Goal: Task Accomplishment & Management: Manage account settings

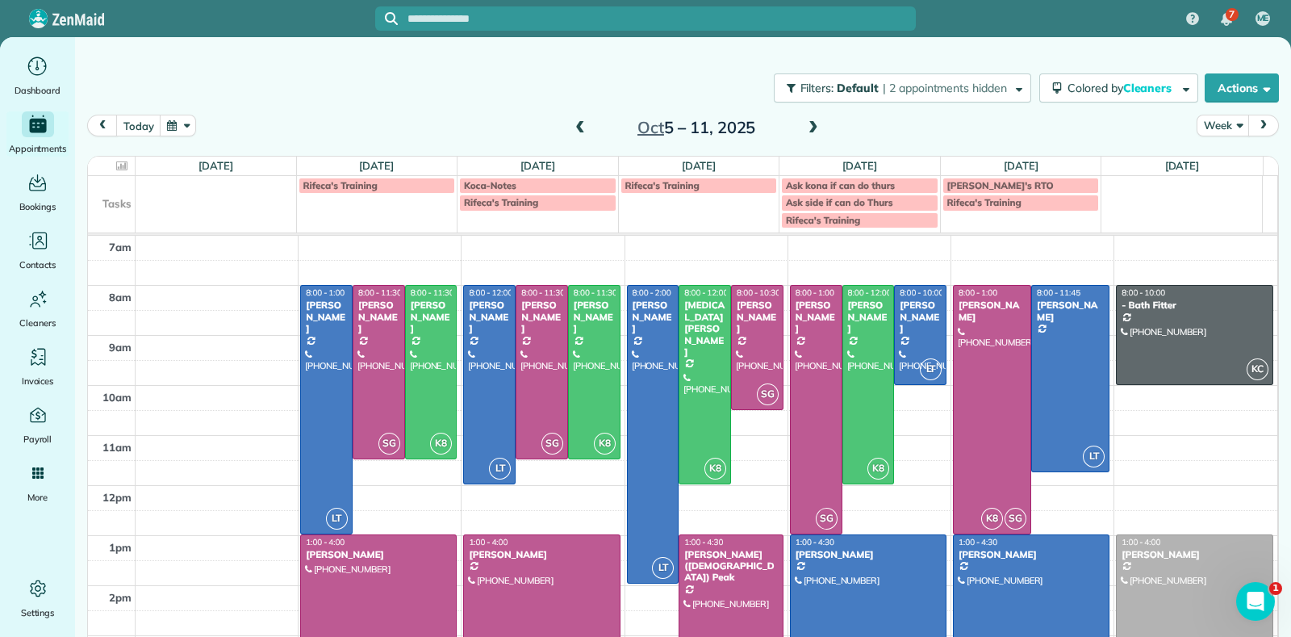
scroll to position [8, 0]
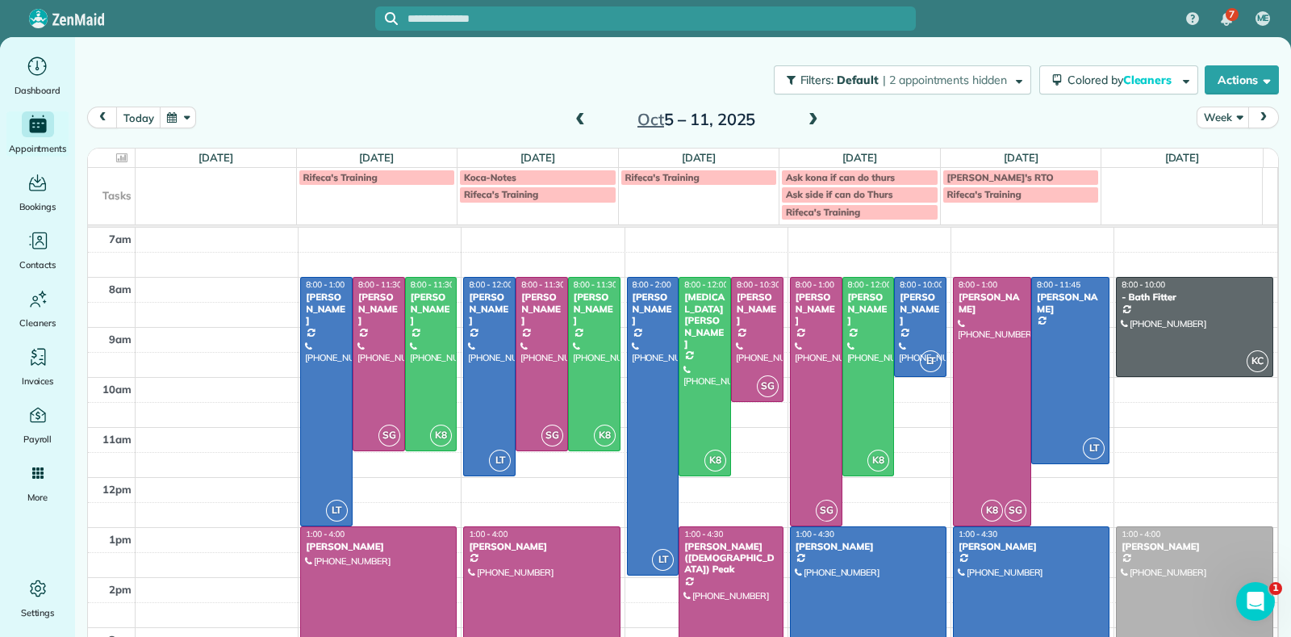
click at [571, 114] on span at bounding box center [580, 120] width 18 height 15
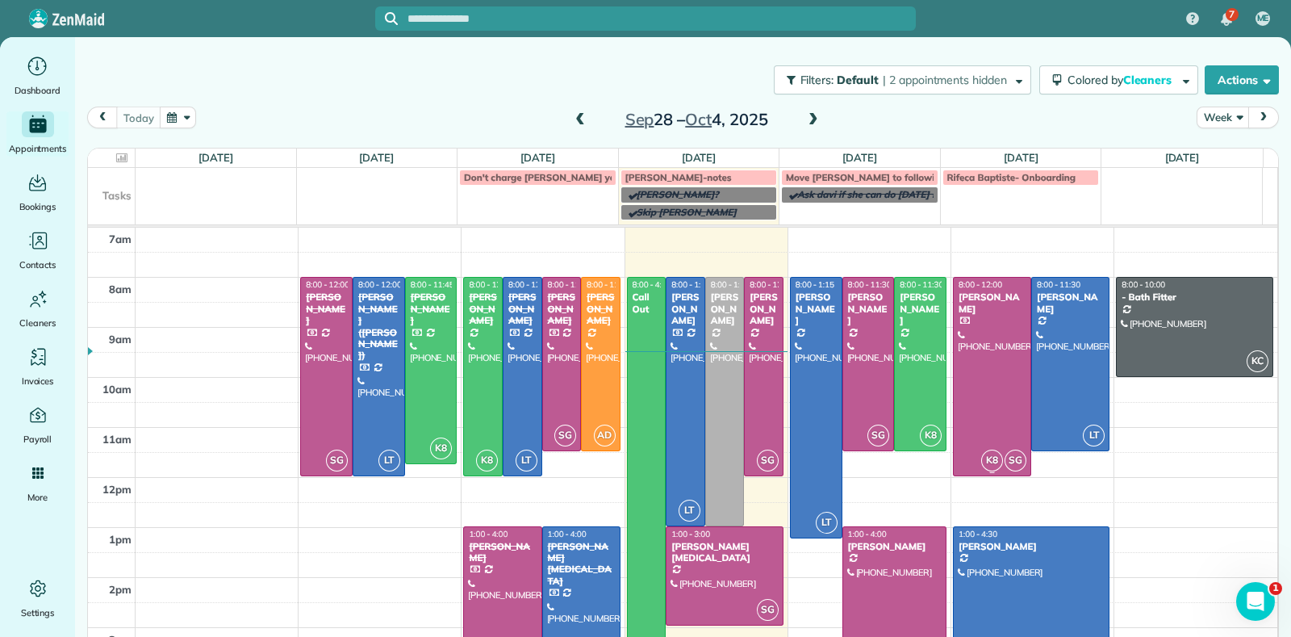
click at [972, 366] on div at bounding box center [992, 377] width 77 height 198
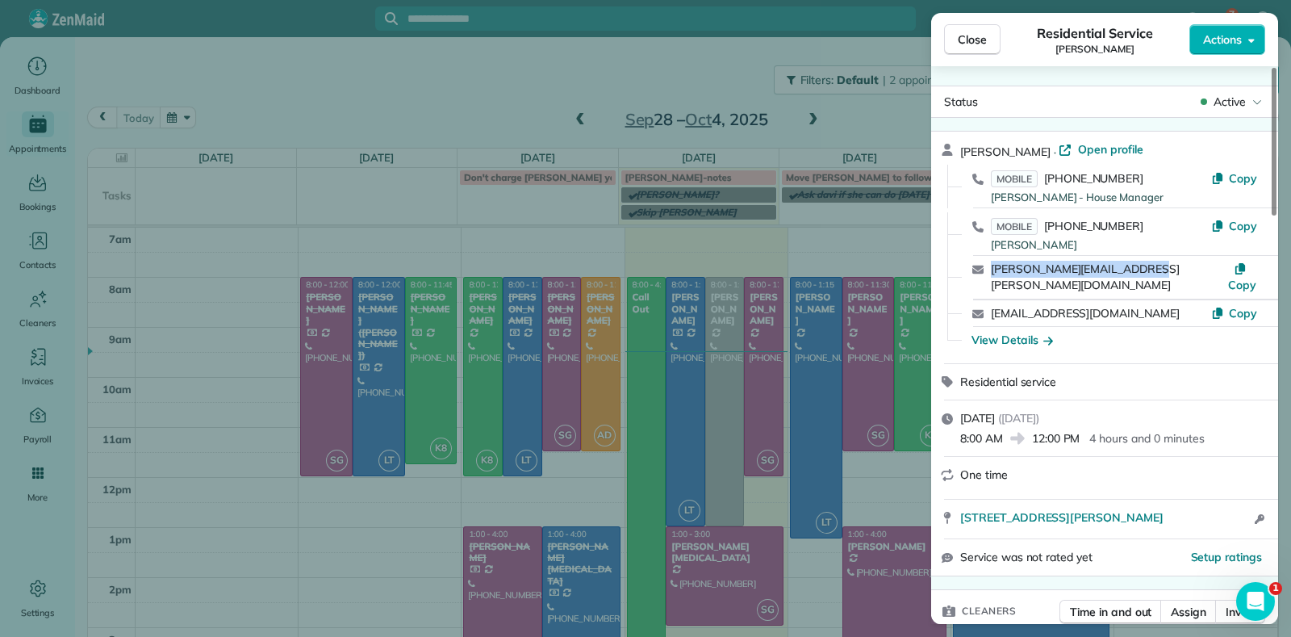
drag, startPoint x: 985, startPoint y: 277, endPoint x: 1158, endPoint y: 274, distance: 173.6
click at [1158, 274] on div "jocelyn.susannah@gmail.com Copy" at bounding box center [1115, 277] width 308 height 43
copy link "jocelyn.susannah@gmail.com"
drag, startPoint x: 1128, startPoint y: 294, endPoint x: 993, endPoint y: 299, distance: 135.7
click at [993, 305] on div "aeb.kona@gmail.com" at bounding box center [1101, 313] width 220 height 17
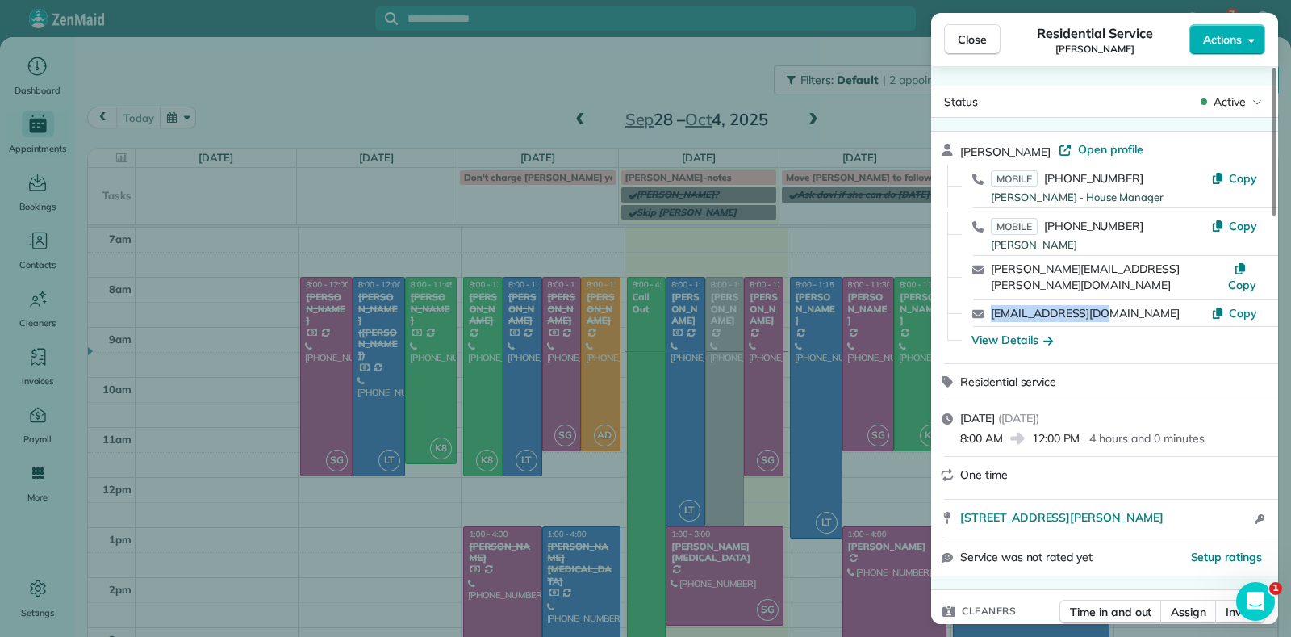
copy link "aeb.kona@gmail.com"
drag, startPoint x: 984, startPoint y: 299, endPoint x: 673, endPoint y: 629, distance: 453.4
click at [903, 429] on div "Close Residential Service Alejandra Kona Actions Status Active Alejandra Kona ·…" at bounding box center [645, 318] width 1291 height 637
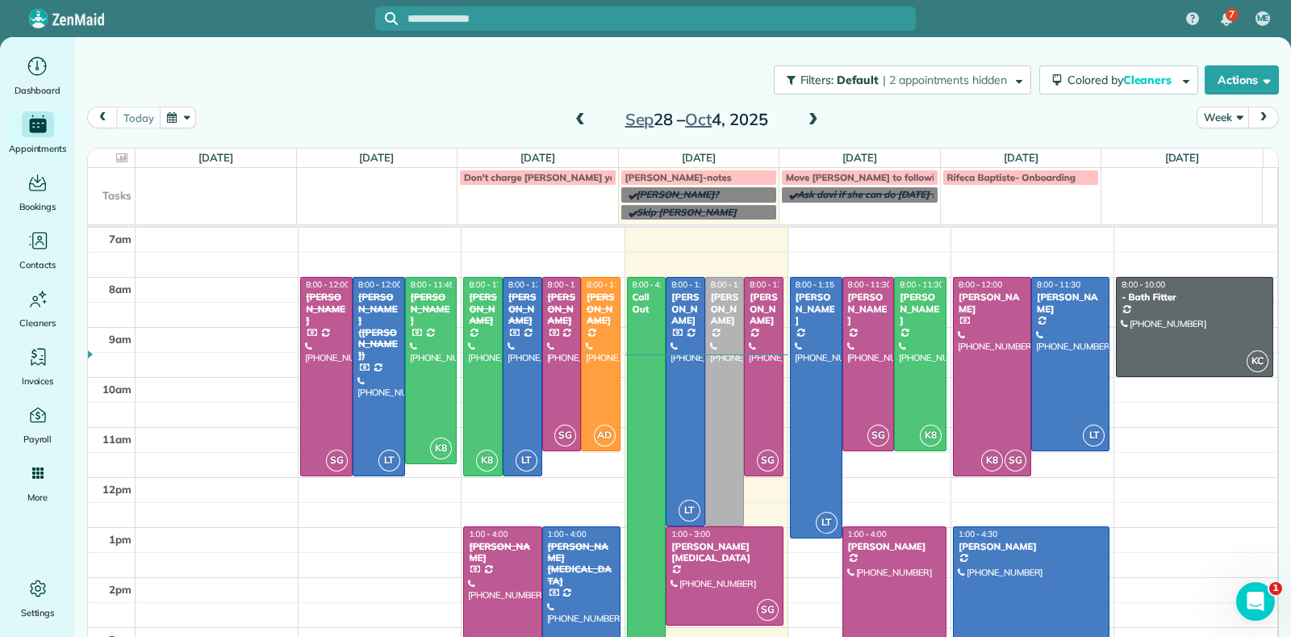
click at [805, 115] on span at bounding box center [814, 120] width 18 height 15
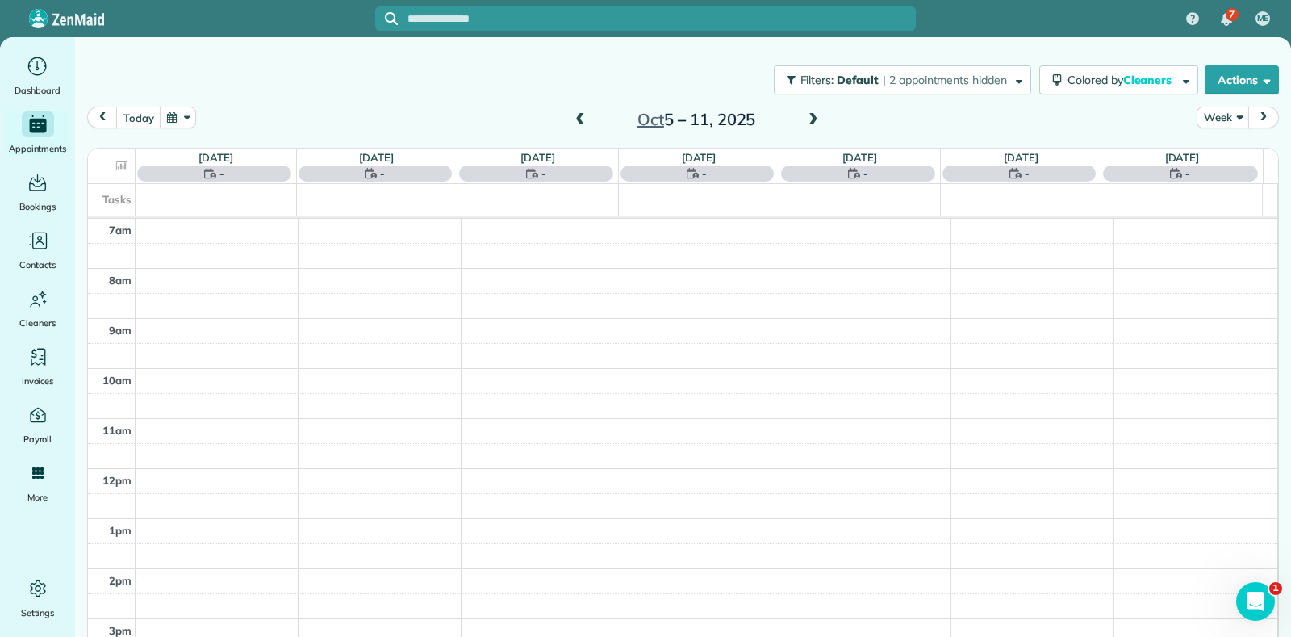
click at [576, 119] on span at bounding box center [580, 120] width 18 height 15
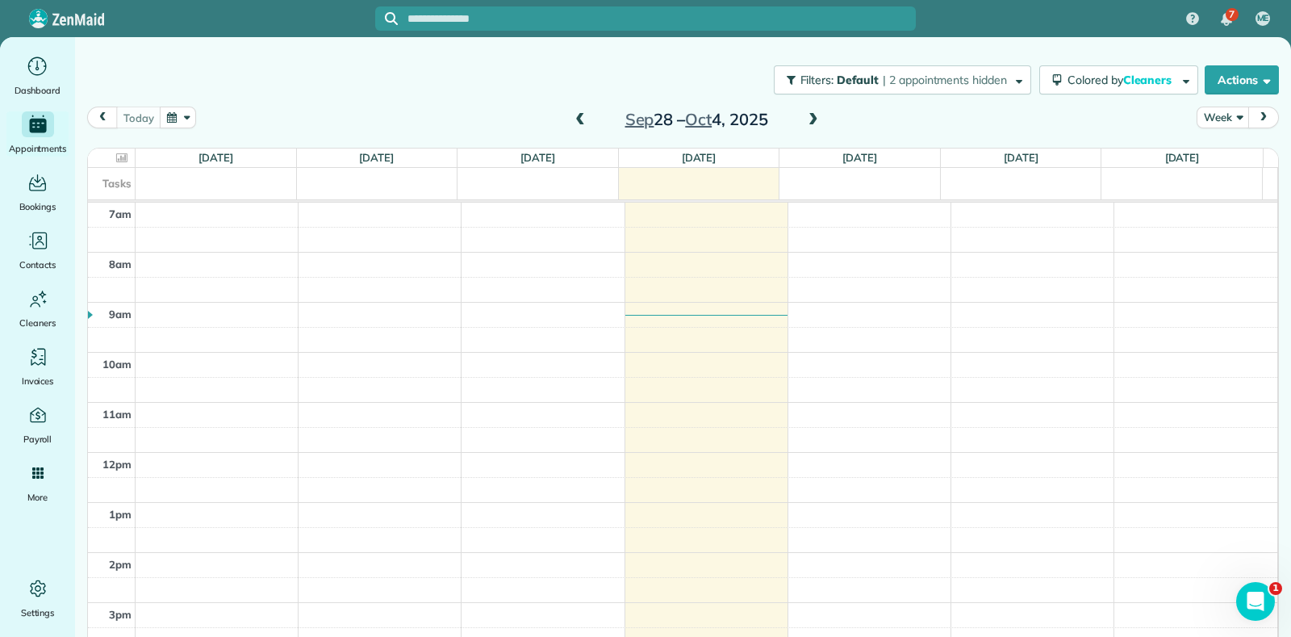
click at [805, 120] on span at bounding box center [814, 120] width 18 height 15
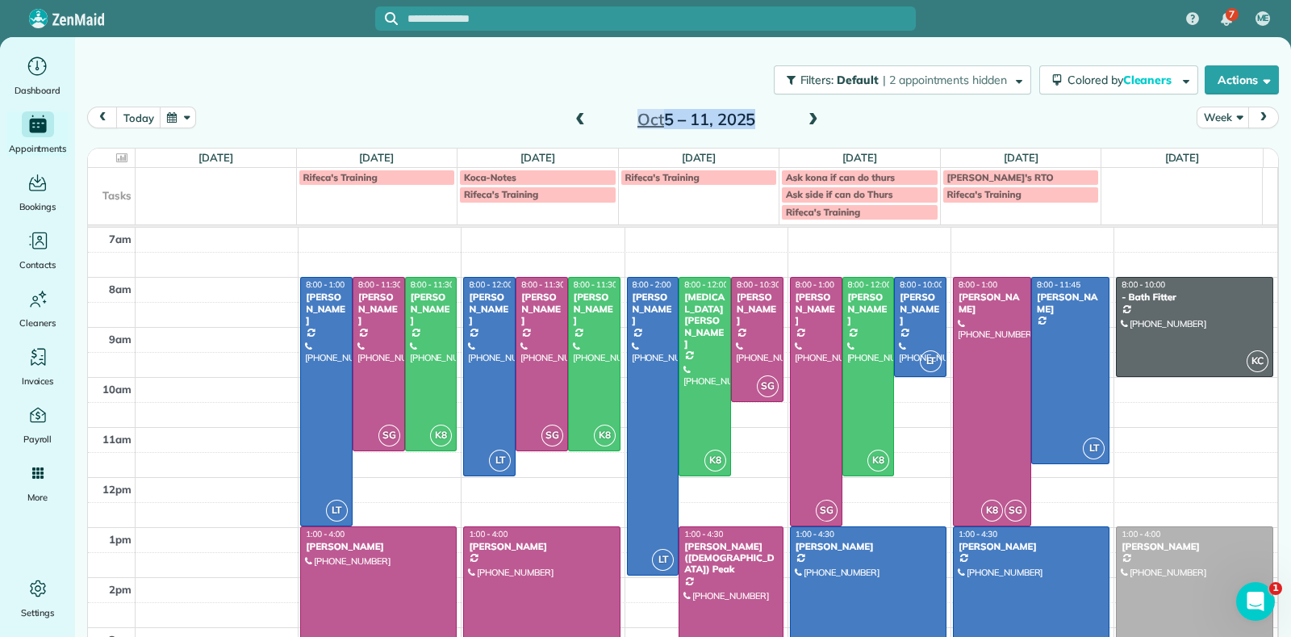
click at [797, 114] on div "Oct 5 – 11, 2025" at bounding box center [696, 120] width 258 height 26
click at [805, 116] on span at bounding box center [814, 120] width 18 height 15
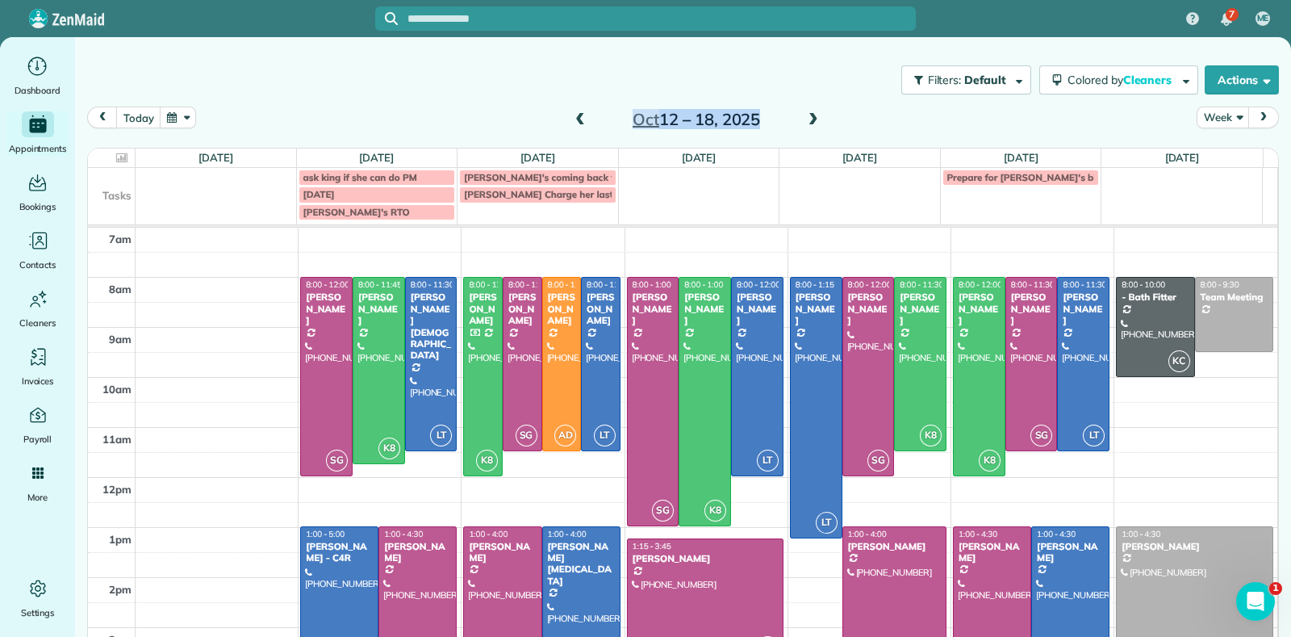
click at [571, 115] on span at bounding box center [580, 120] width 18 height 15
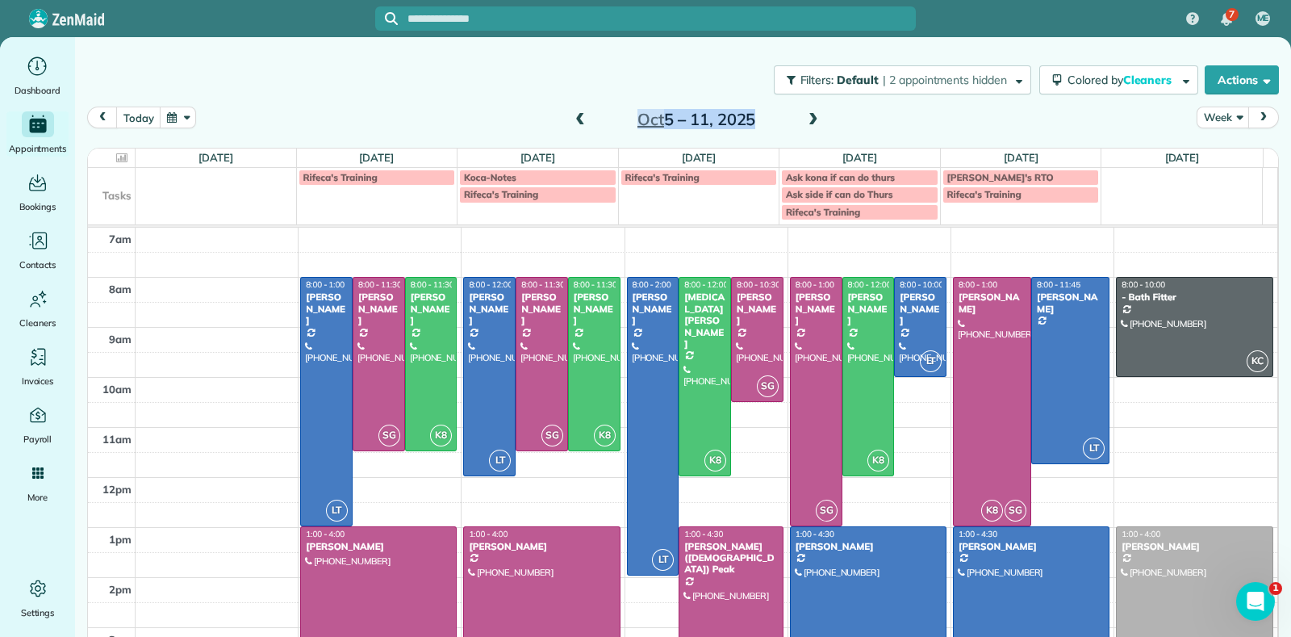
click at [571, 115] on span at bounding box center [580, 120] width 18 height 15
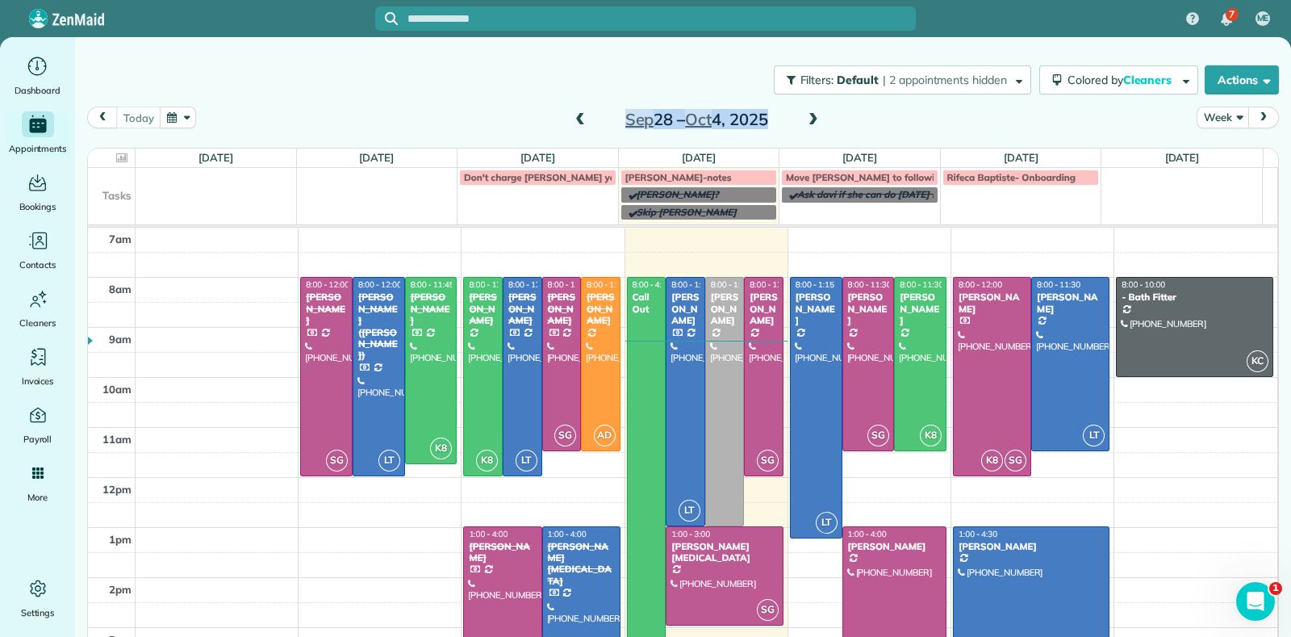
click at [500, 20] on input "text" at bounding box center [662, 19] width 509 height 12
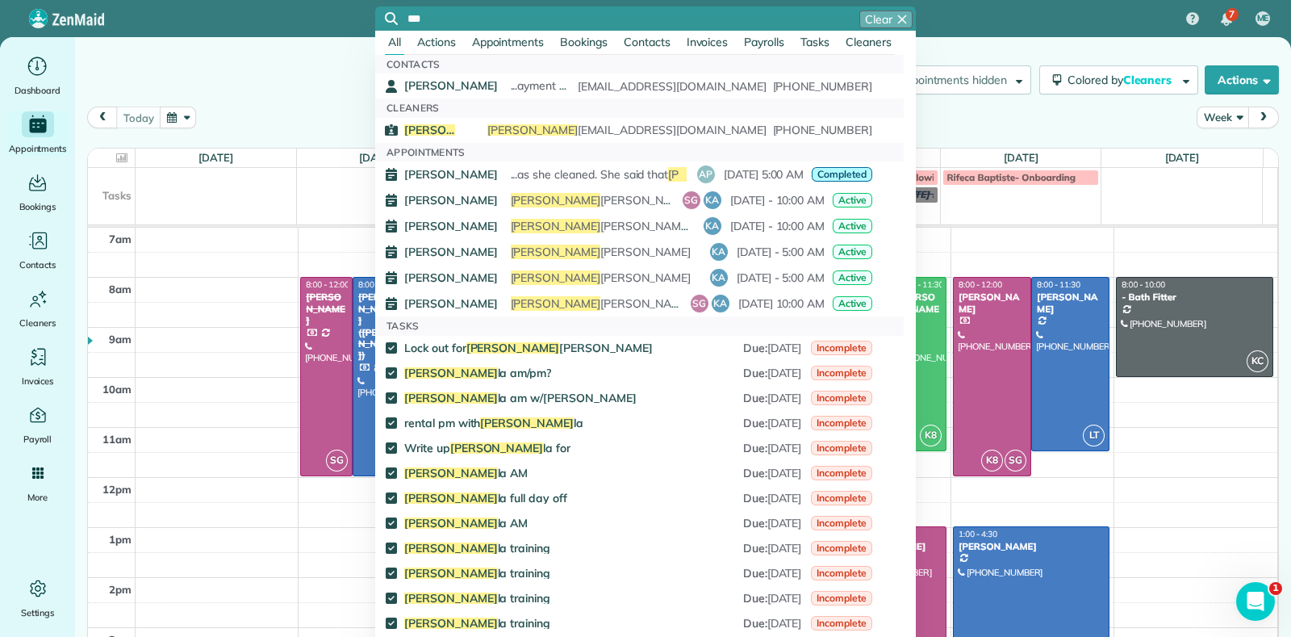
type input "***"
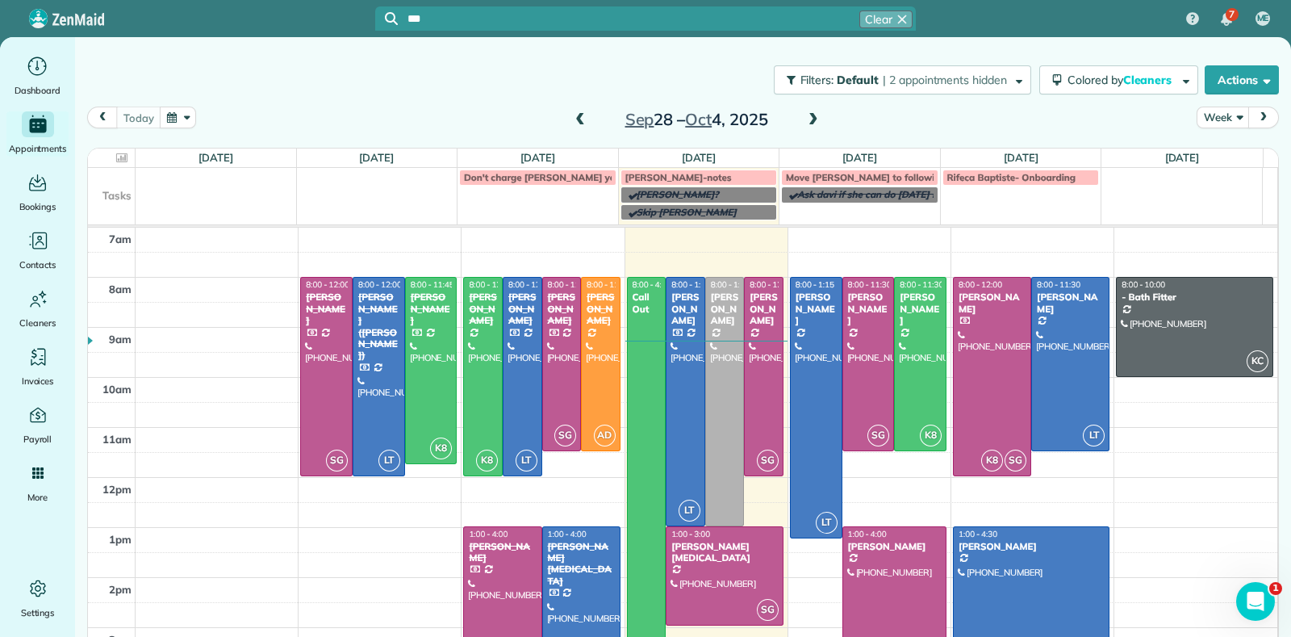
click at [303, 71] on div "Filters: Default | 2 appointments hidden Colored by Cleaners Color by Cleaner C…" at bounding box center [683, 79] width 1216 height 53
click at [476, 30] on div "*** Clear" at bounding box center [645, 18] width 541 height 24
click at [464, 25] on div "*** Clear" at bounding box center [662, 18] width 509 height 16
click at [448, 14] on input "***" at bounding box center [662, 19] width 509 height 12
click at [288, 82] on div "Filters: Default | 2 appointments hidden Colored by Cleaners Color by Cleaner C…" at bounding box center [683, 79] width 1216 height 53
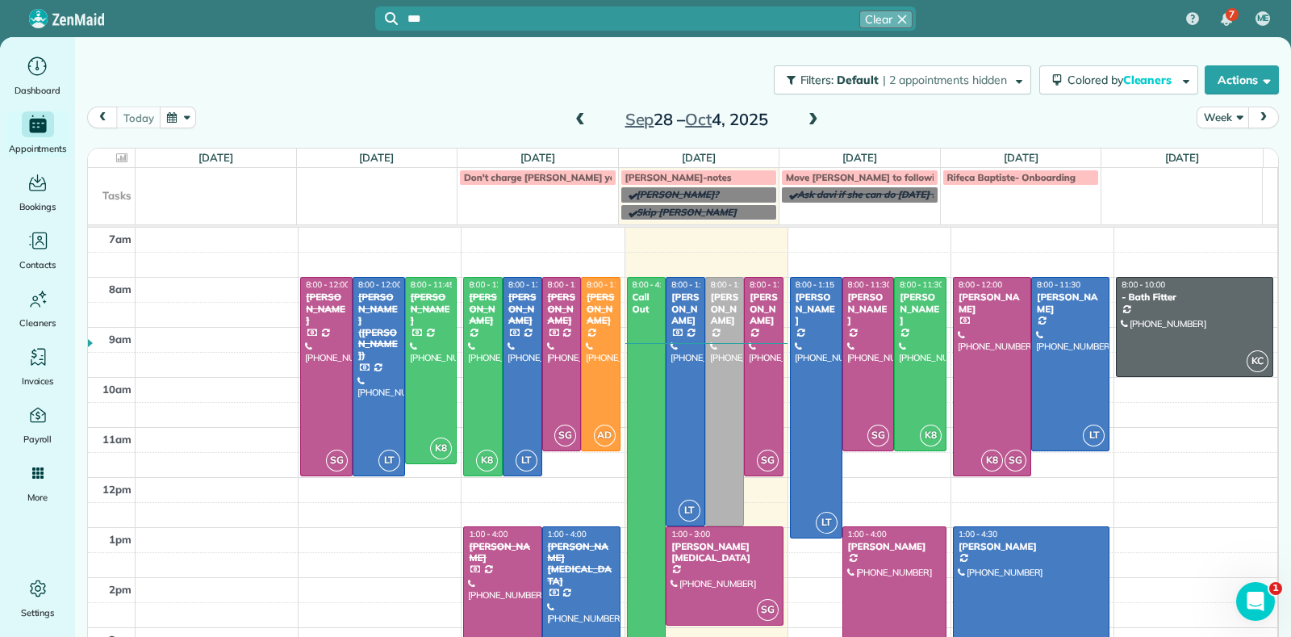
click at [466, 115] on div "today Week Sep 28 – Oct 4, 2025" at bounding box center [683, 122] width 1192 height 31
click at [809, 119] on span at bounding box center [814, 120] width 18 height 15
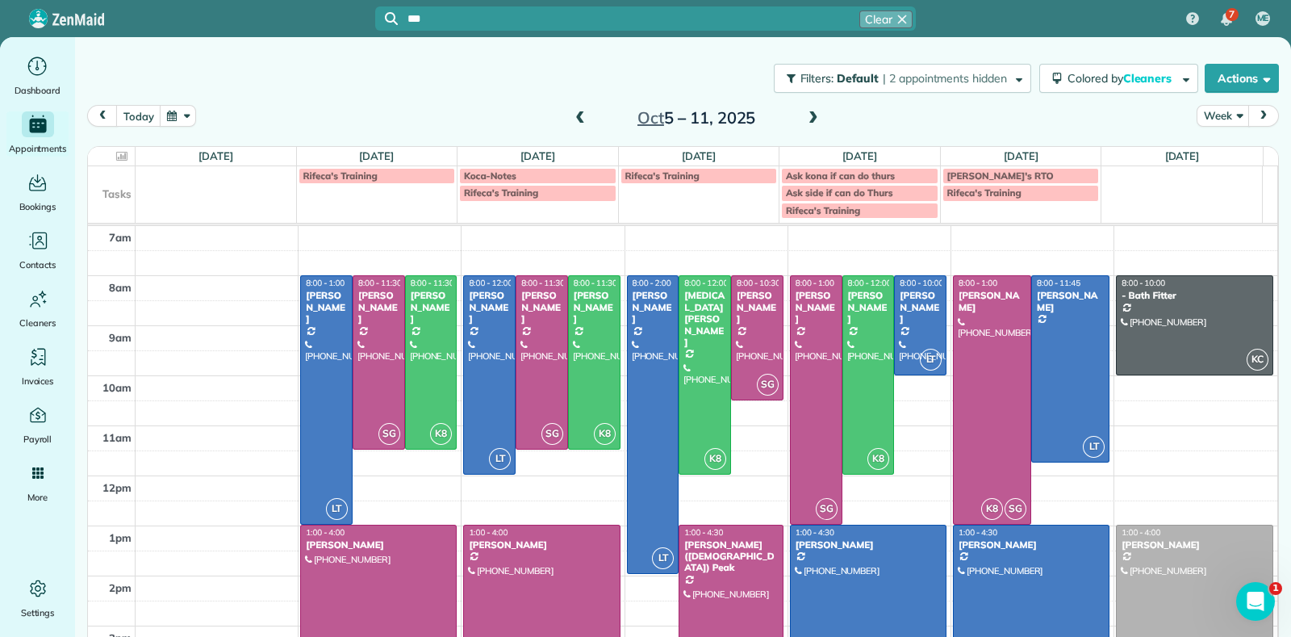
click at [805, 128] on span at bounding box center [814, 119] width 18 height 24
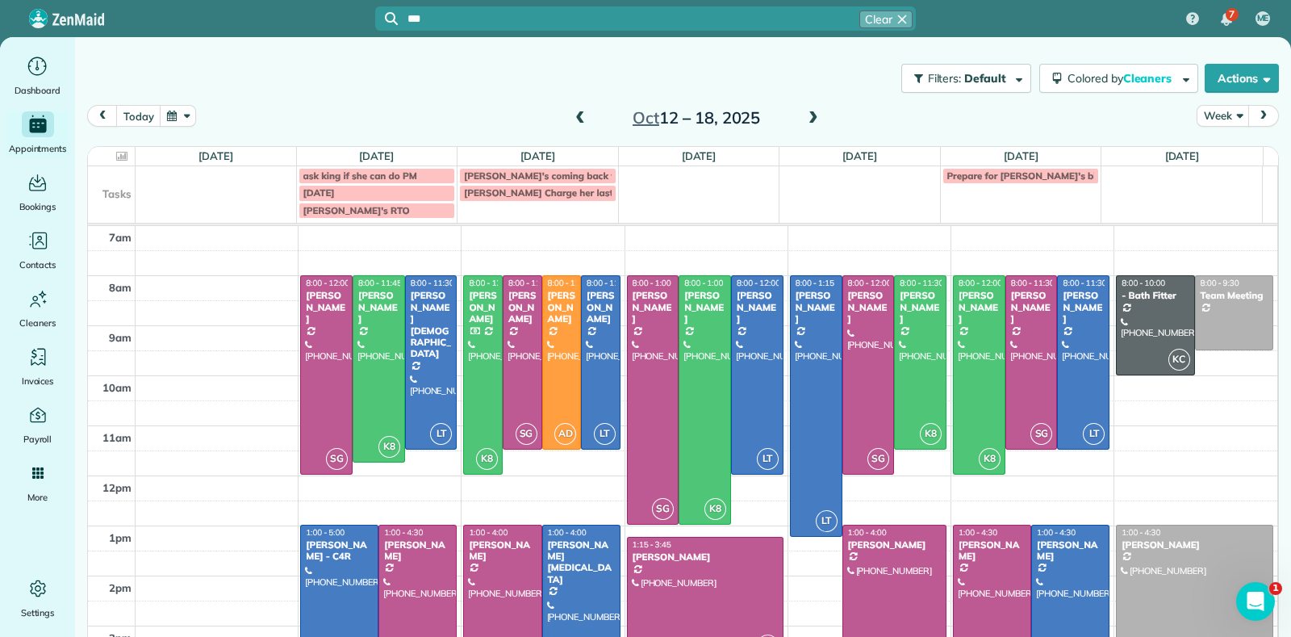
click at [571, 119] on span at bounding box center [580, 118] width 18 height 15
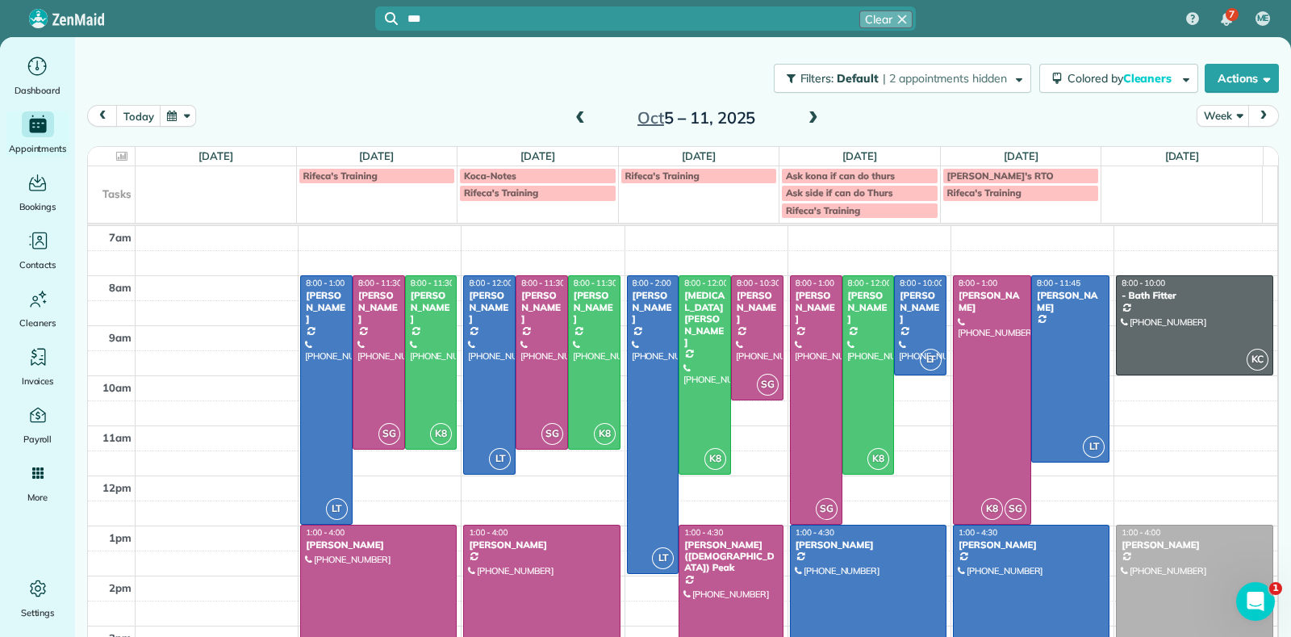
click at [805, 111] on span at bounding box center [814, 118] width 18 height 15
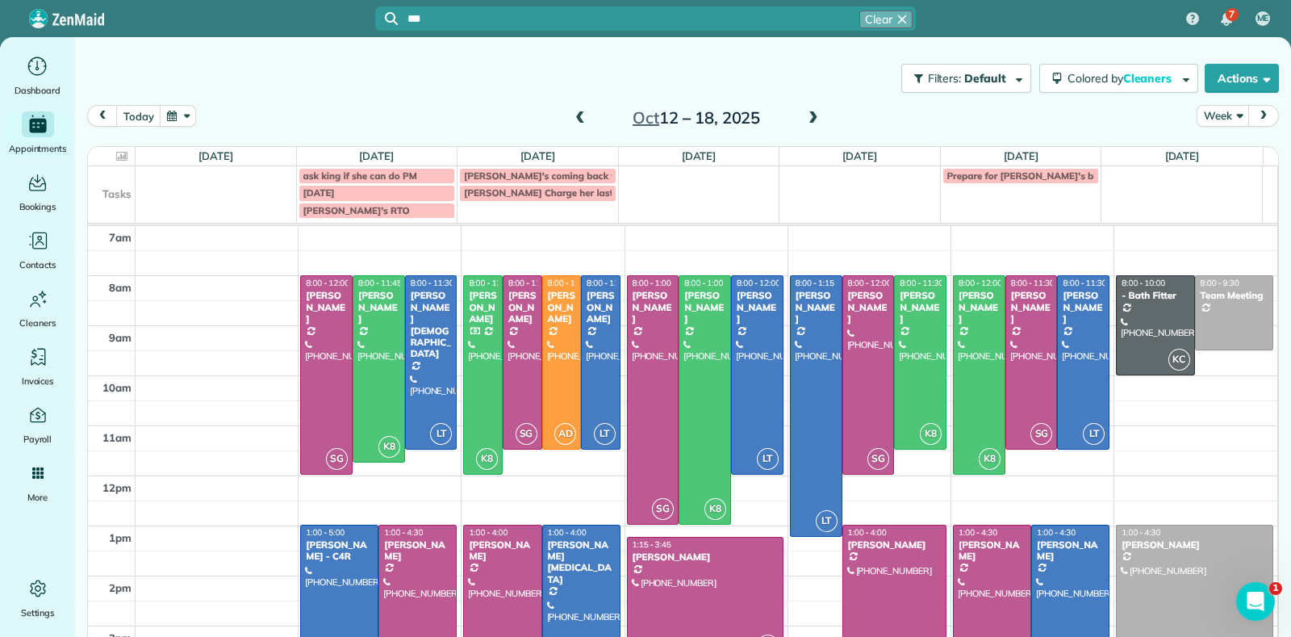
click at [805, 111] on span at bounding box center [814, 118] width 18 height 15
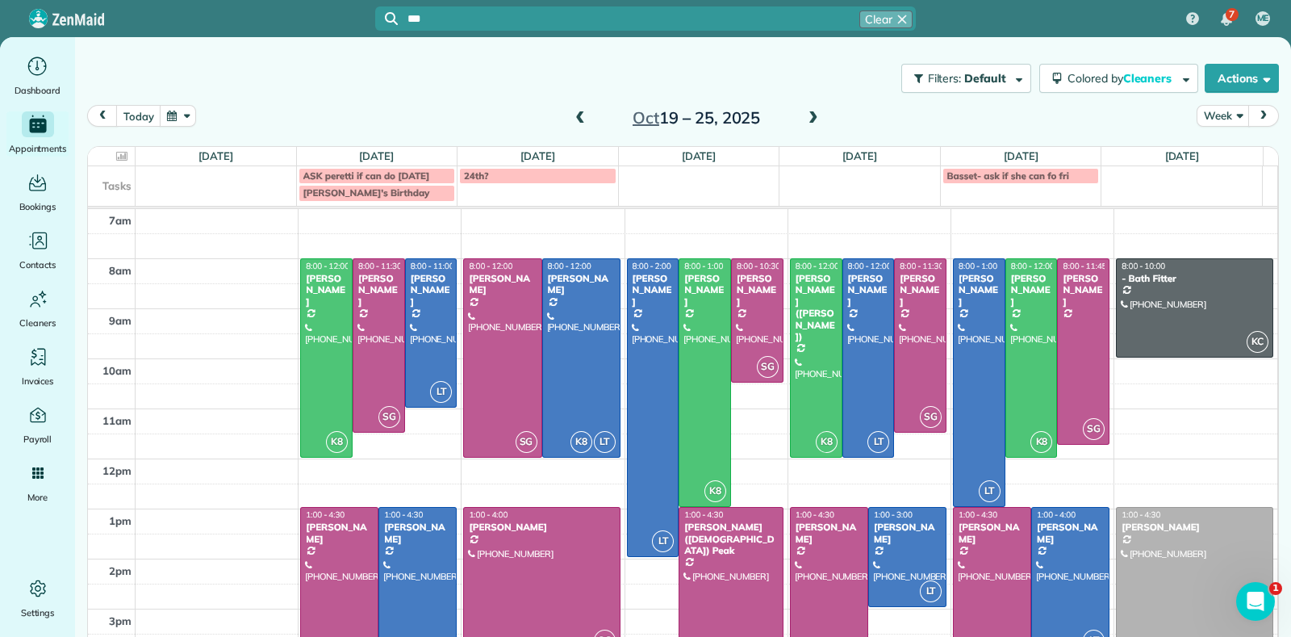
click at [805, 111] on span at bounding box center [814, 118] width 18 height 15
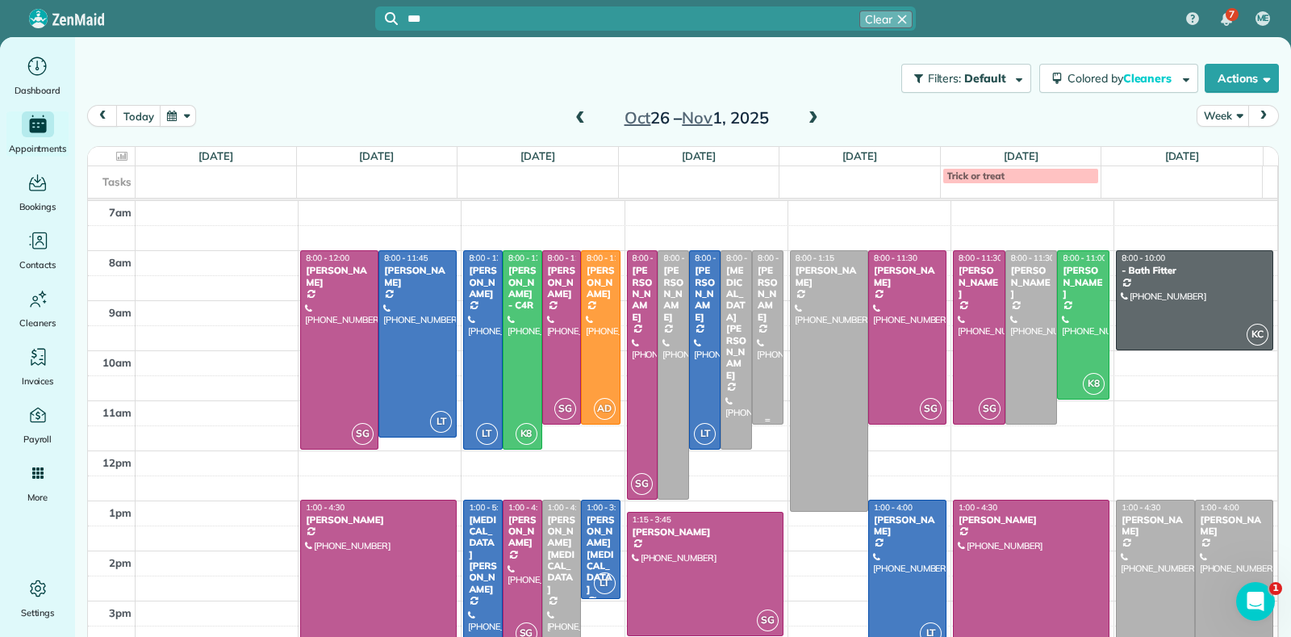
click at [753, 313] on div at bounding box center [768, 337] width 30 height 173
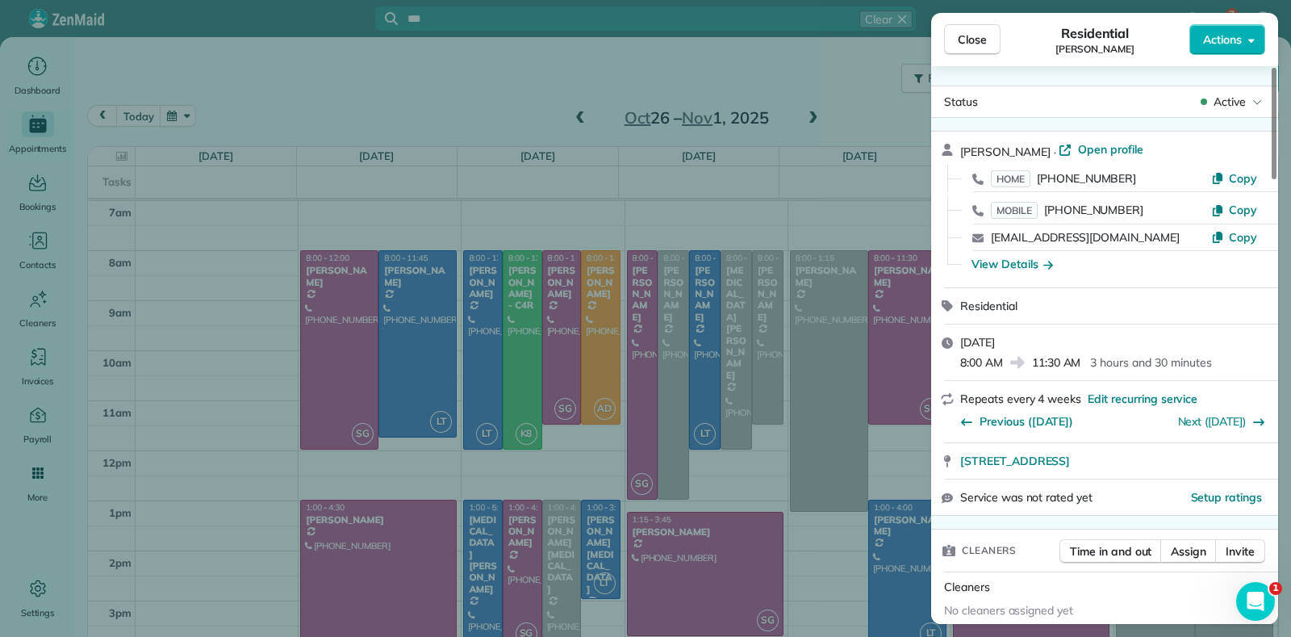
click at [844, 105] on div "Close Residential Lucy McCown Actions Status Active Lucy McCown · Open profile …" at bounding box center [645, 318] width 1291 height 637
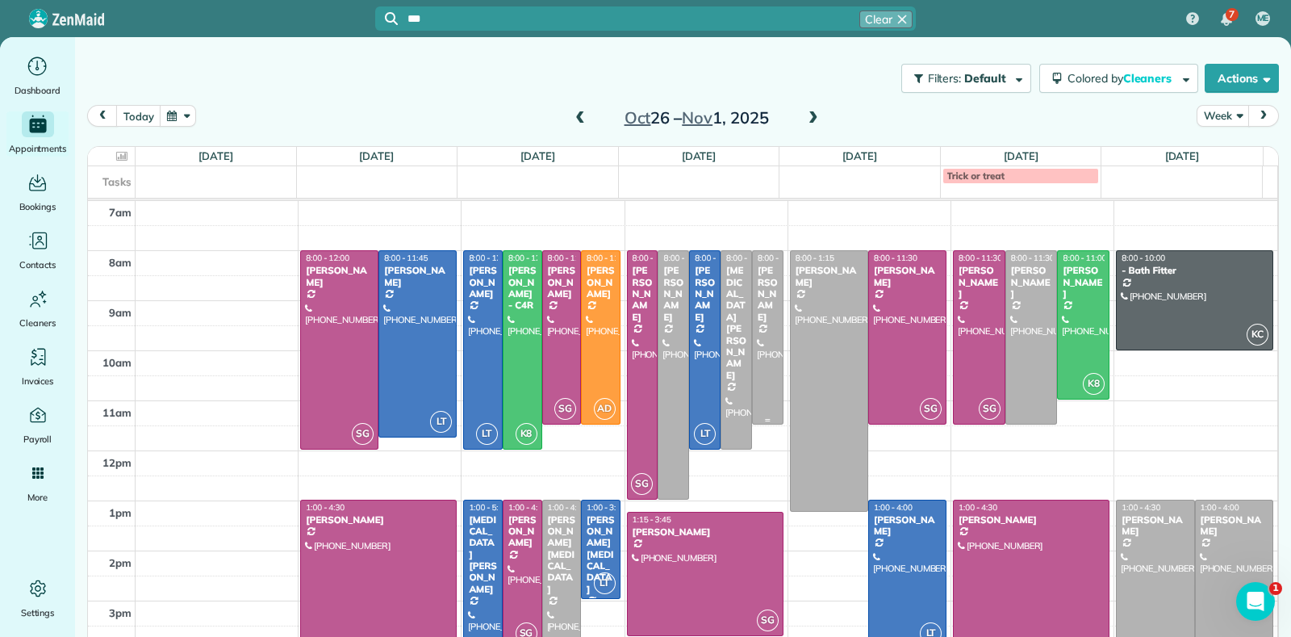
click at [753, 316] on div at bounding box center [768, 337] width 30 height 173
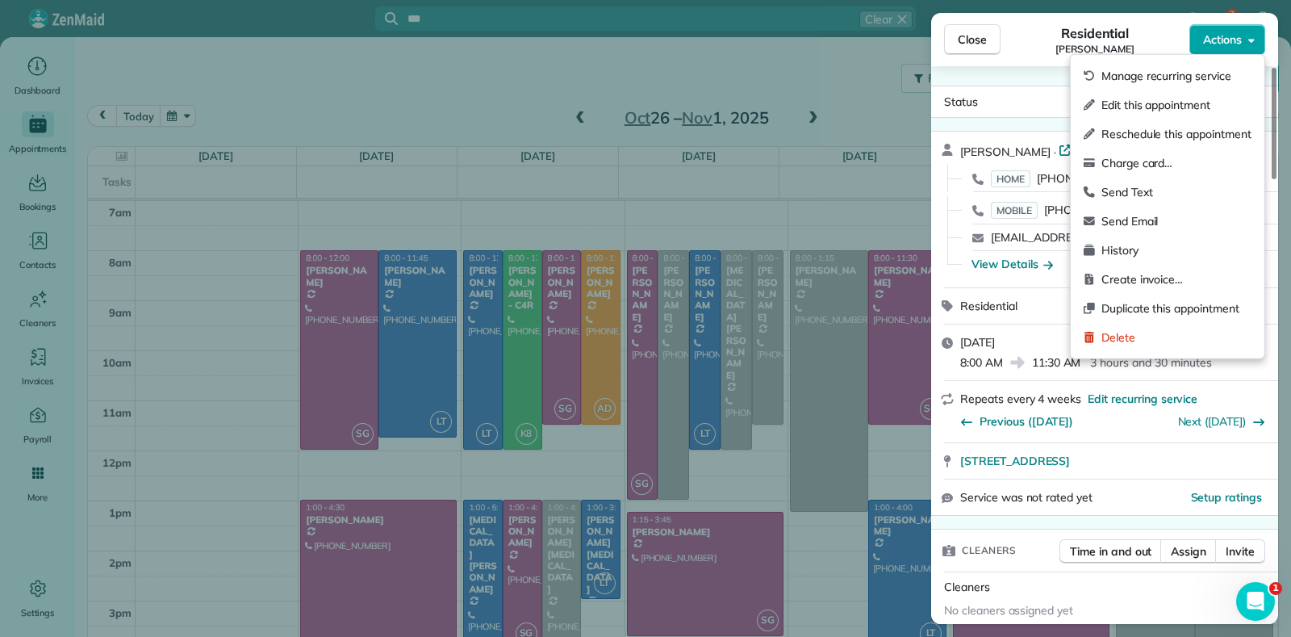
click at [1207, 50] on button "Actions" at bounding box center [1228, 39] width 76 height 31
drag, startPoint x: 1203, startPoint y: 80, endPoint x: 1224, endPoint y: 73, distance: 22.0
click at [1224, 73] on span "Manage recurring service" at bounding box center [1177, 76] width 150 height 16
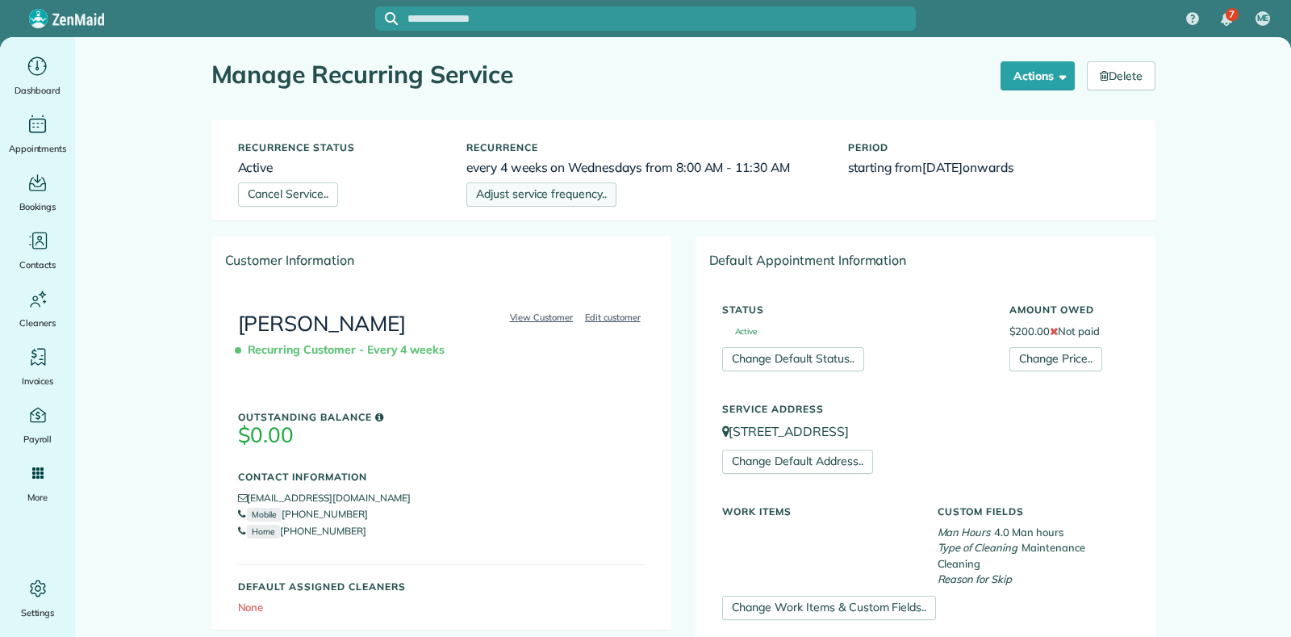
click at [549, 199] on link "Adjust service frequency.." at bounding box center [542, 194] width 150 height 24
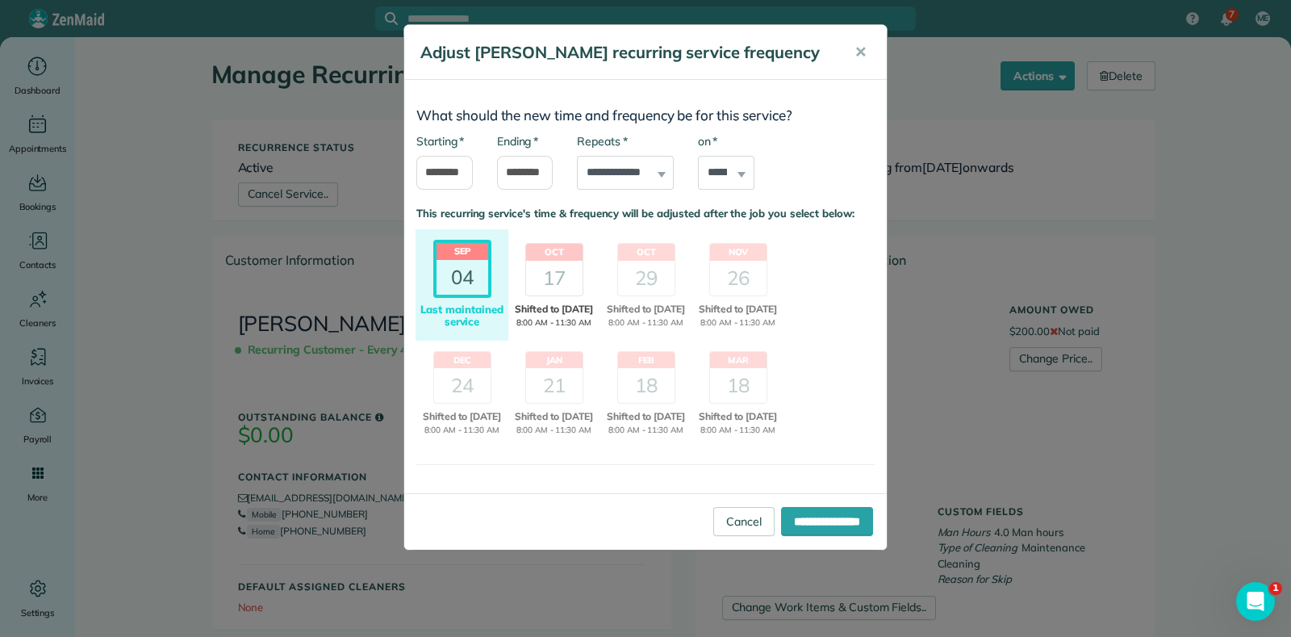
click at [575, 280] on div "17" at bounding box center [554, 278] width 57 height 35
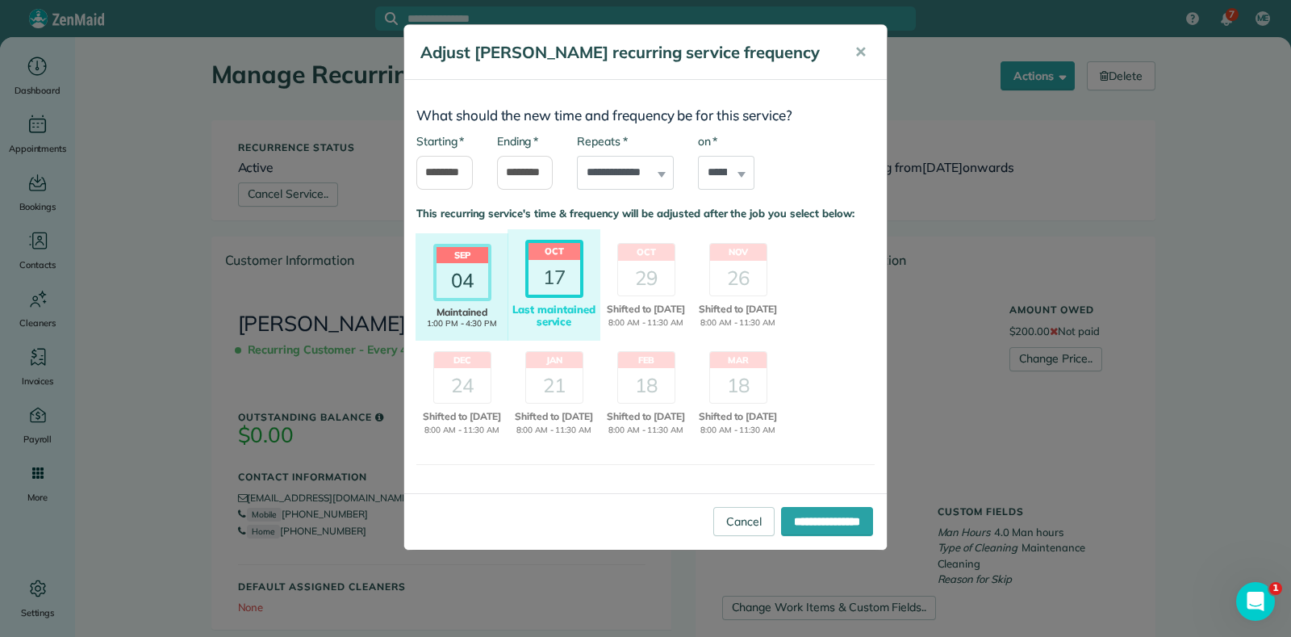
click at [490, 303] on div "Sep 04 Shifted Maintained 1:00 PM - 4:30 PM Last maintained service" at bounding box center [462, 286] width 93 height 107
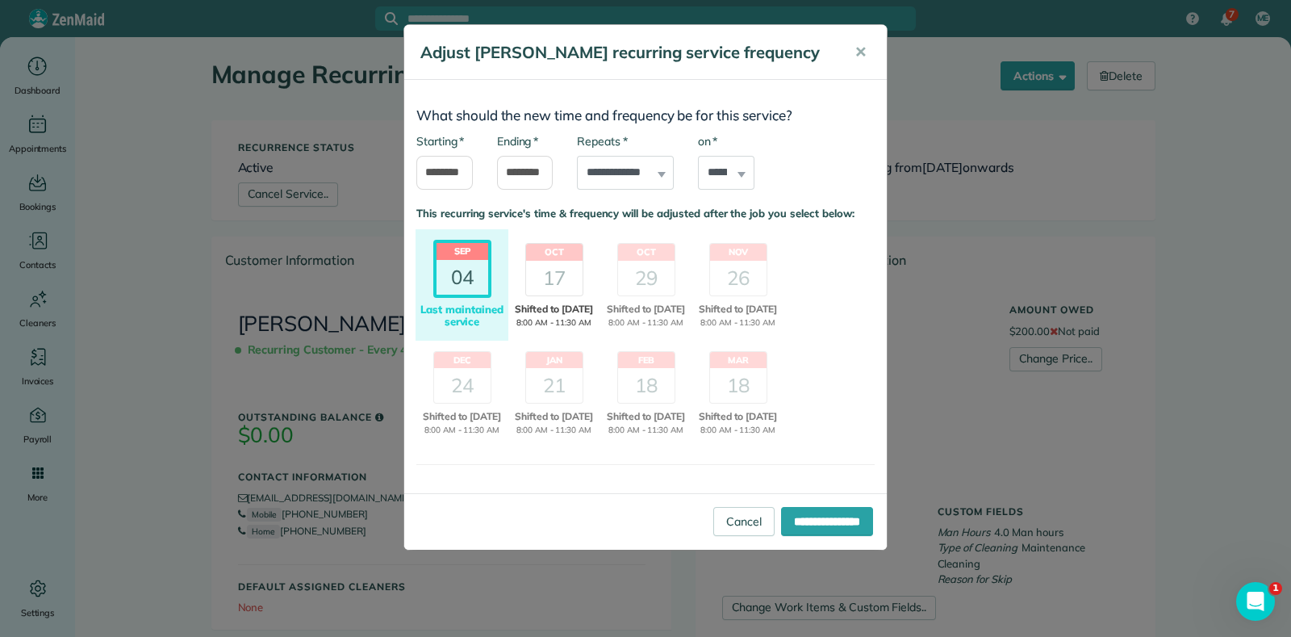
click at [557, 298] on div "Oct 17 Shifted to 30 Sep 8:00 AM - 11:30 AM Maintained 1:00 PM - 4:30 PM Last m…" at bounding box center [554, 286] width 93 height 108
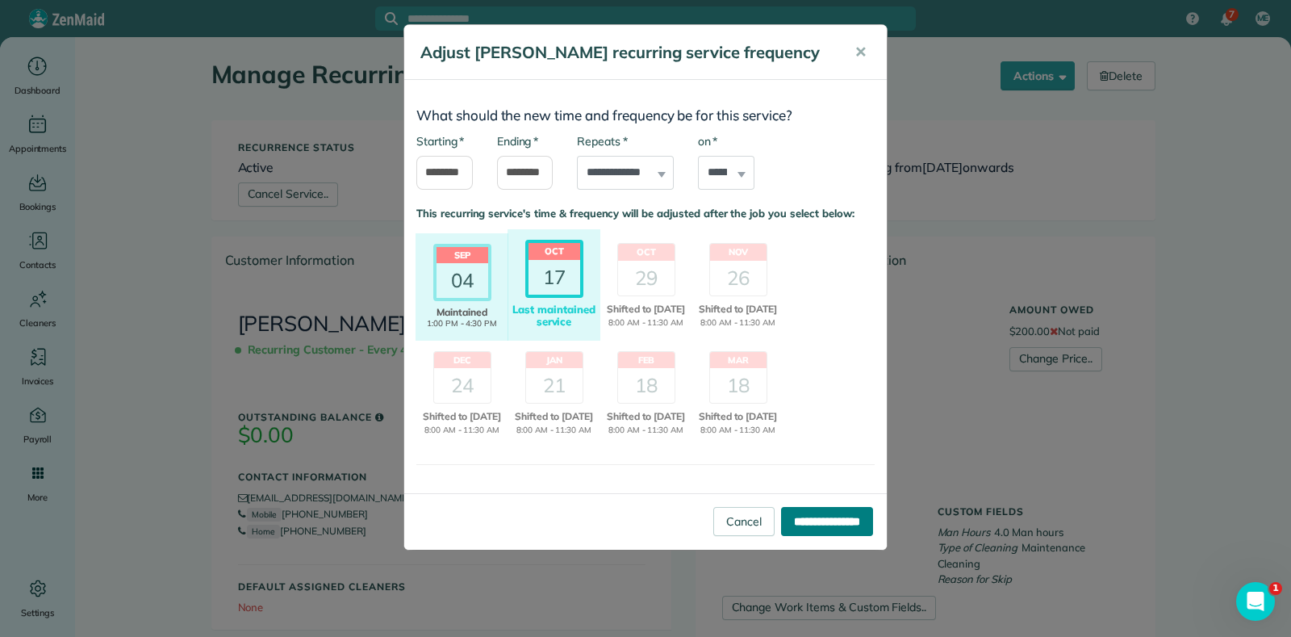
click at [797, 534] on input "**********" at bounding box center [827, 521] width 92 height 29
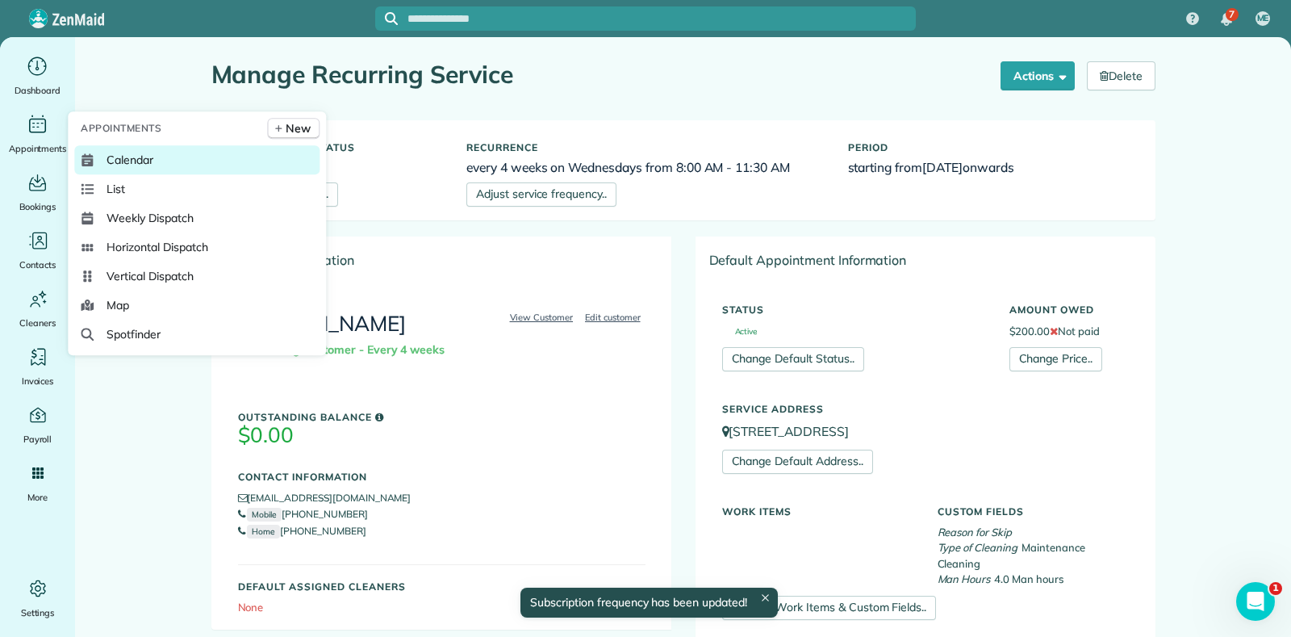
click at [114, 154] on span "Calendar" at bounding box center [130, 160] width 47 height 16
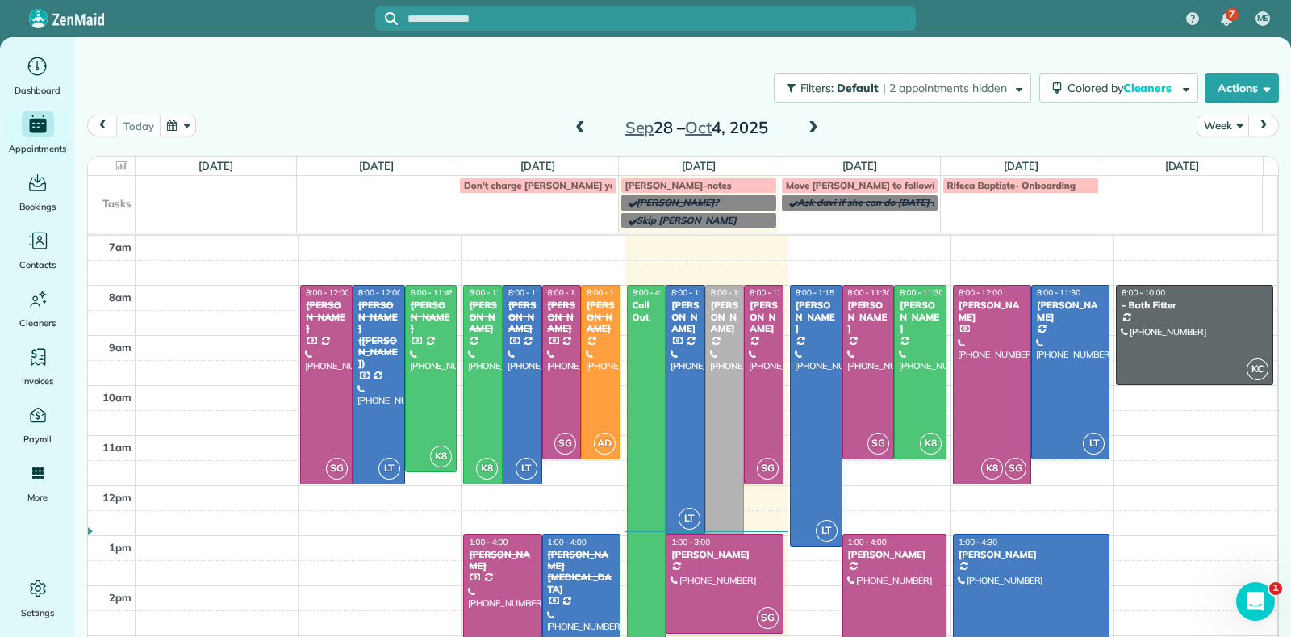
click at [805, 129] on span at bounding box center [814, 128] width 18 height 15
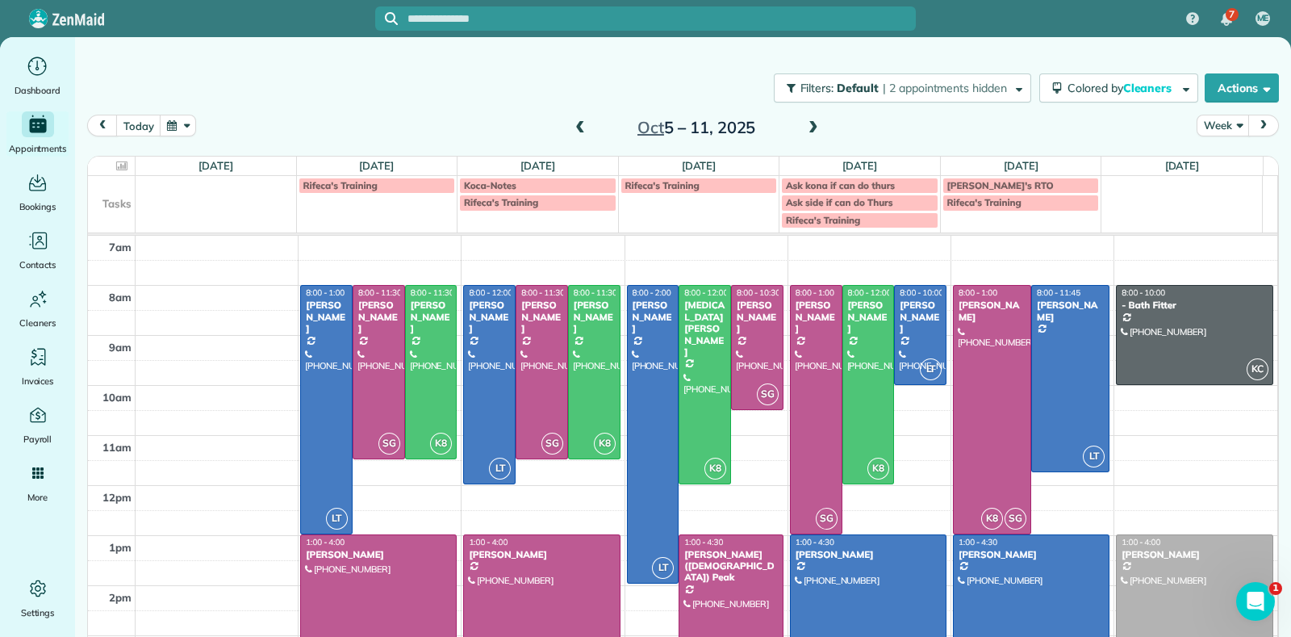
click at [806, 128] on span at bounding box center [814, 128] width 18 height 15
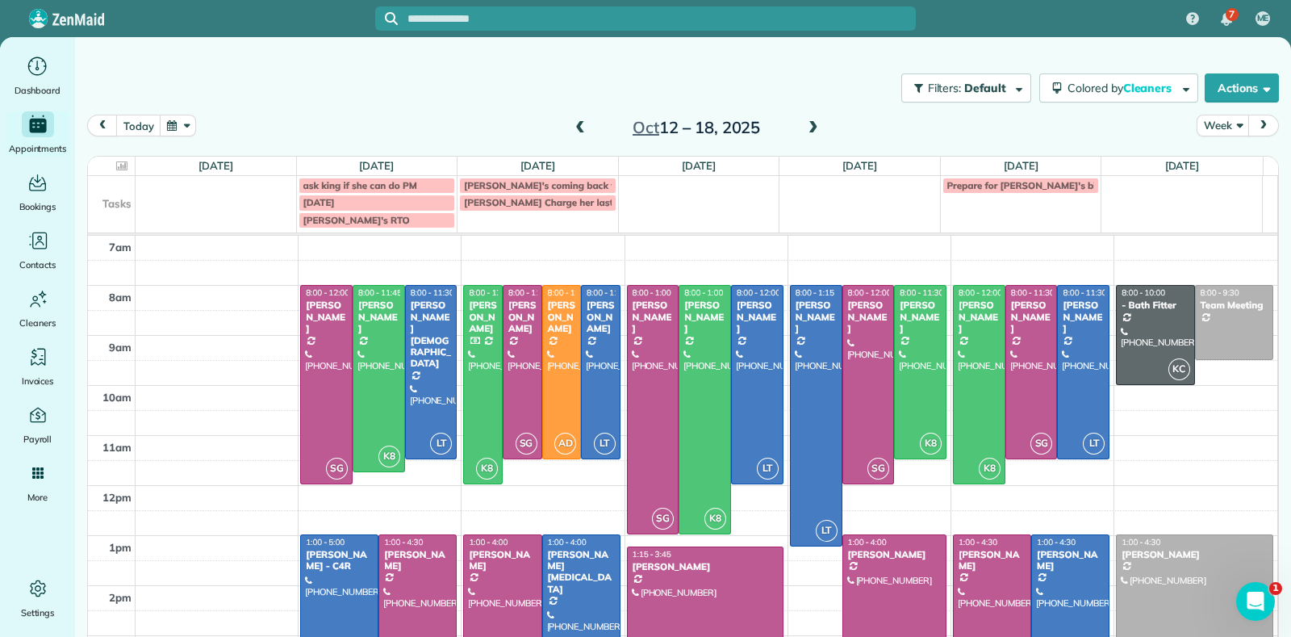
click at [807, 128] on span at bounding box center [814, 128] width 18 height 15
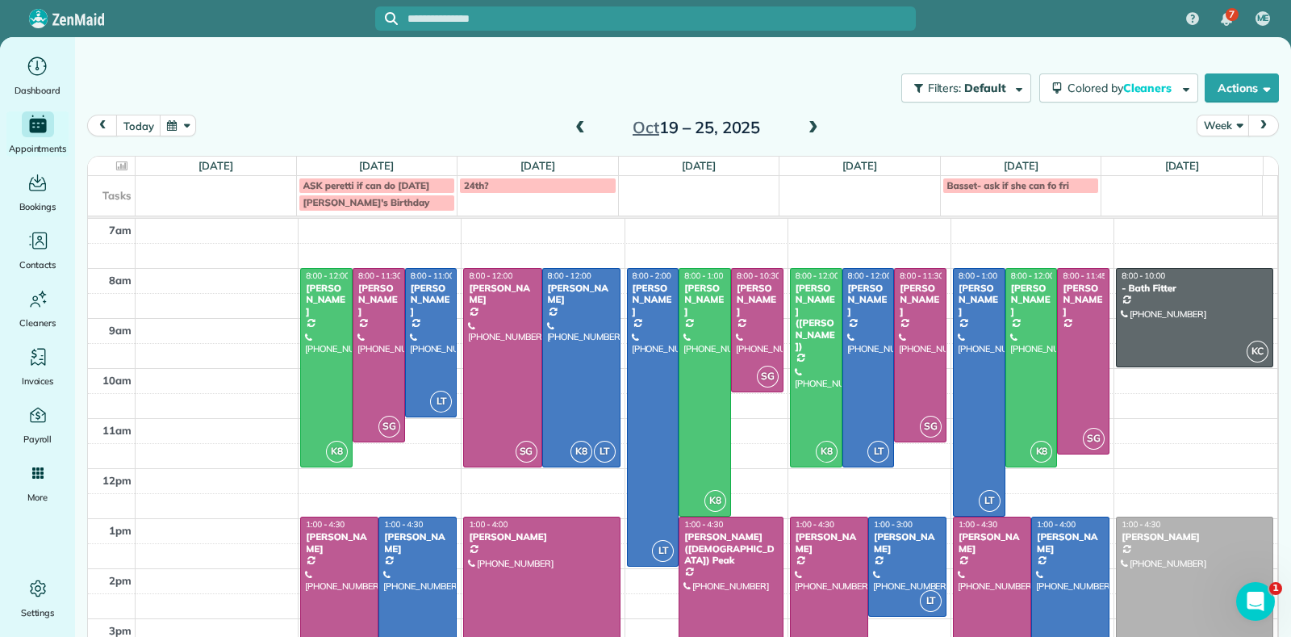
click at [809, 128] on span at bounding box center [814, 128] width 18 height 15
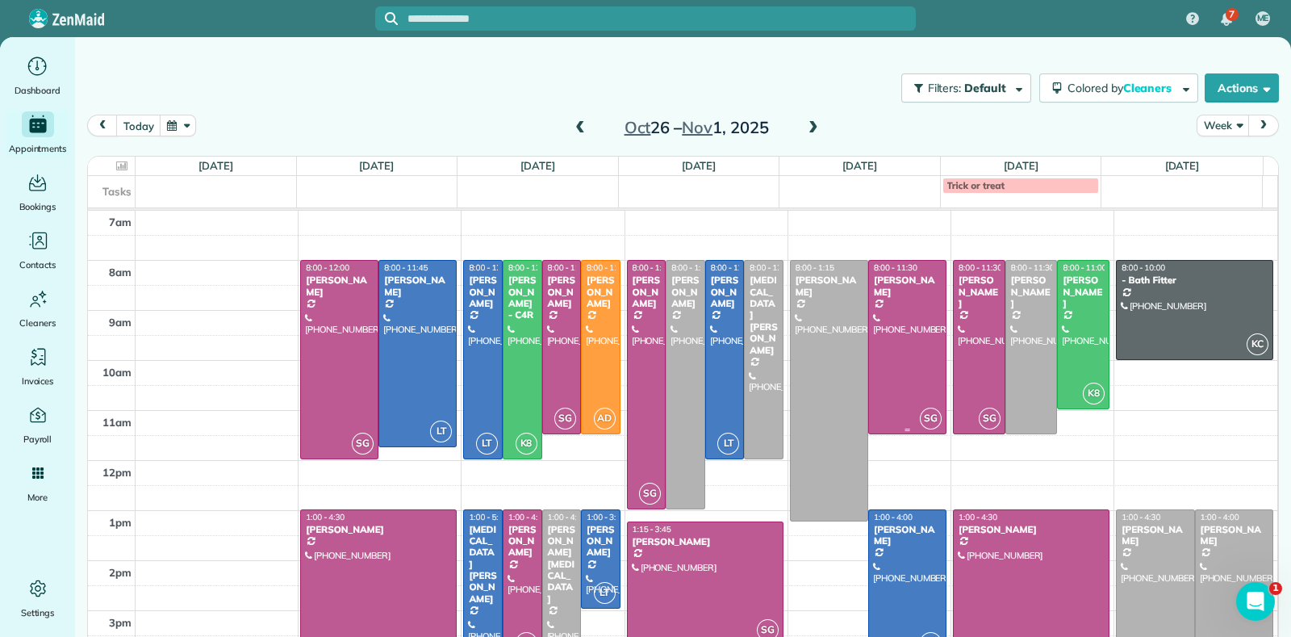
scroll to position [65, 0]
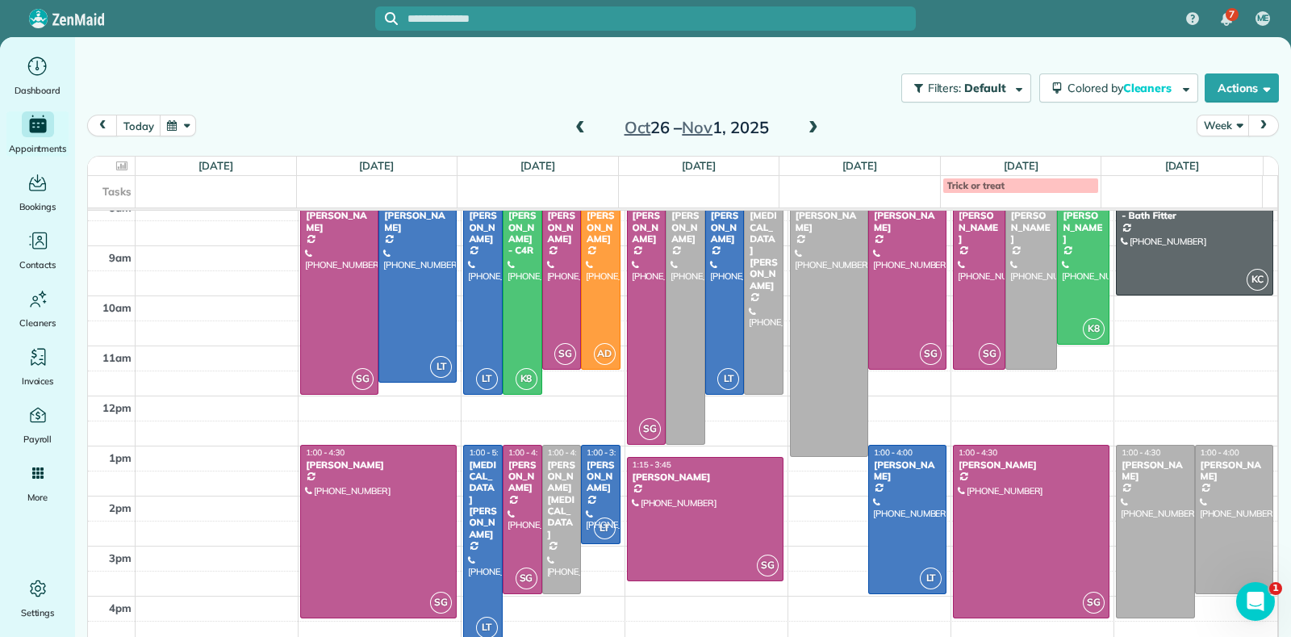
click at [574, 127] on span at bounding box center [580, 128] width 18 height 15
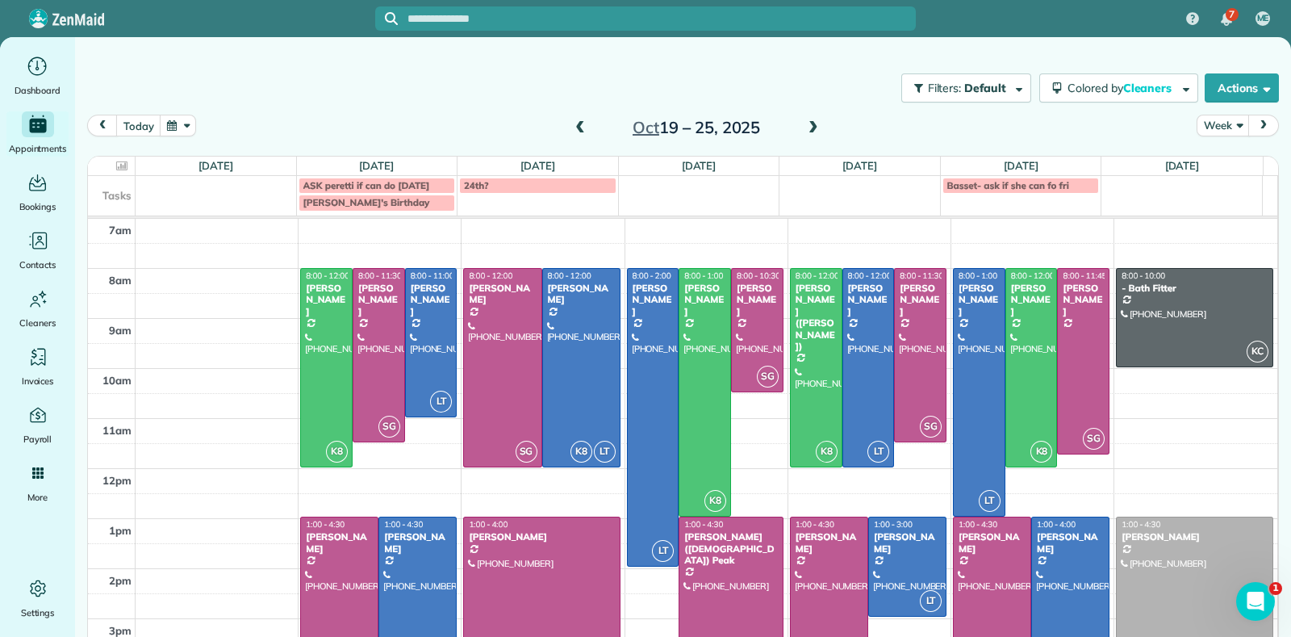
click at [574, 127] on span at bounding box center [580, 128] width 18 height 15
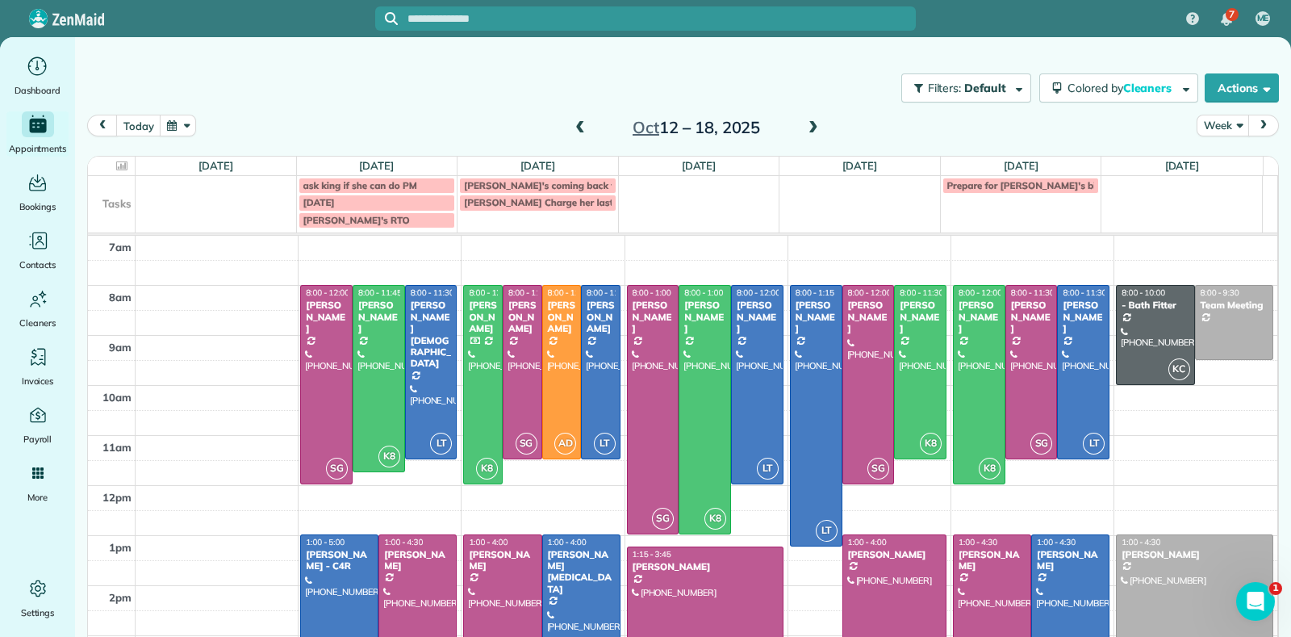
click at [575, 123] on span at bounding box center [580, 128] width 18 height 15
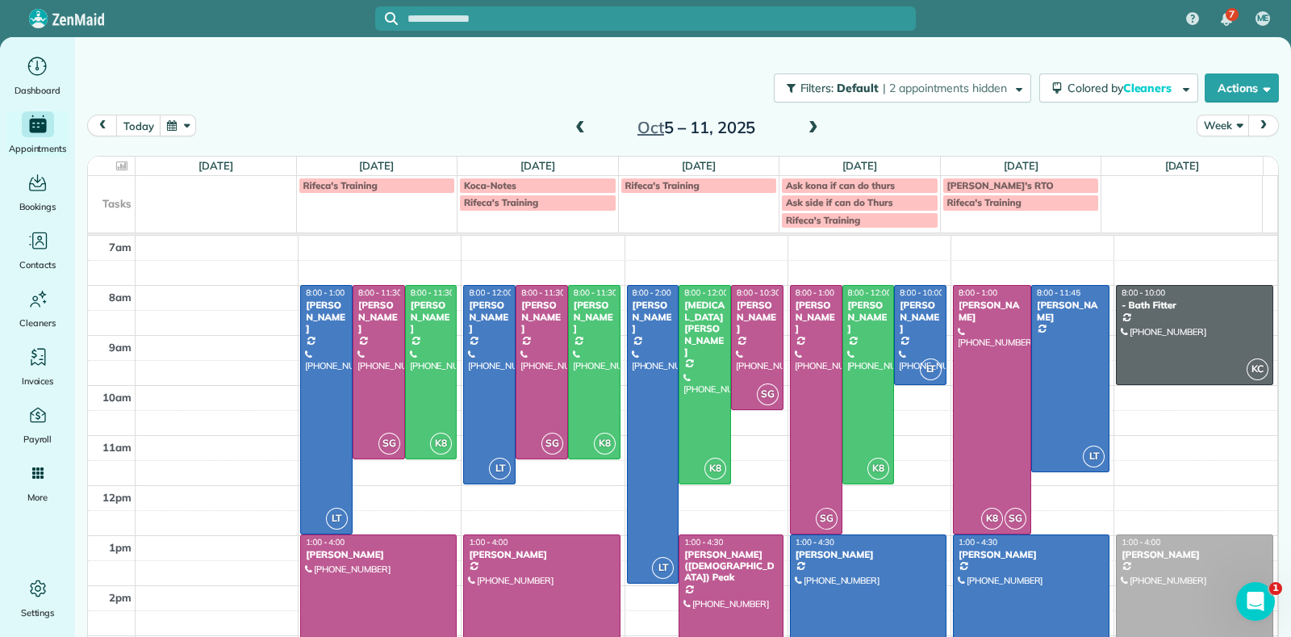
click at [806, 123] on span at bounding box center [814, 128] width 18 height 15
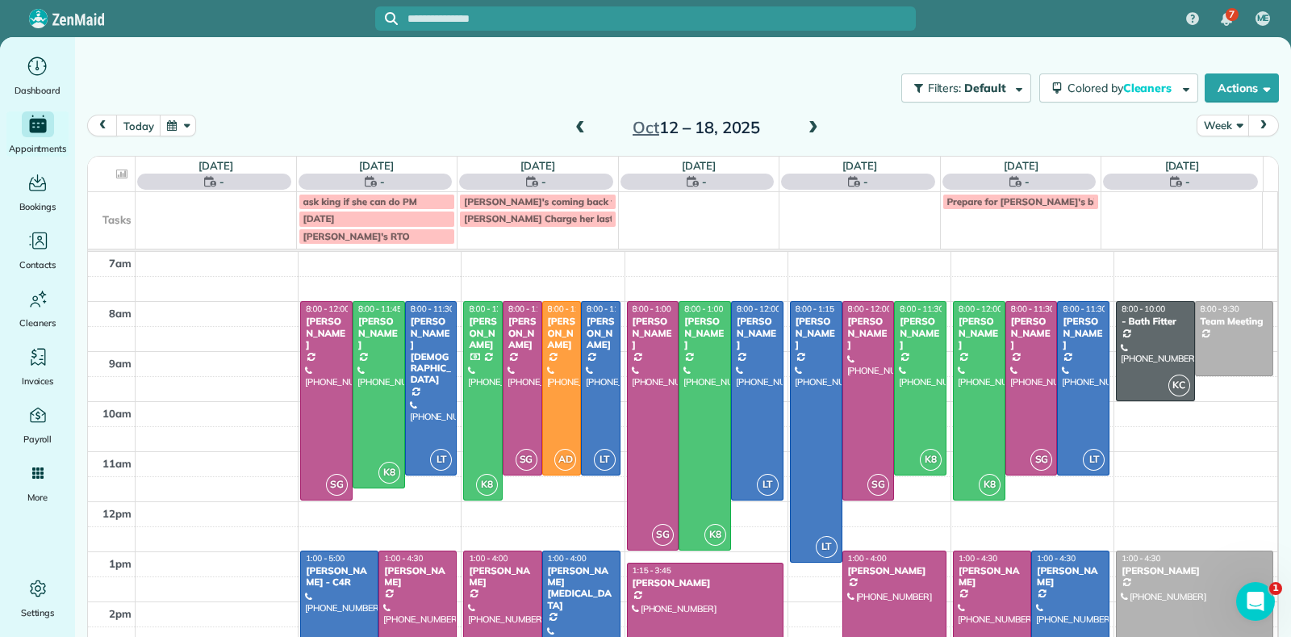
click at [806, 122] on span at bounding box center [814, 128] width 18 height 15
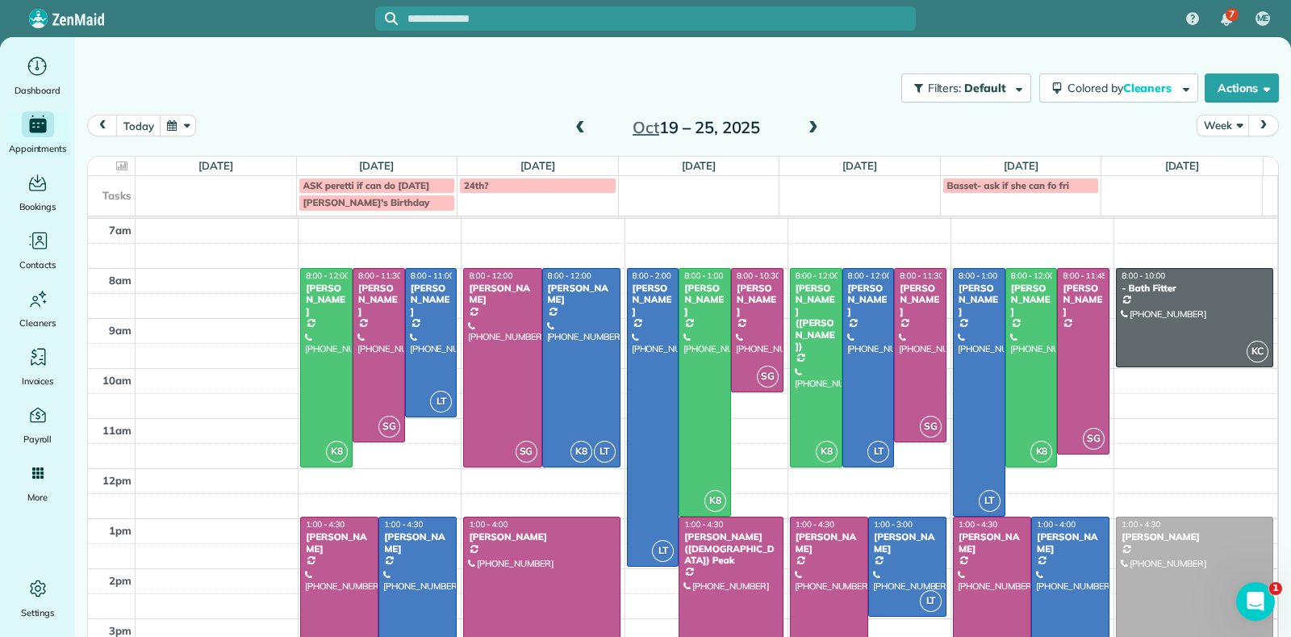
click at [811, 131] on span at bounding box center [814, 128] width 18 height 15
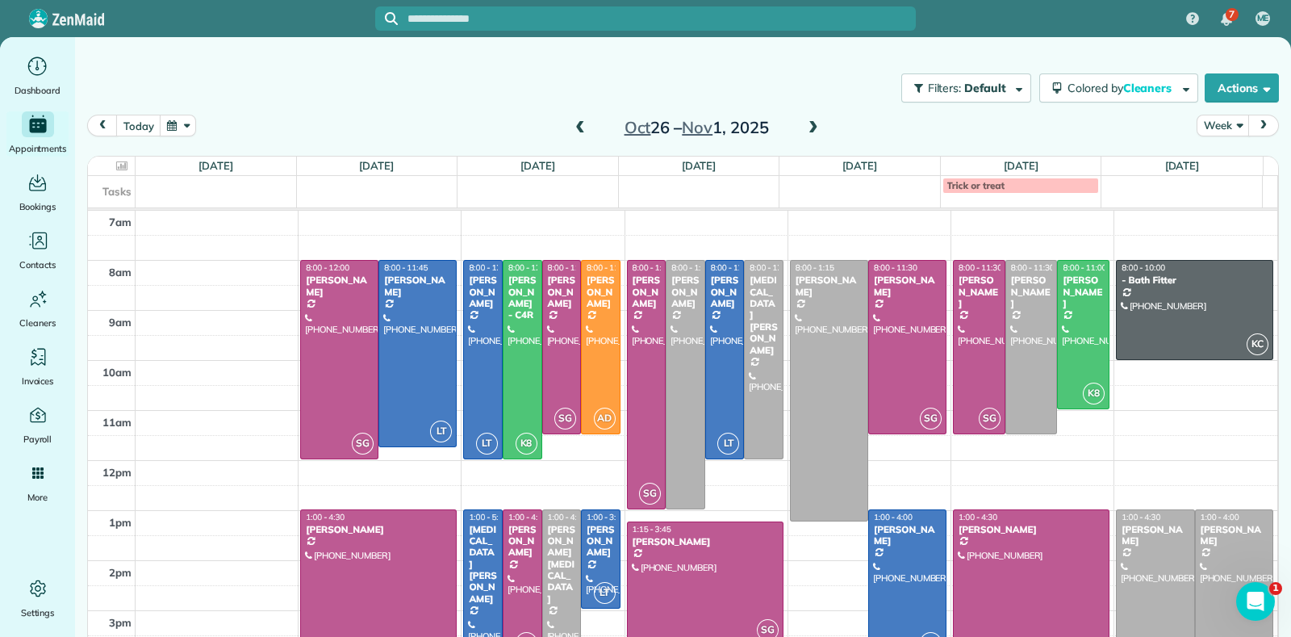
scroll to position [65, 0]
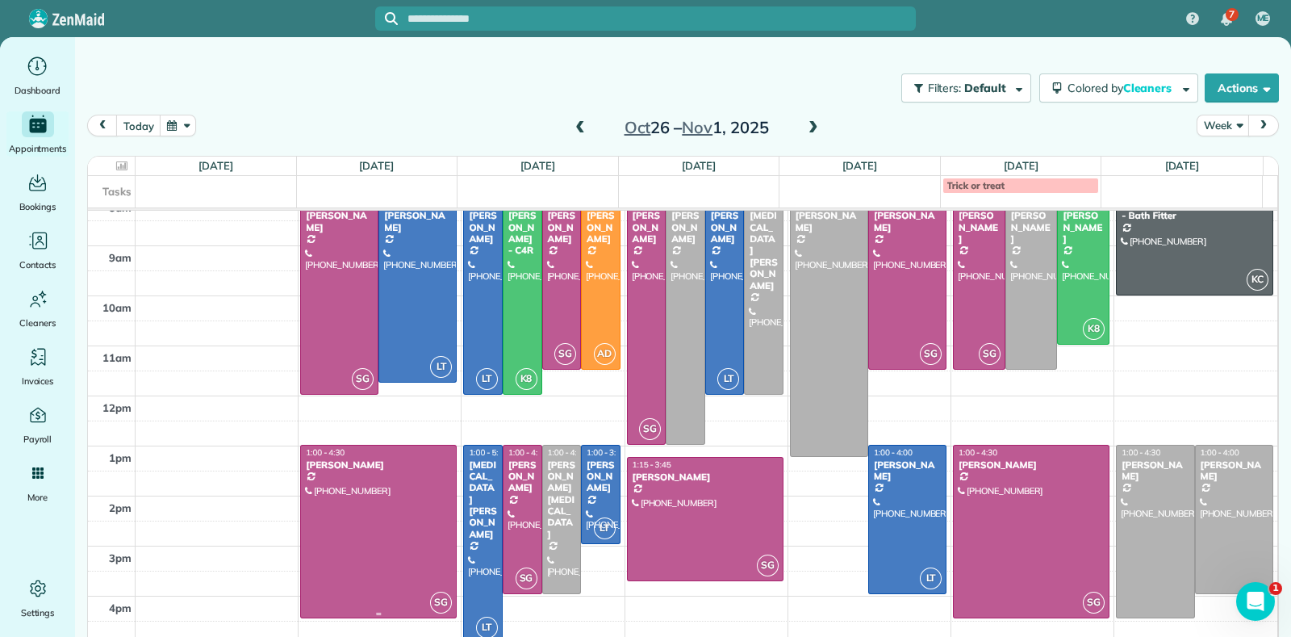
click at [372, 542] on div at bounding box center [378, 532] width 155 height 173
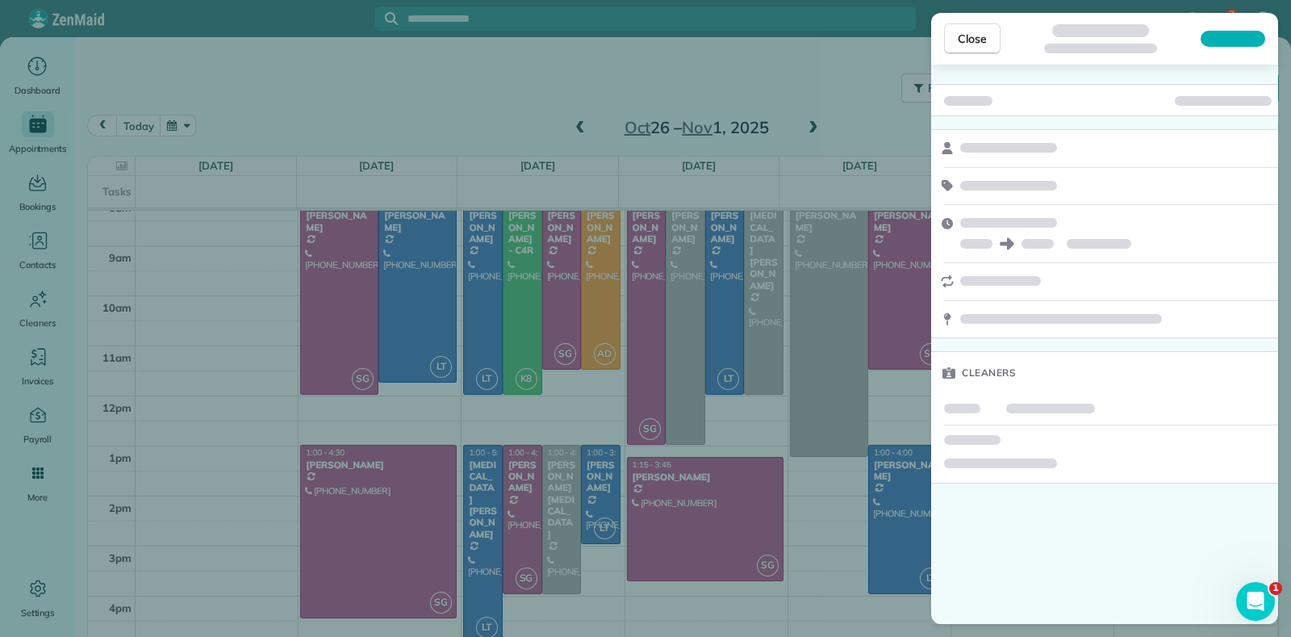
click at [521, 97] on div "Close Cleaners" at bounding box center [645, 318] width 1291 height 637
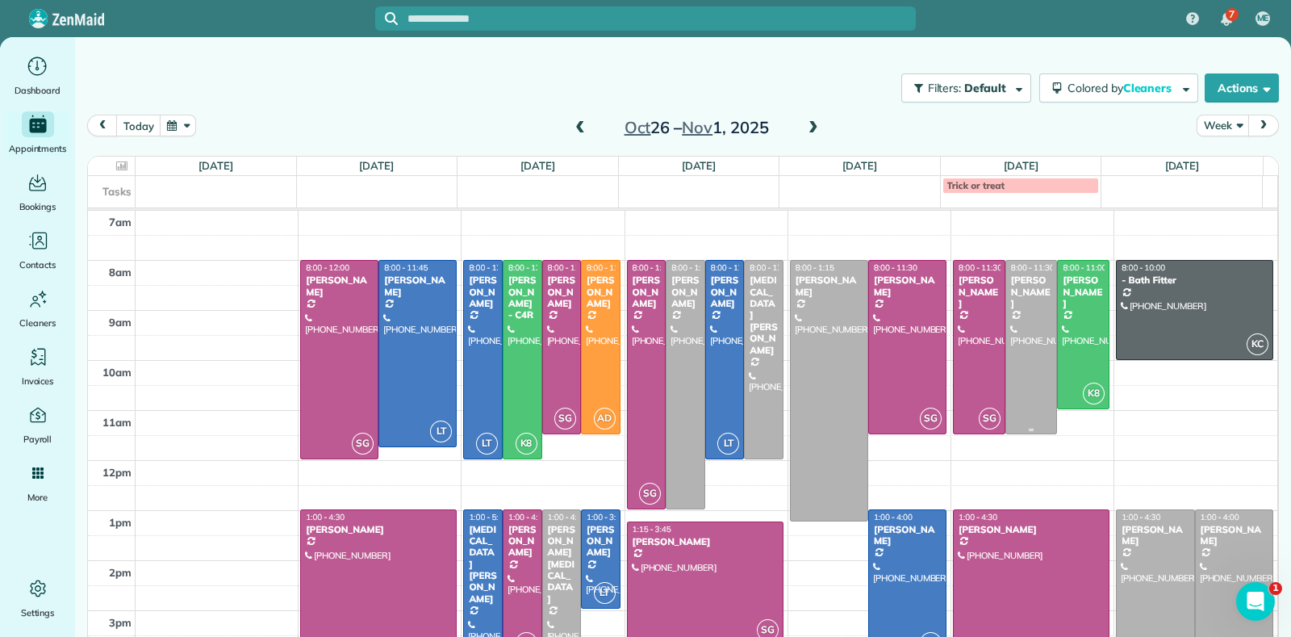
click at [1010, 365] on div at bounding box center [1032, 347] width 51 height 173
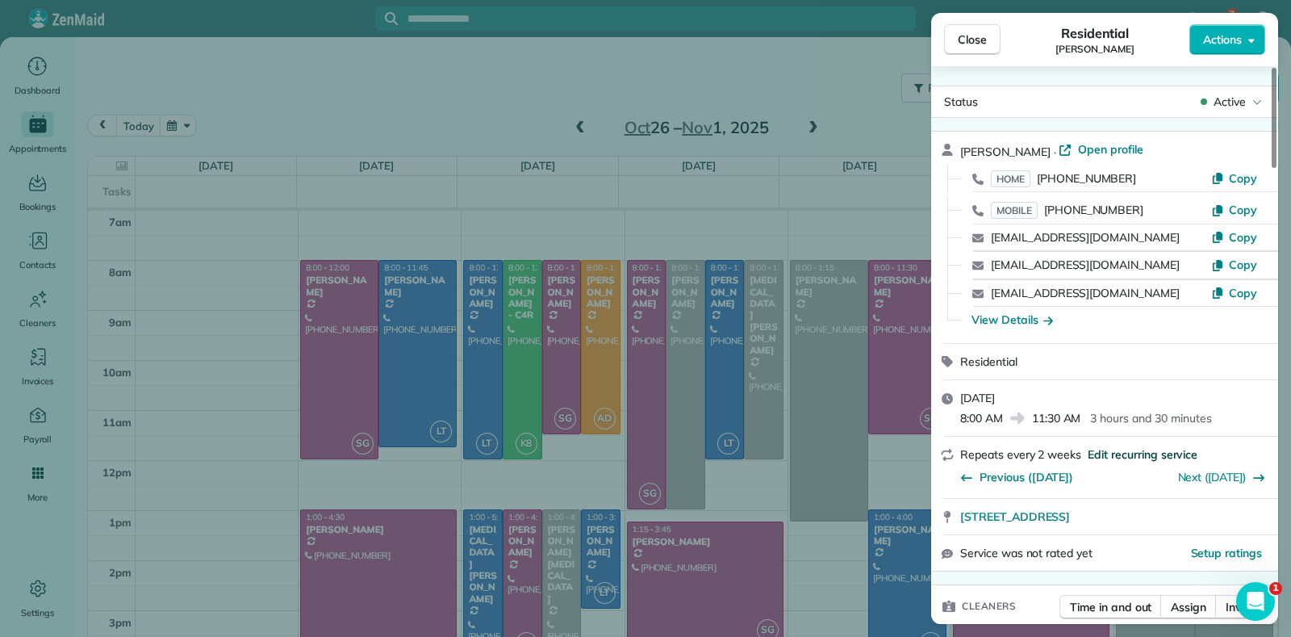
scroll to position [102, 0]
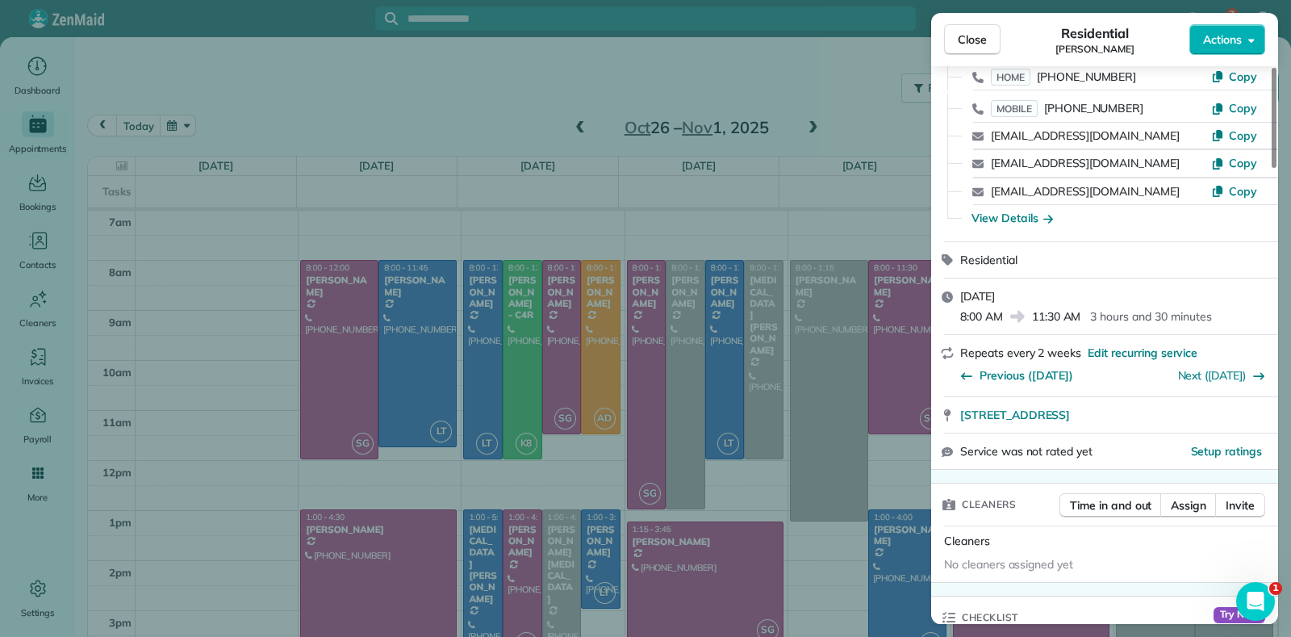
click at [864, 207] on div "Close Residential [PERSON_NAME] Actions Status Active [PERSON_NAME] · Open prof…" at bounding box center [645, 318] width 1291 height 637
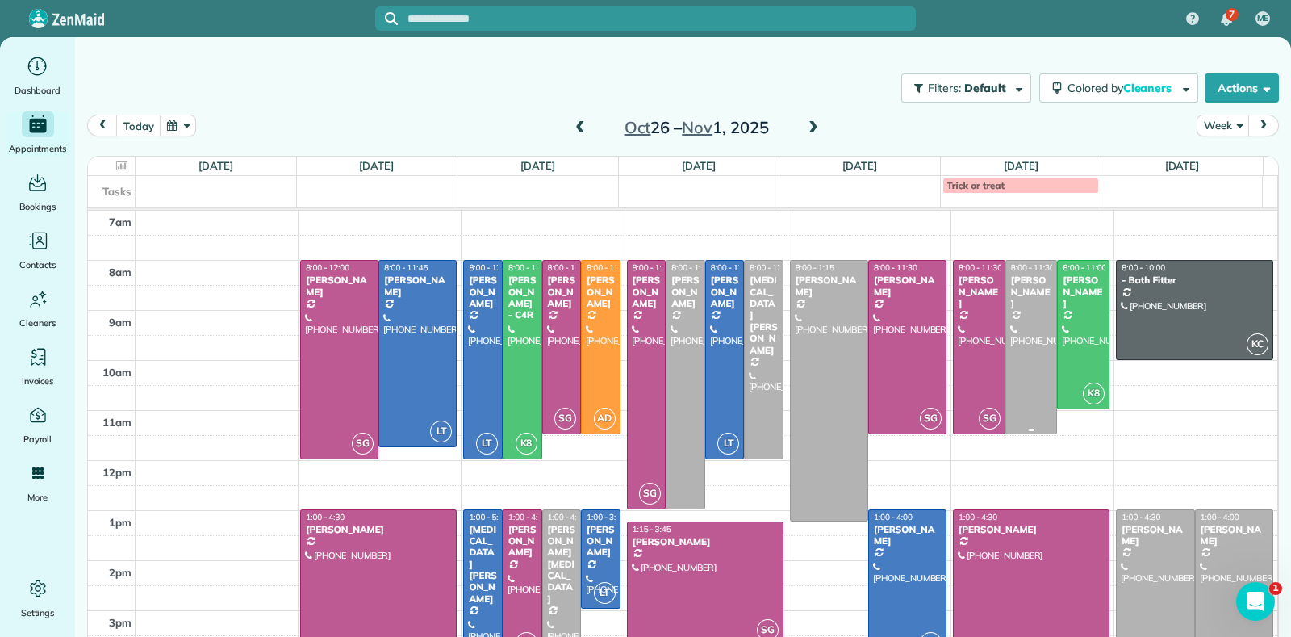
click at [1025, 350] on div at bounding box center [1032, 347] width 51 height 173
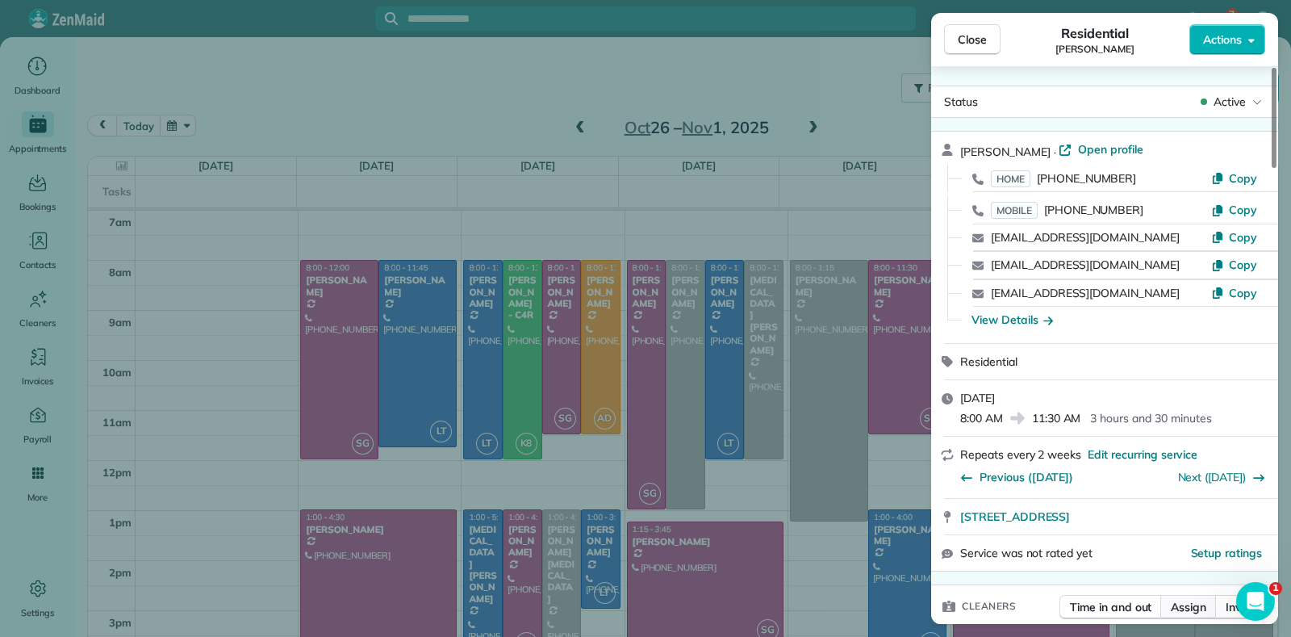
click at [1187, 600] on span "Assign" at bounding box center [1189, 607] width 36 height 16
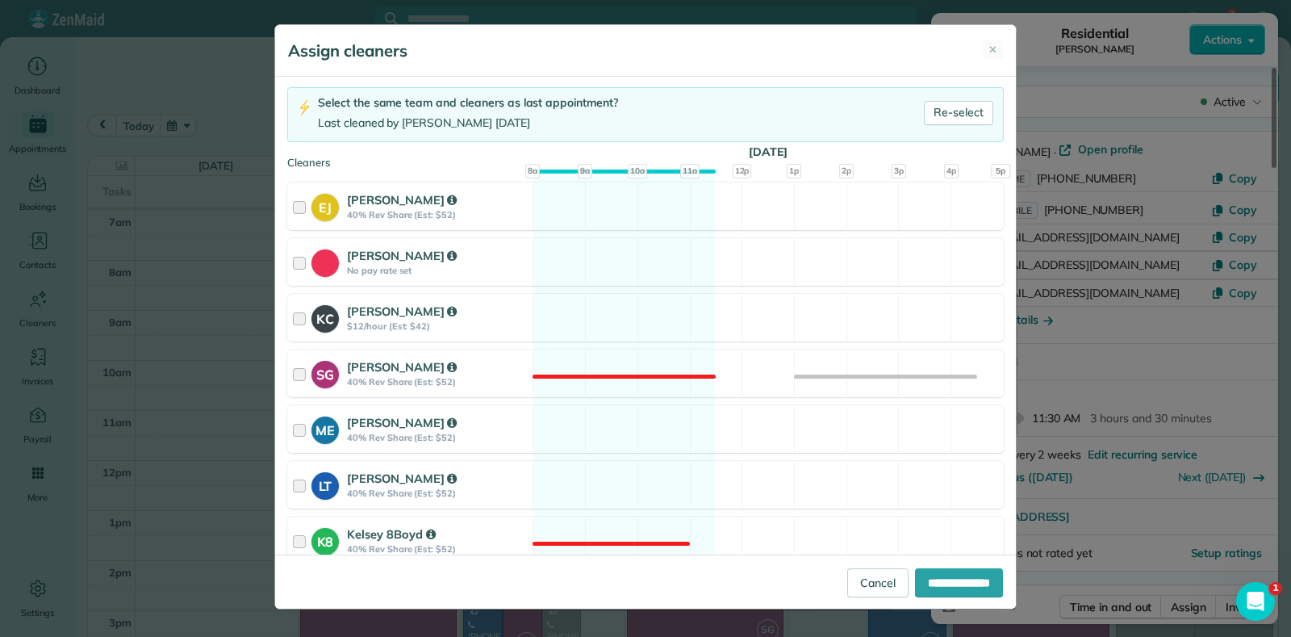
scroll to position [275, 0]
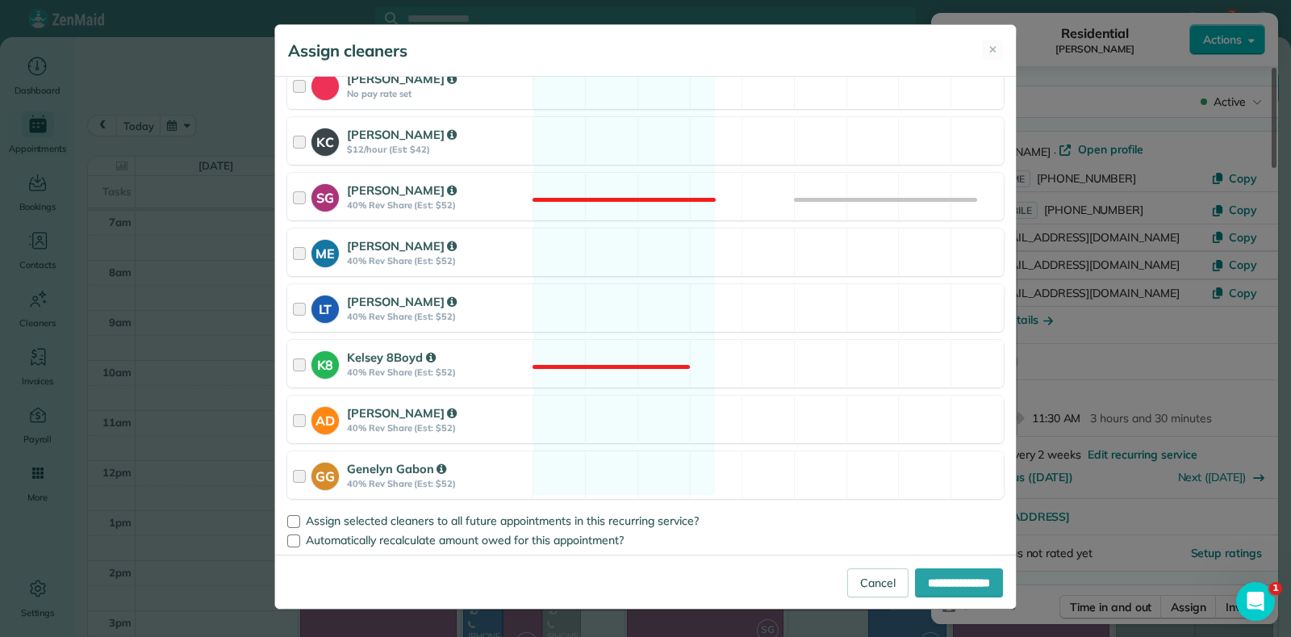
click at [655, 279] on div "Cleaning for [PERSON_NAME][DATE] 8:00 AM to 11:30 AM [STREET_ADDRESS] Service p…" at bounding box center [645, 316] width 741 height 478
drag, startPoint x: 668, startPoint y: 311, endPoint x: 702, endPoint y: 322, distance: 36.5
click at [674, 312] on div "LT [PERSON_NAME] 40% Rev Share (Est: $52) Available" at bounding box center [645, 308] width 717 height 48
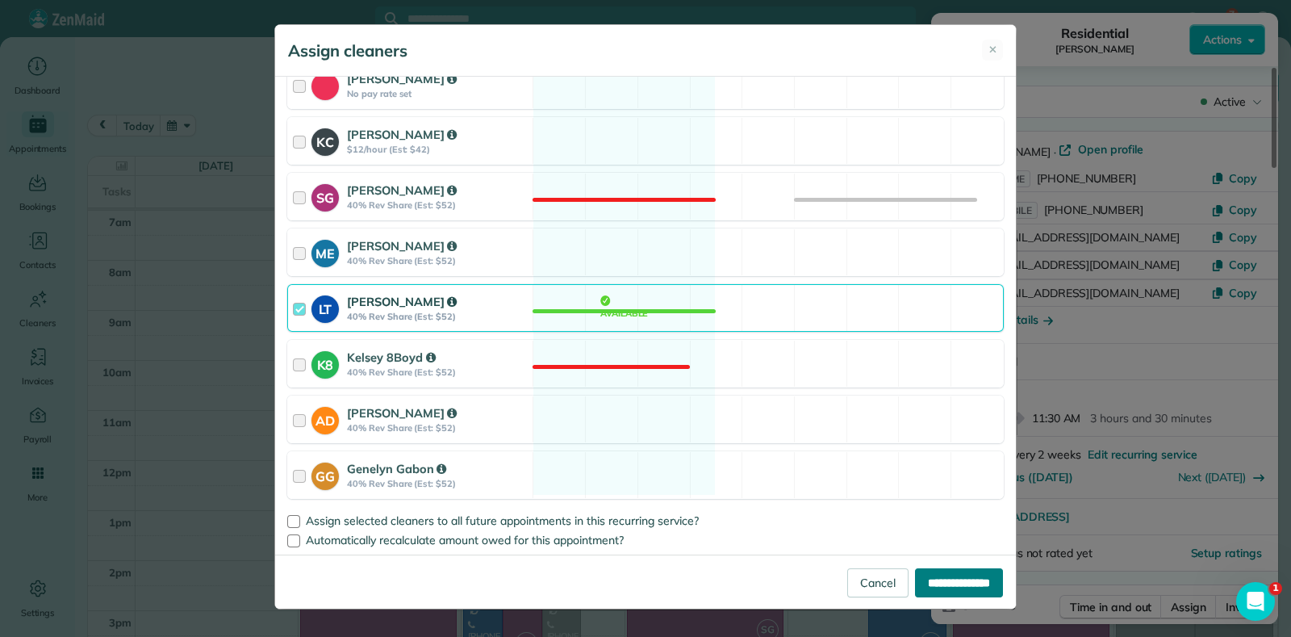
click at [950, 573] on input "**********" at bounding box center [959, 582] width 88 height 29
type input "**********"
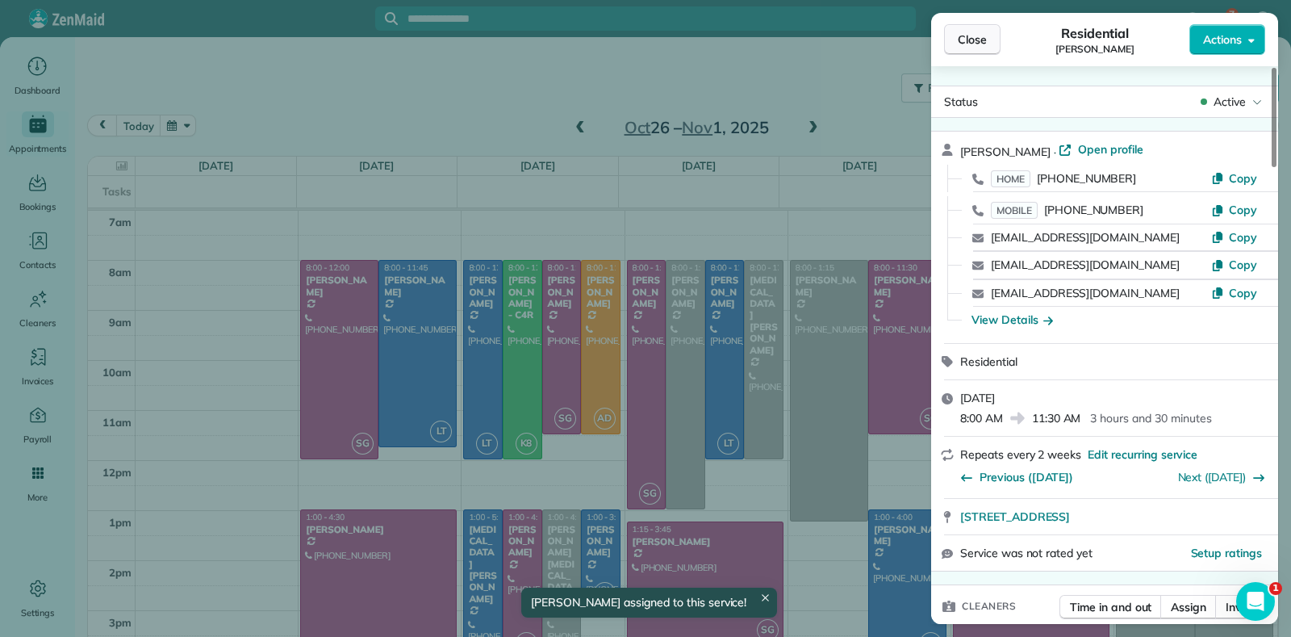
click at [976, 36] on span "Close" at bounding box center [972, 39] width 29 height 16
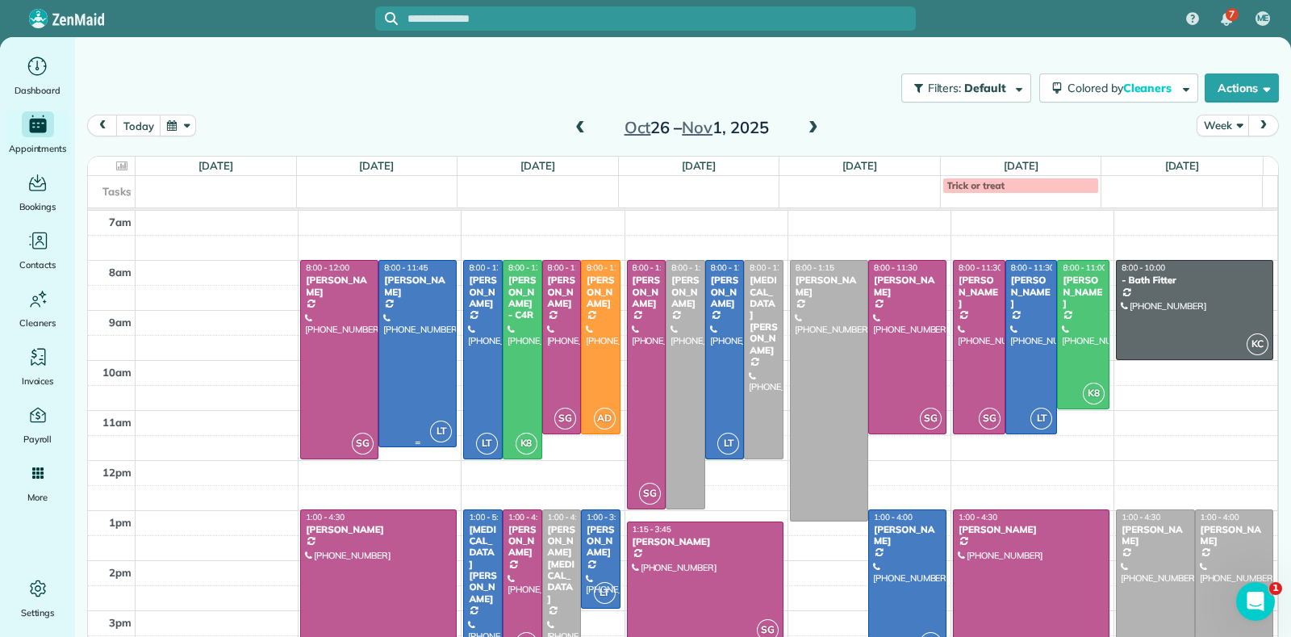
click at [432, 341] on div at bounding box center [417, 353] width 77 height 185
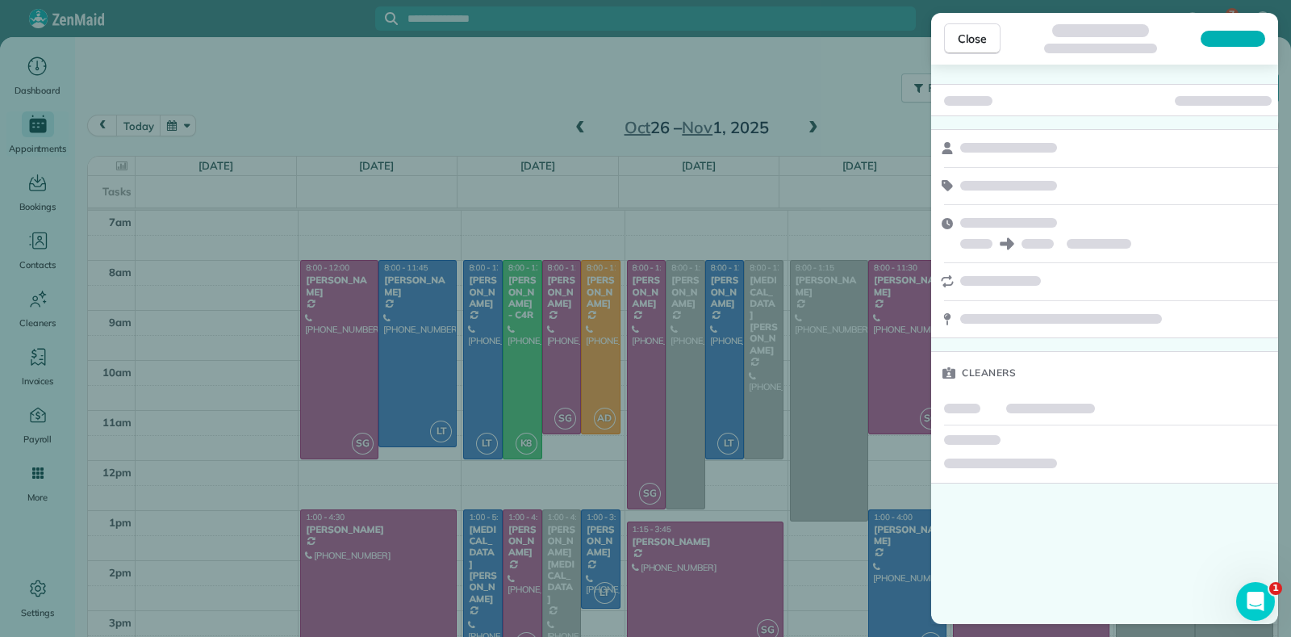
click at [668, 174] on div "Close Cleaners" at bounding box center [645, 318] width 1291 height 637
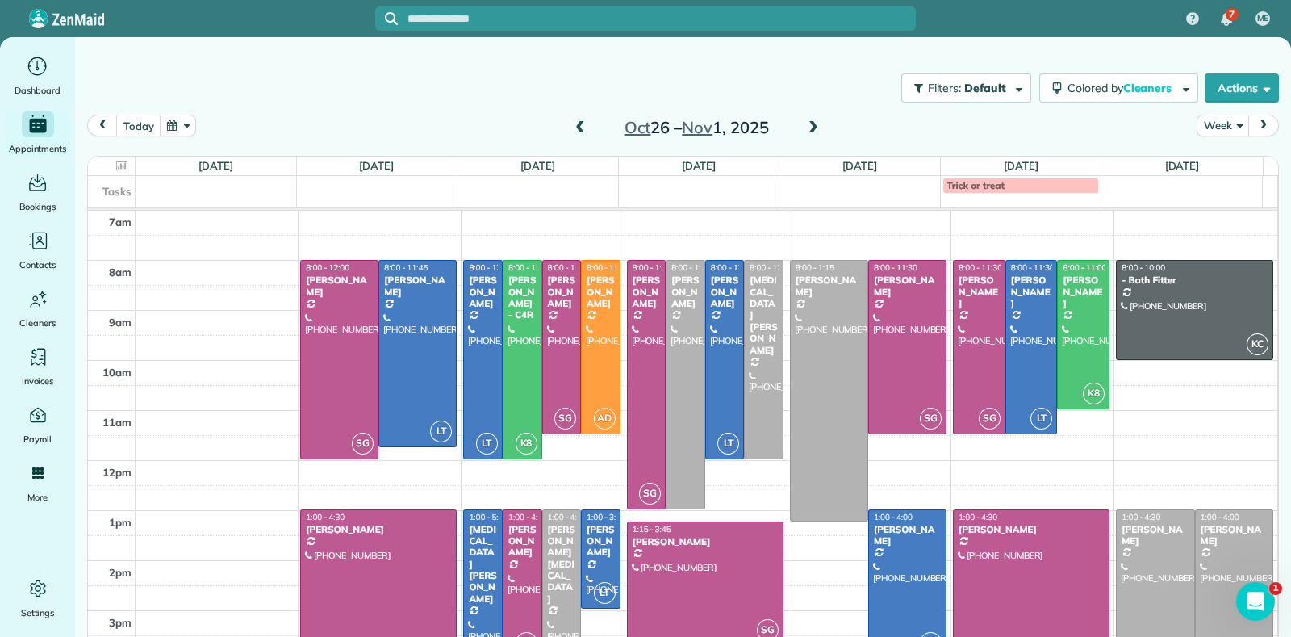
click at [580, 128] on span at bounding box center [580, 128] width 18 height 15
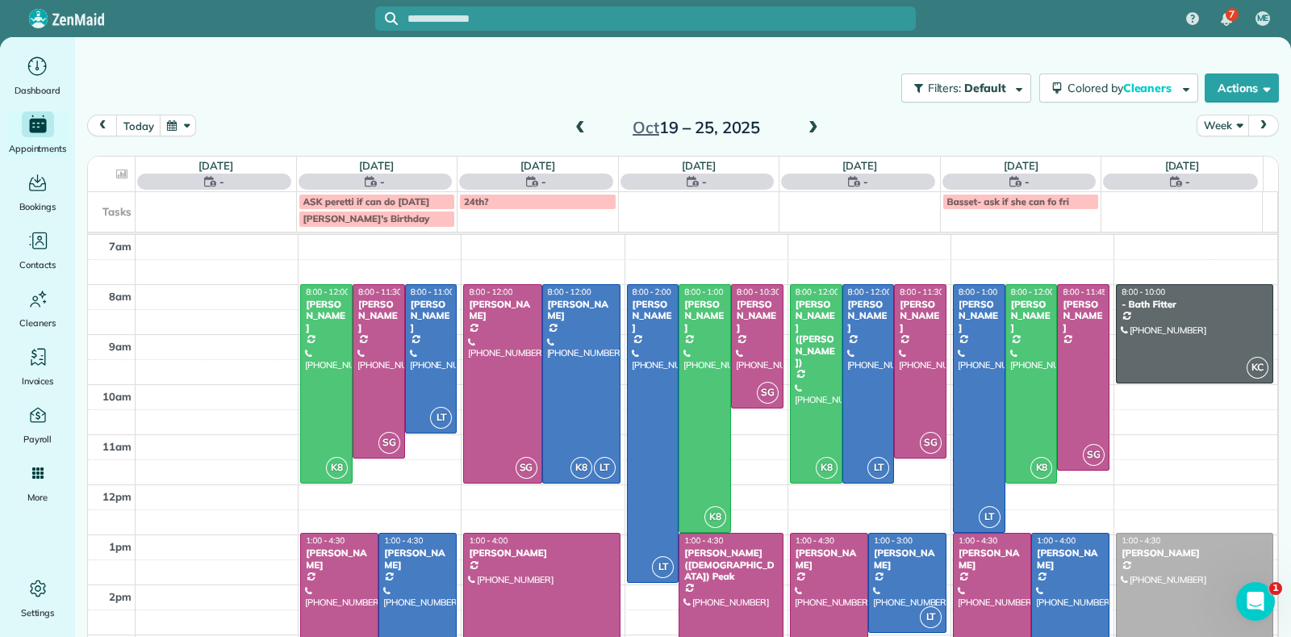
click at [580, 128] on span at bounding box center [580, 128] width 18 height 15
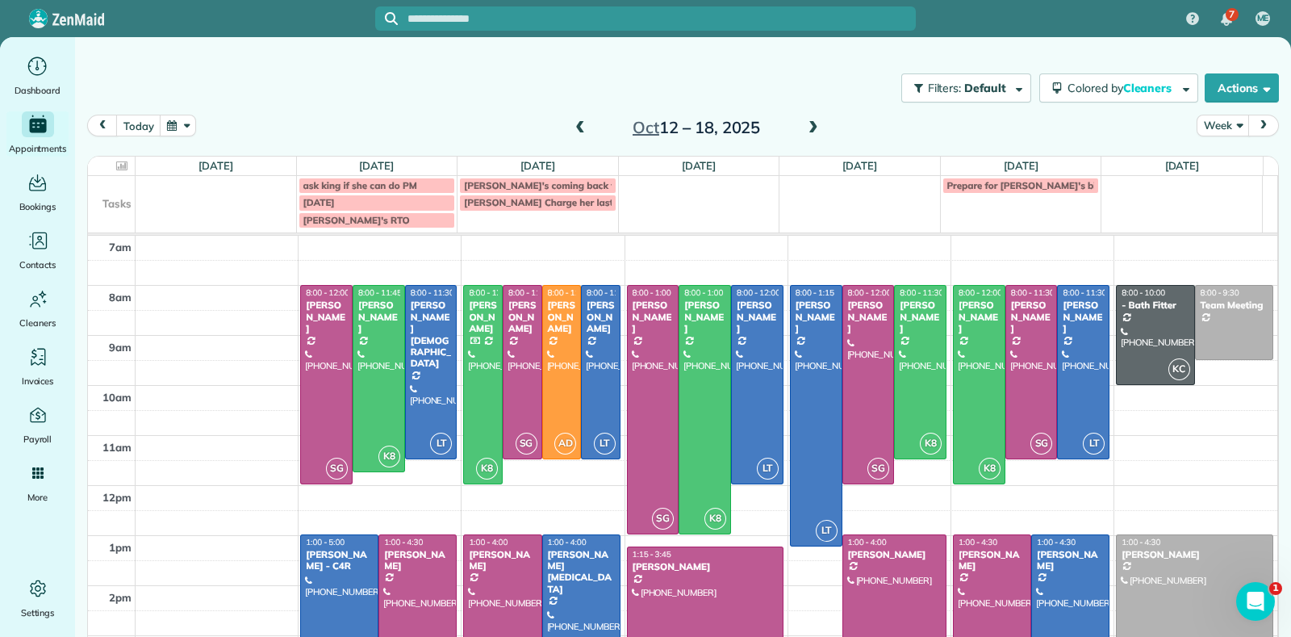
click at [586, 132] on div "[DATE] – [DATE]" at bounding box center [696, 128] width 258 height 26
click at [567, 115] on div "Filters: Default | 2 appointments hidden Colored by Cleaners Color by Cleaner C…" at bounding box center [683, 333] width 1216 height 593
click at [576, 129] on span at bounding box center [580, 128] width 18 height 15
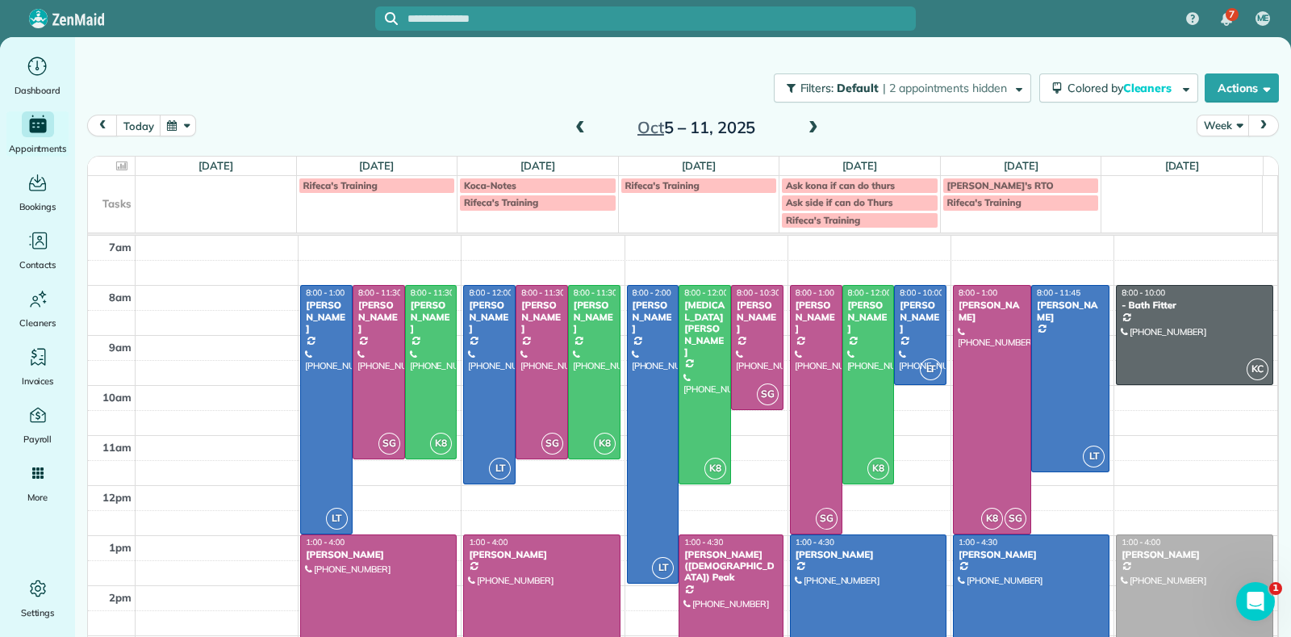
click at [642, 85] on div "Filters: Default | 2 appointments hidden Colored by Cleaners Color by Cleaner C…" at bounding box center [683, 87] width 1216 height 53
click at [571, 133] on span at bounding box center [580, 128] width 18 height 15
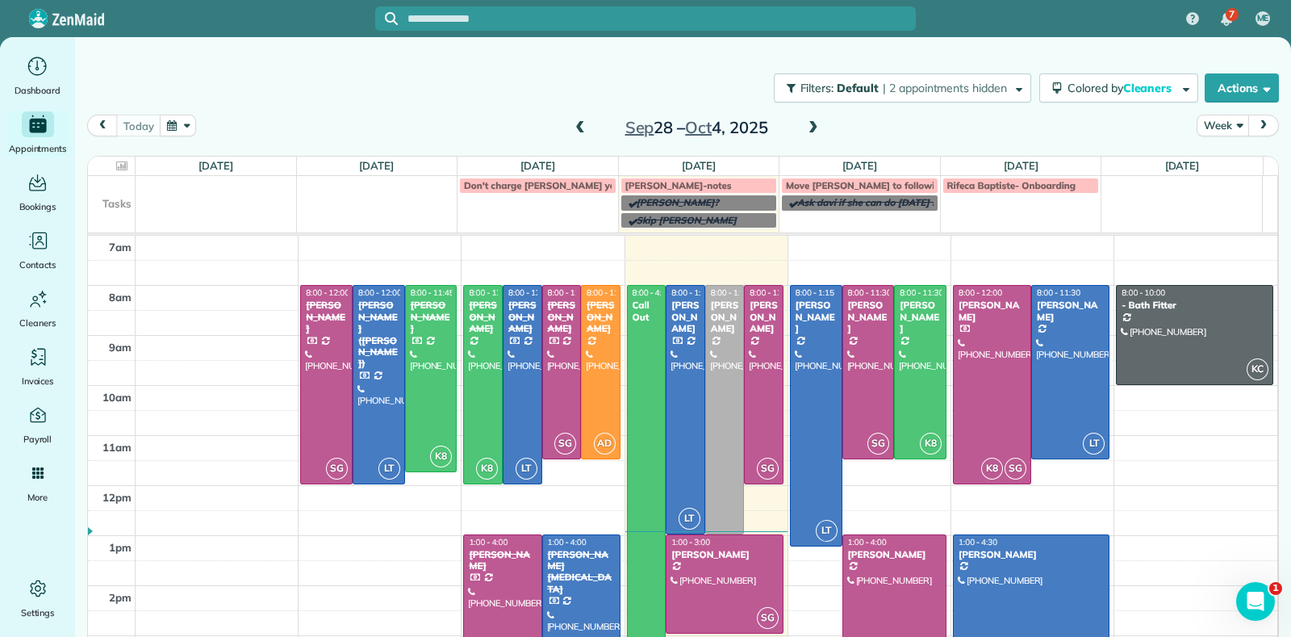
click at [808, 128] on span at bounding box center [814, 128] width 18 height 15
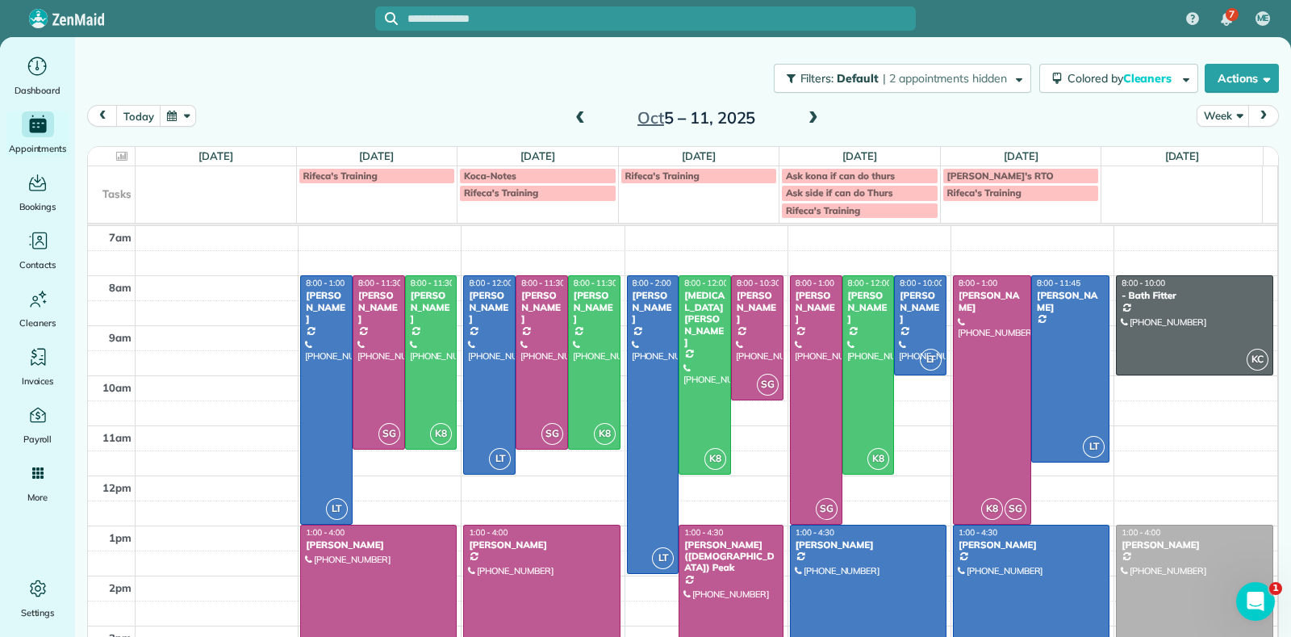
click at [571, 116] on span at bounding box center [580, 118] width 18 height 15
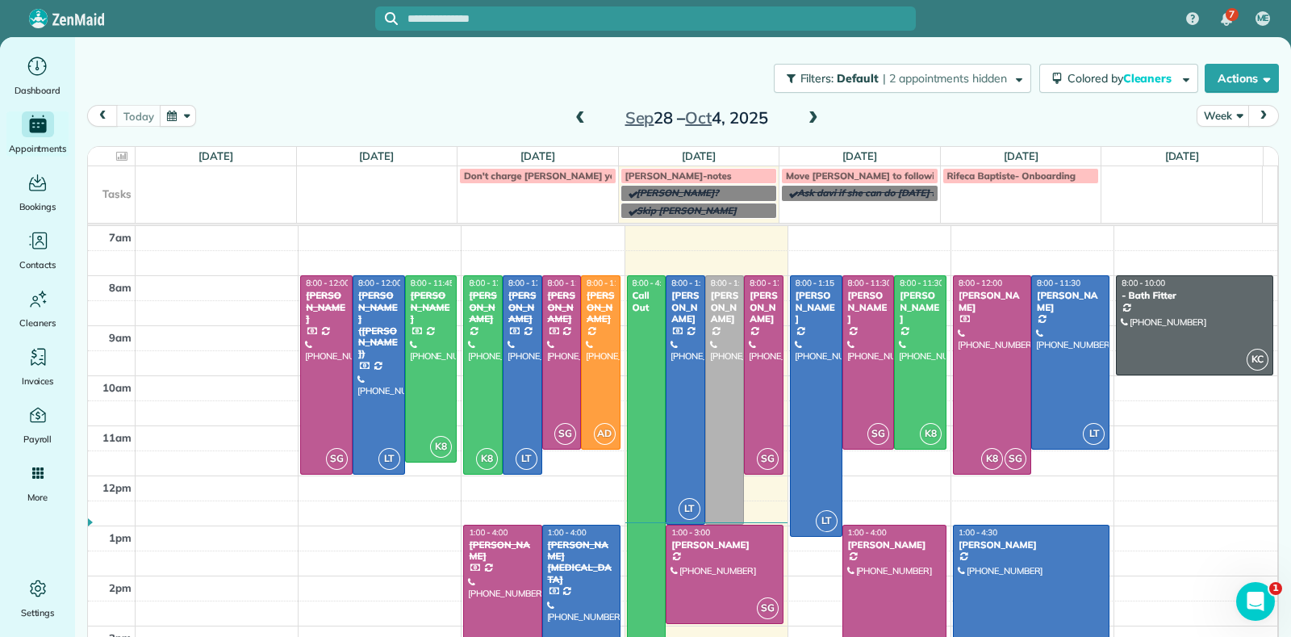
click at [806, 115] on span at bounding box center [814, 118] width 18 height 15
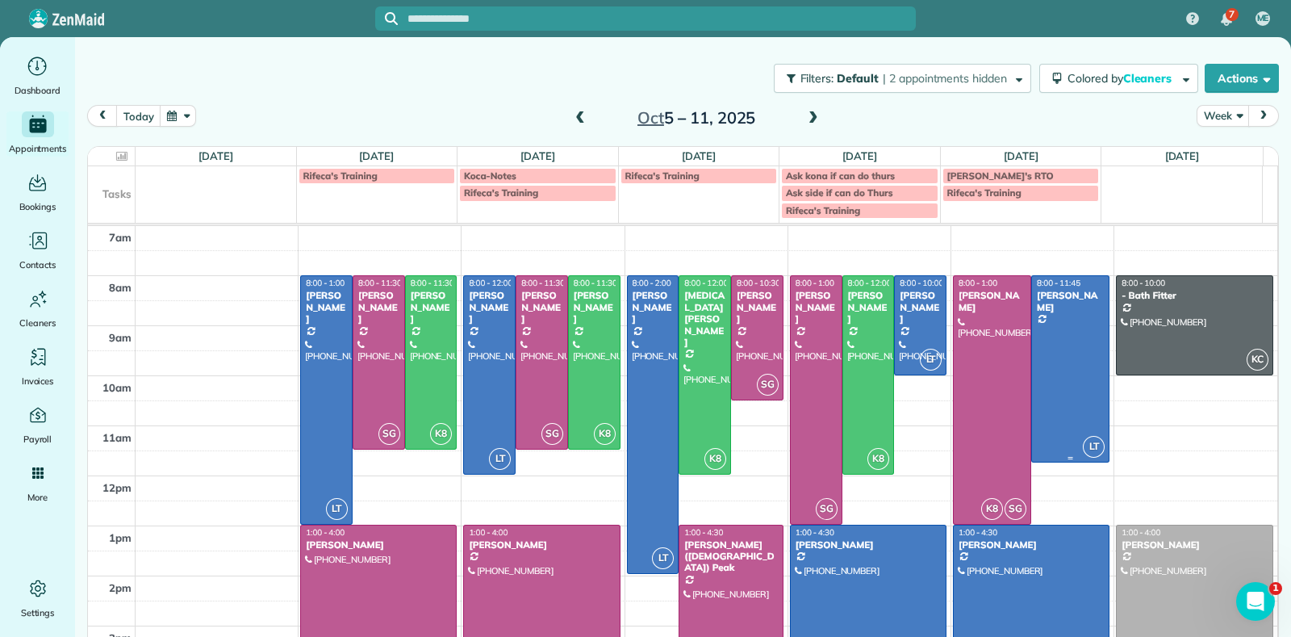
click at [1032, 361] on div at bounding box center [1070, 368] width 77 height 185
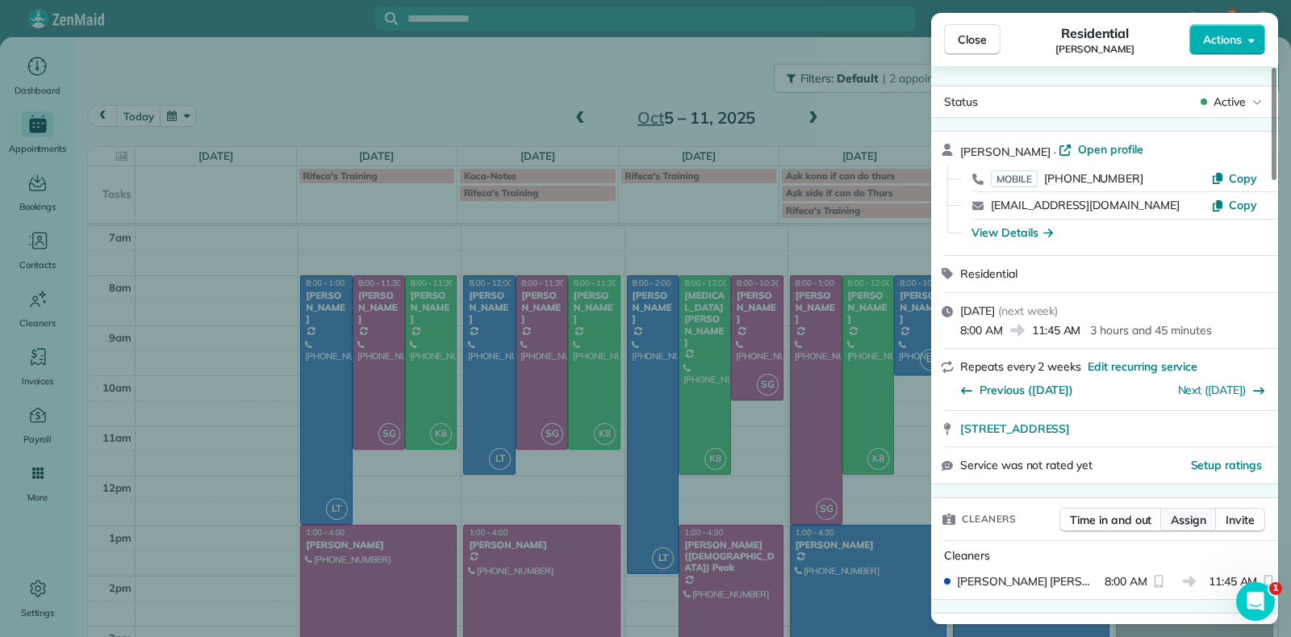
click at [1184, 514] on span "Assign" at bounding box center [1189, 520] width 36 height 16
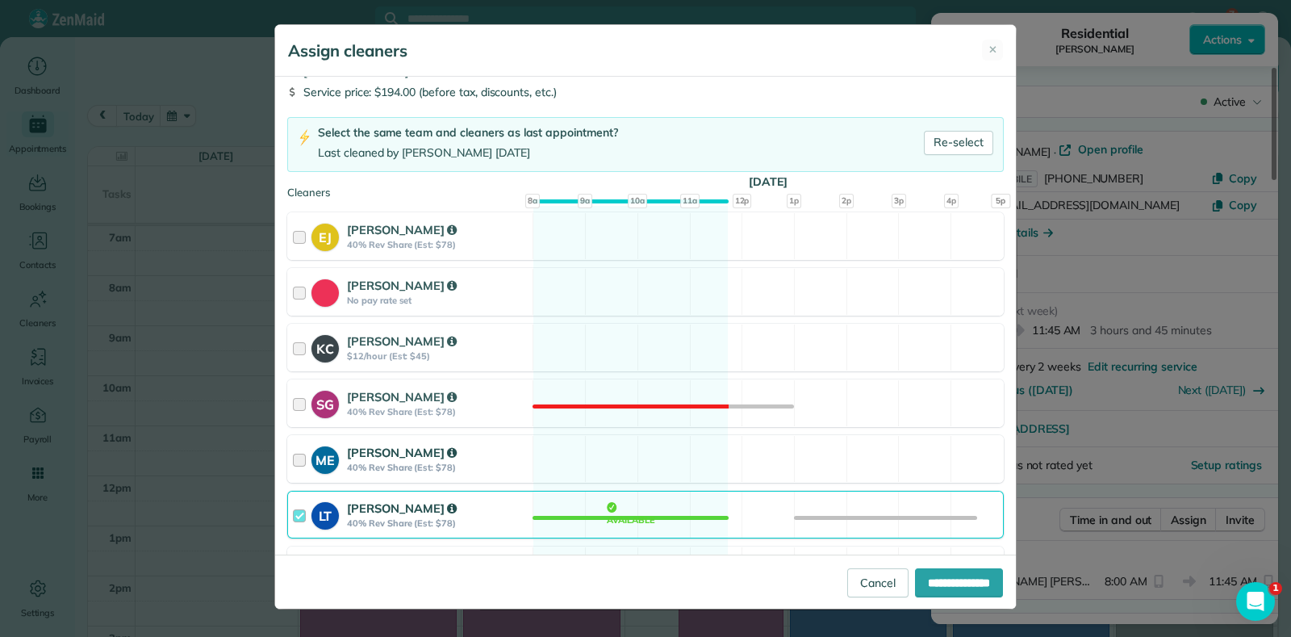
scroll to position [100, 0]
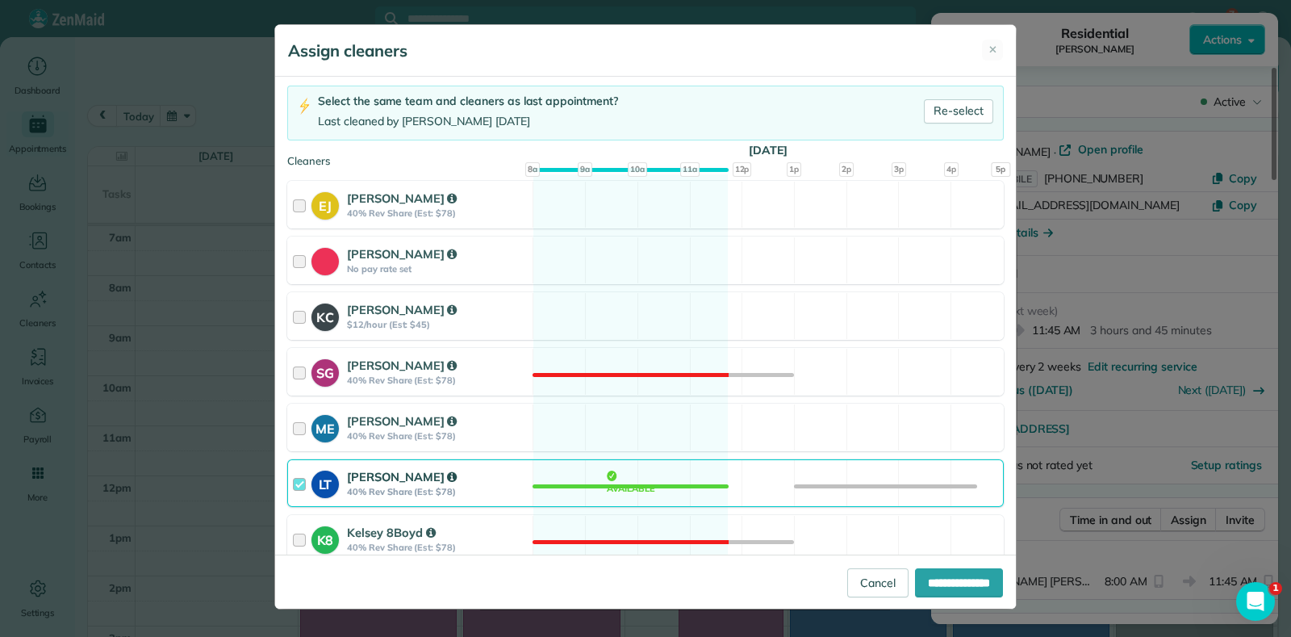
click at [653, 481] on div "LT [PERSON_NAME] 40% Rev Share (Est: $78) Available" at bounding box center [645, 483] width 717 height 48
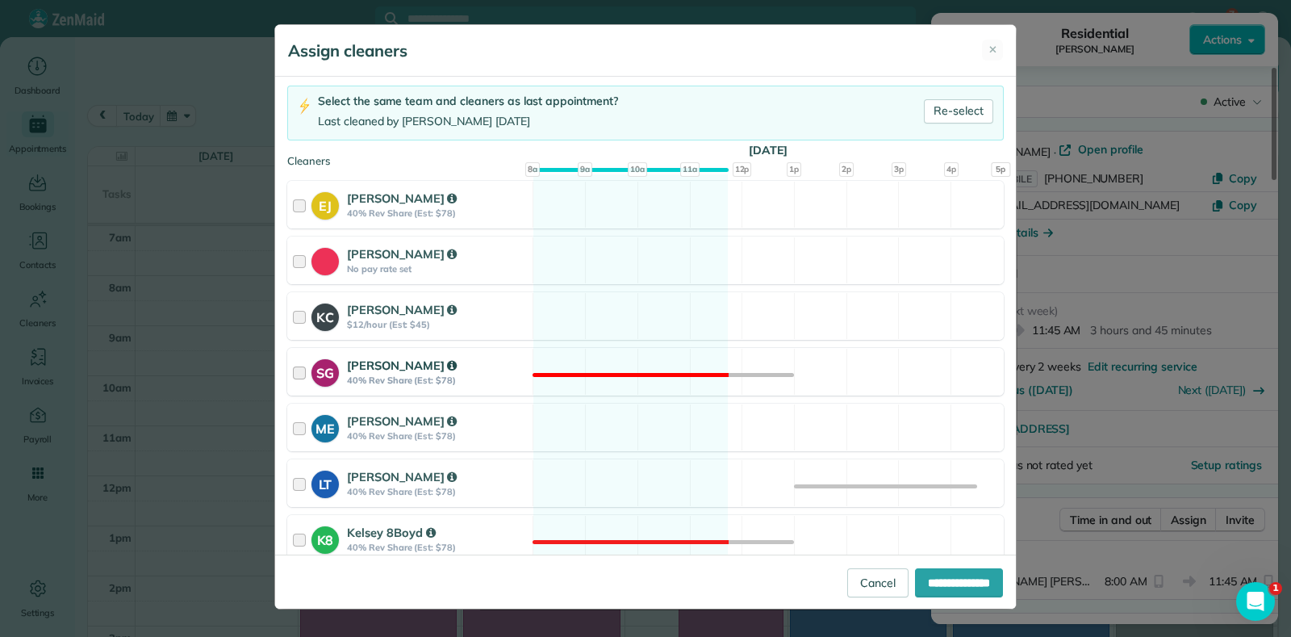
click at [646, 377] on div "SG [PERSON_NAME] 40% Rev Share (Est: $78) Not available" at bounding box center [645, 372] width 717 height 48
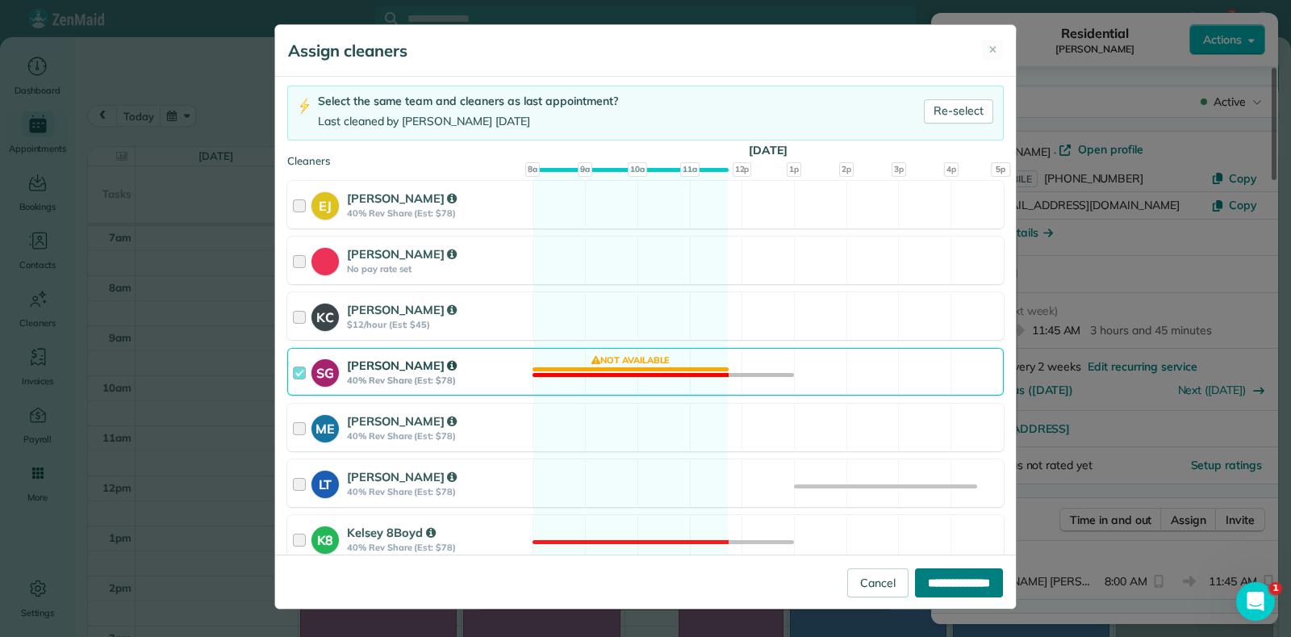
drag, startPoint x: 965, startPoint y: 581, endPoint x: 969, endPoint y: 571, distance: 11.2
click at [965, 580] on input "**********" at bounding box center [959, 582] width 88 height 29
type input "**********"
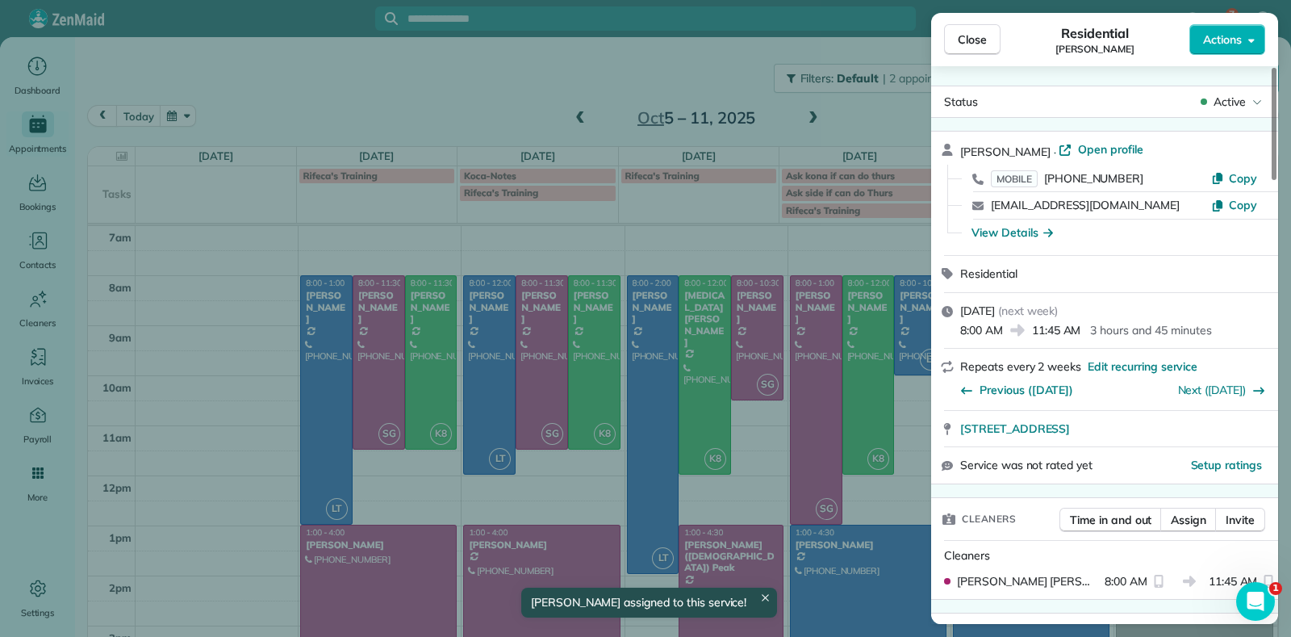
click at [977, 397] on div "Previous ([DATE])" at bounding box center [1017, 388] width 113 height 26
click at [894, 260] on div "Close Residential [PERSON_NAME] Actions Status Active [PERSON_NAME] · Open prof…" at bounding box center [645, 318] width 1291 height 637
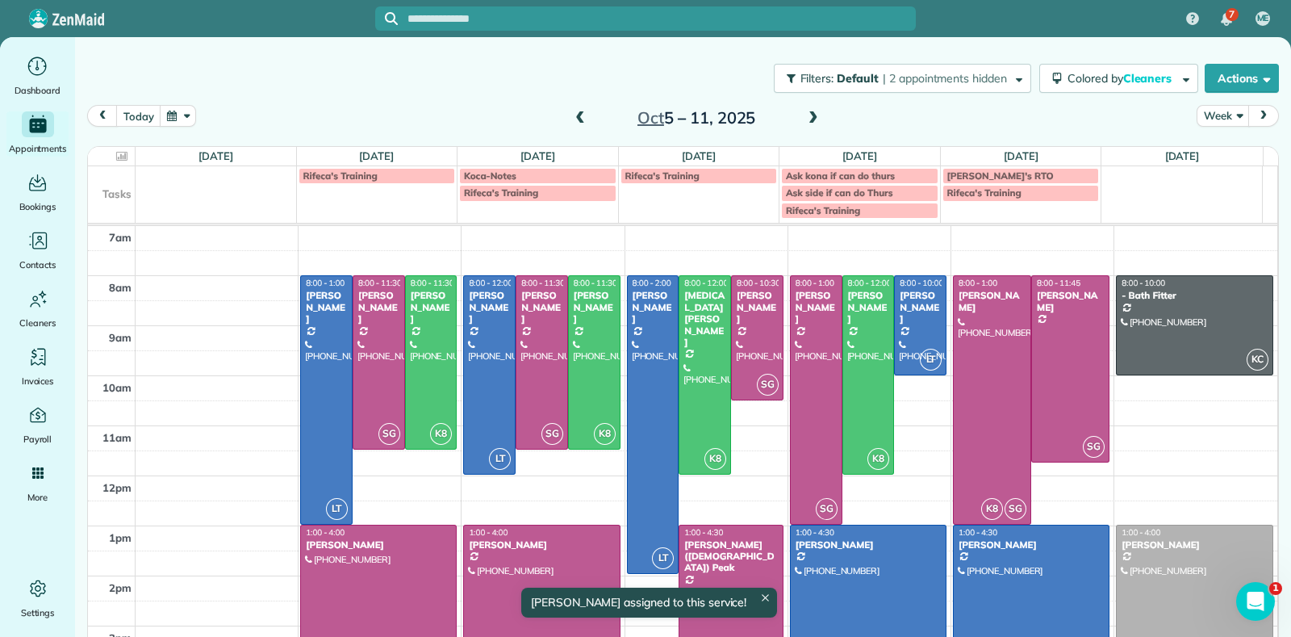
click at [1028, 547] on div "[PERSON_NAME]" at bounding box center [1031, 544] width 147 height 11
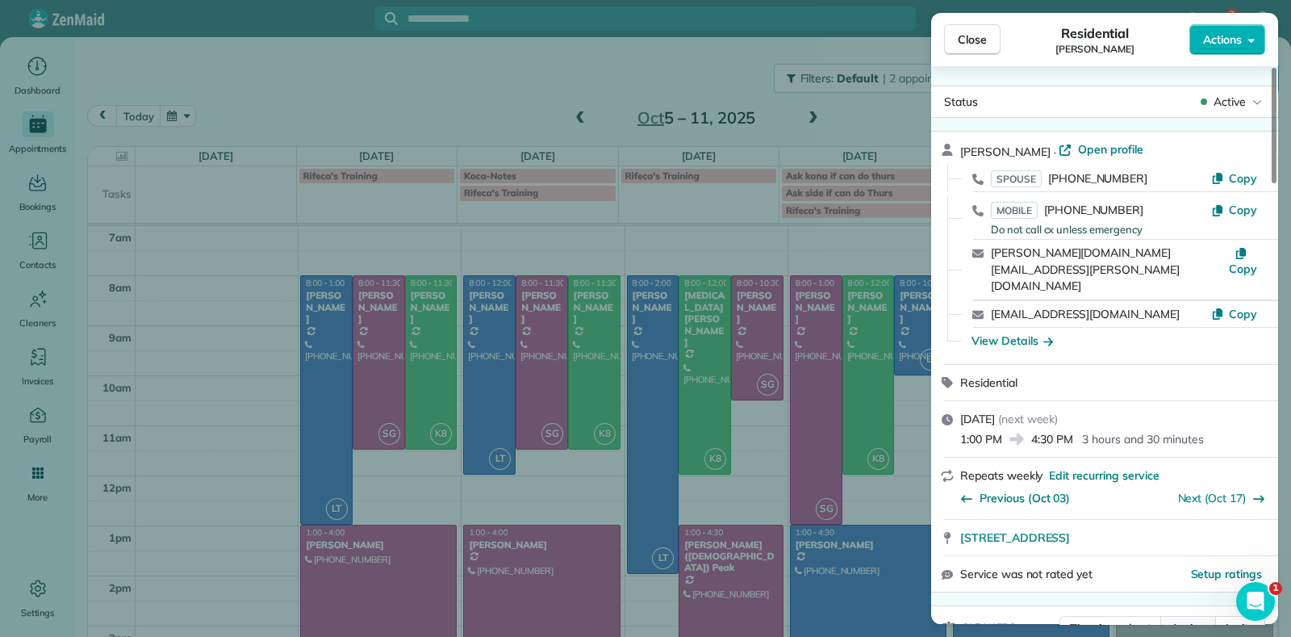
click at [1187, 620] on span "Assign" at bounding box center [1189, 628] width 36 height 16
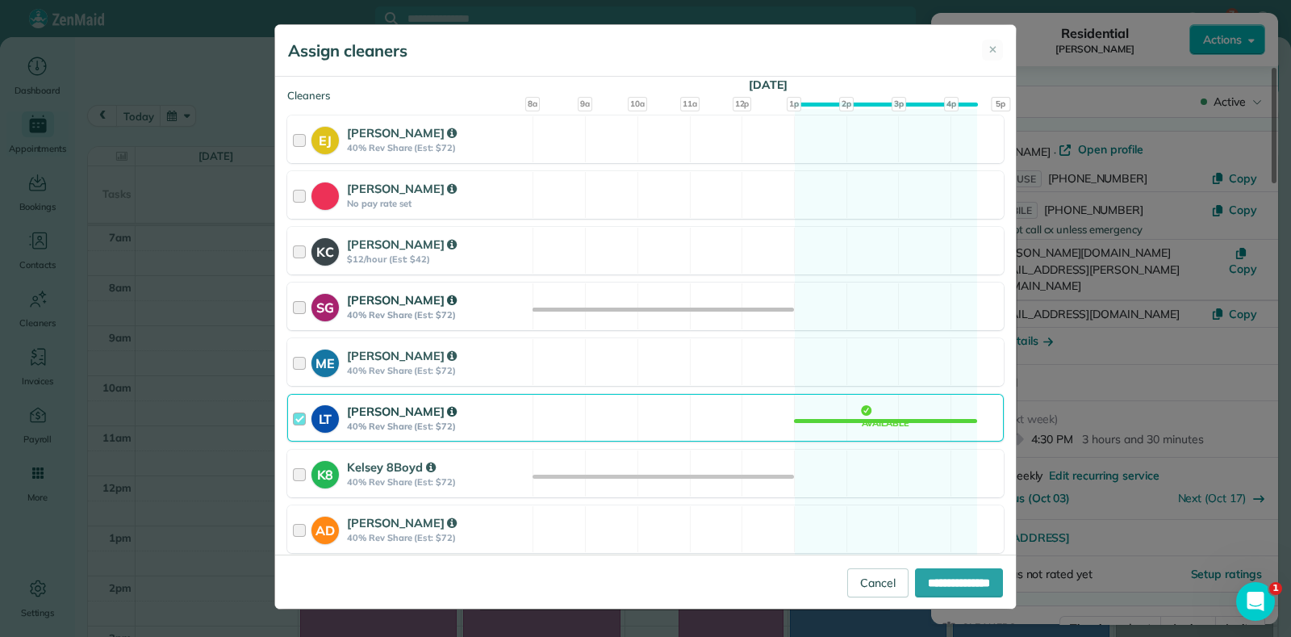
scroll to position [201, 0]
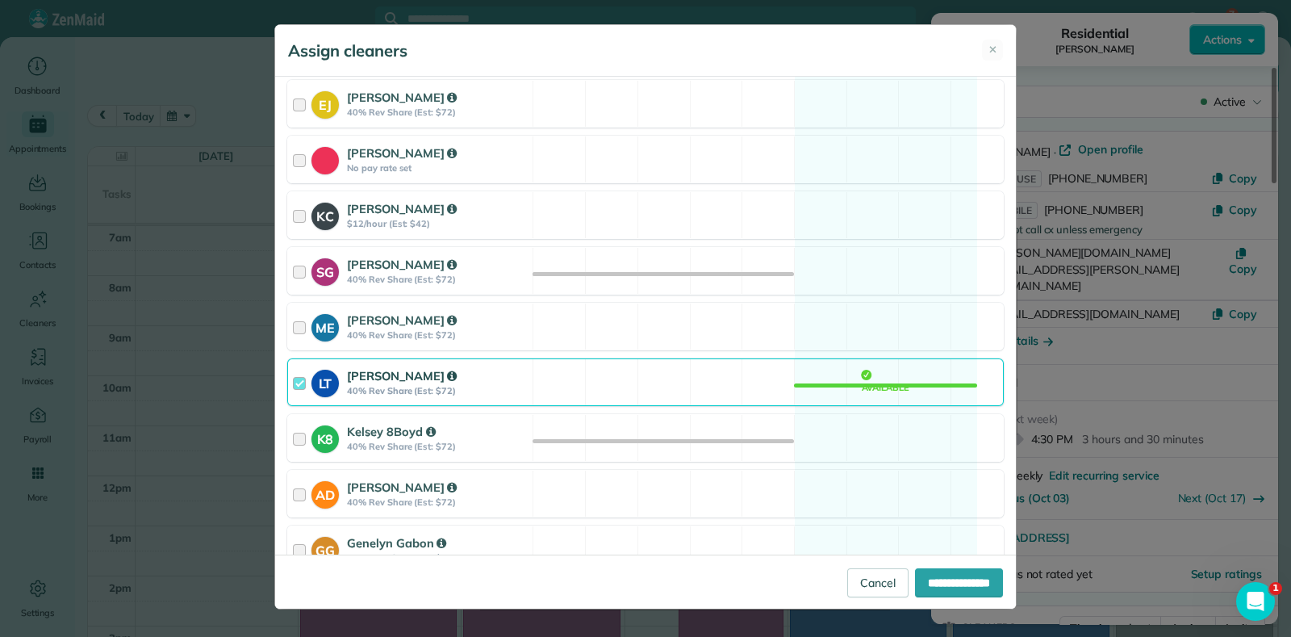
click at [840, 380] on div "LT [PERSON_NAME] 40% Rev Share (Est: $72) Available" at bounding box center [645, 382] width 717 height 48
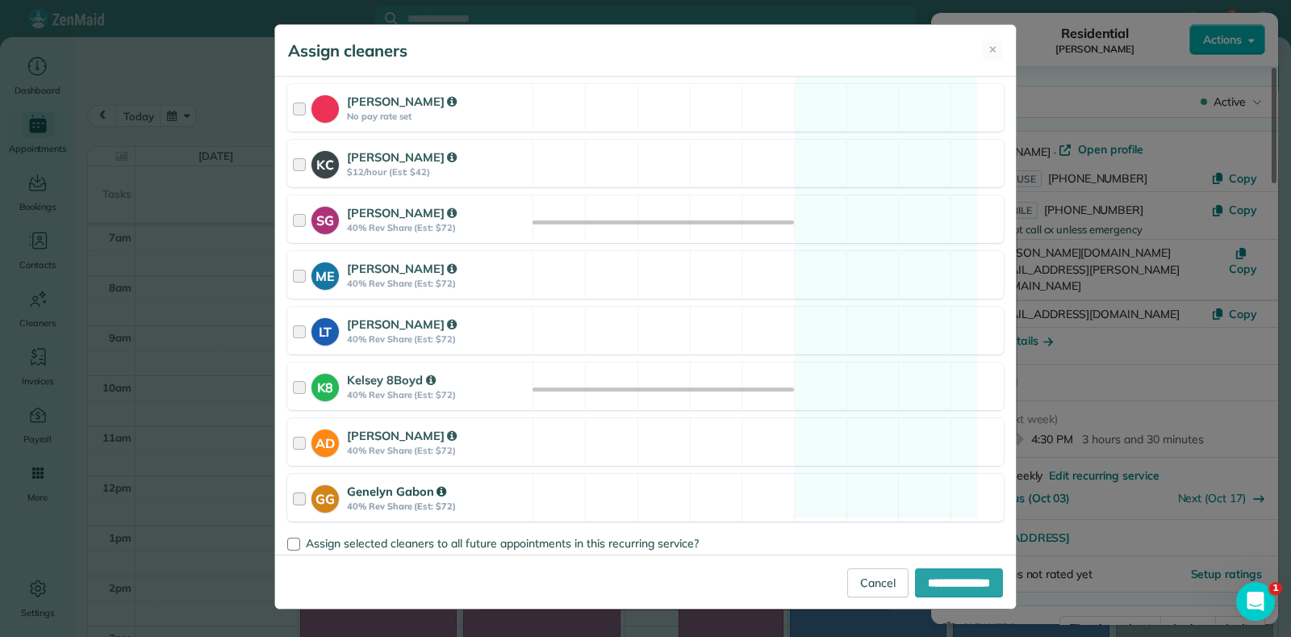
scroll to position [275, 0]
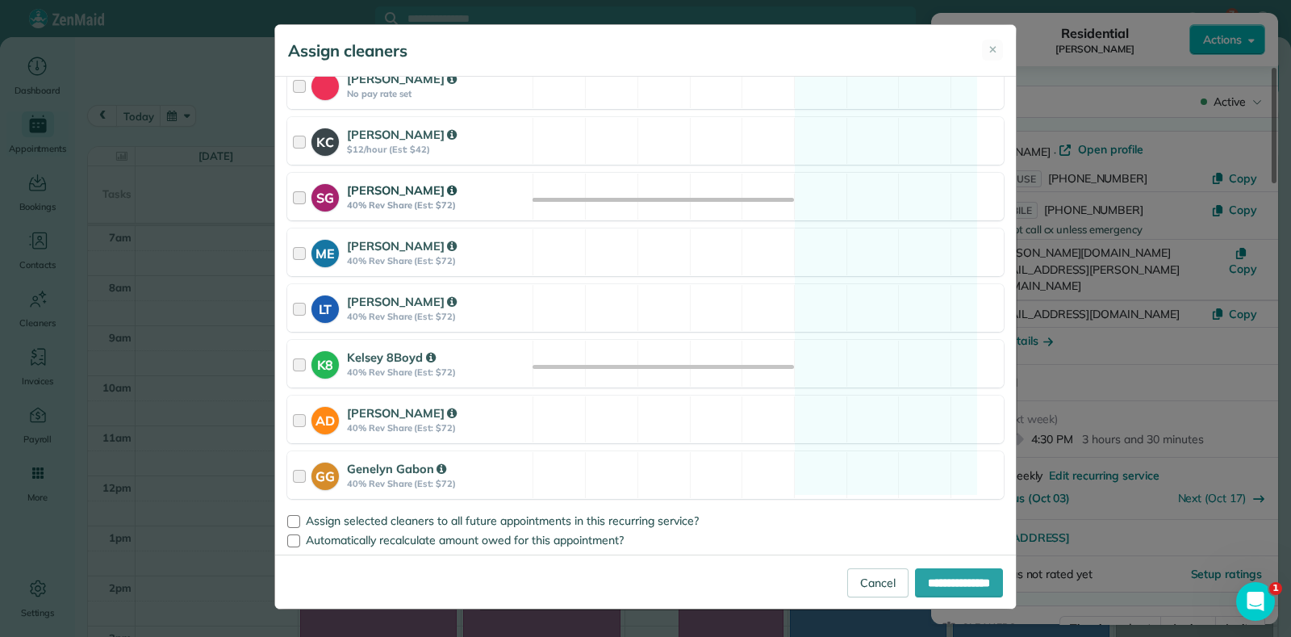
click at [855, 207] on div "SG [PERSON_NAME] 40% Rev Share (Est: $72) Available" at bounding box center [645, 197] width 717 height 48
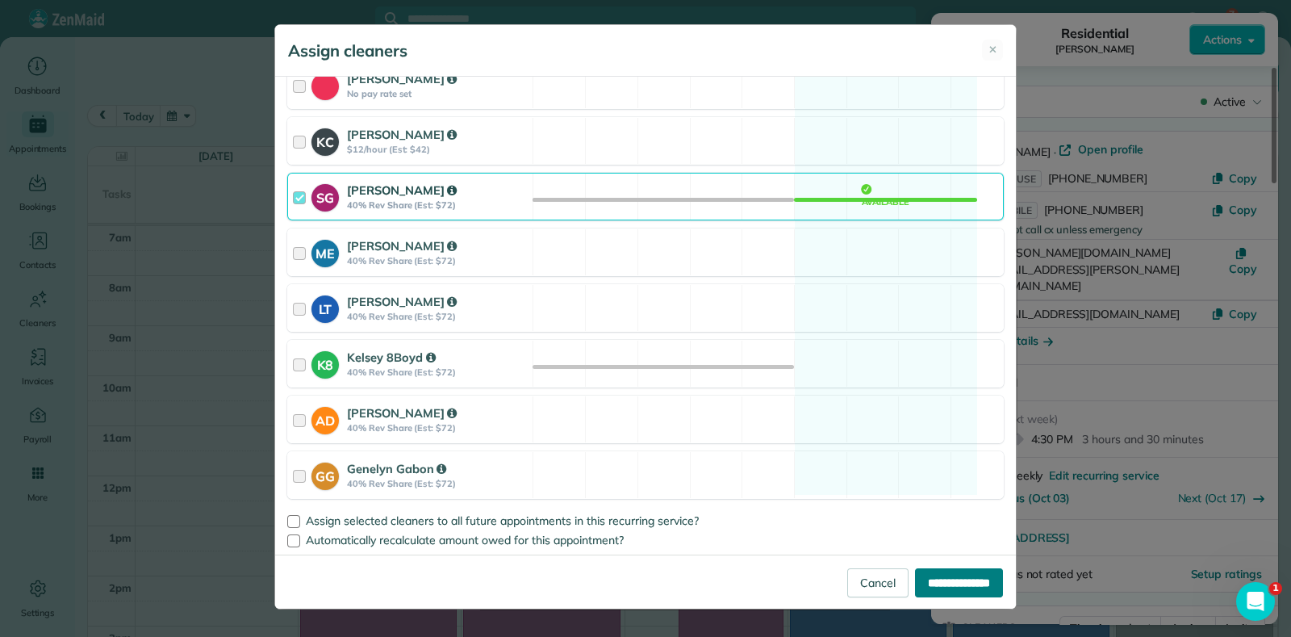
drag, startPoint x: 976, startPoint y: 573, endPoint x: 984, endPoint y: 563, distance: 12.6
click at [976, 571] on input "**********" at bounding box center [959, 582] width 88 height 29
type input "**********"
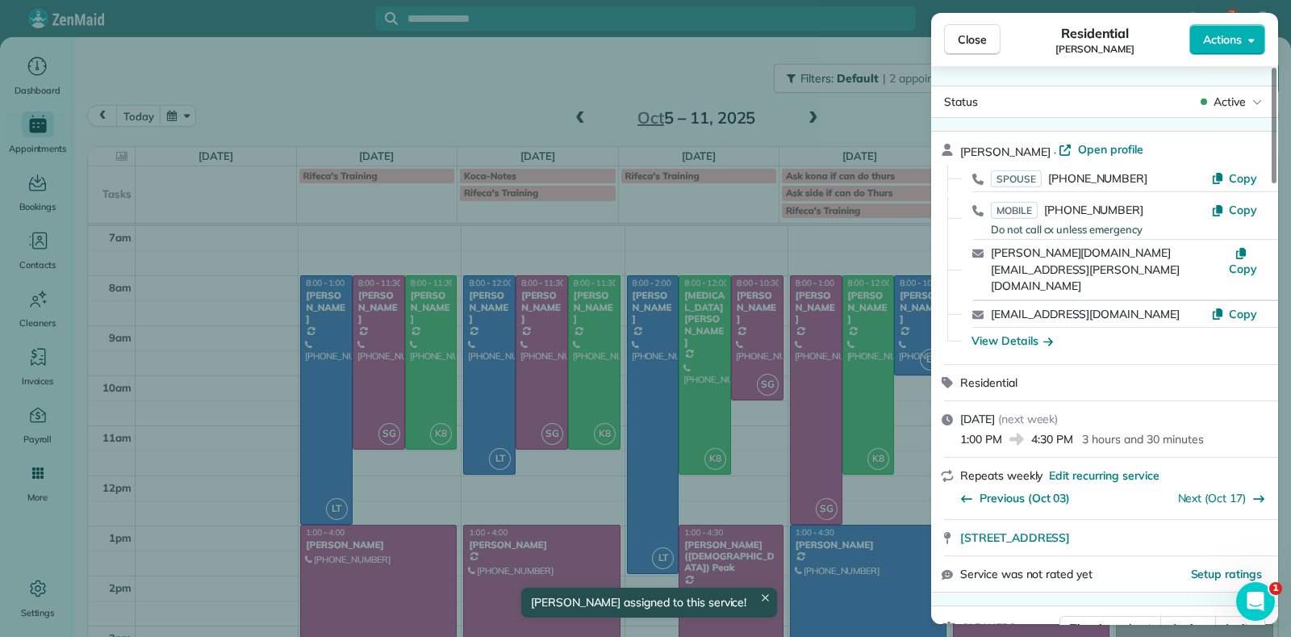
drag, startPoint x: 1014, startPoint y: 479, endPoint x: 1027, endPoint y: 471, distance: 15.7
click at [1014, 478] on div "Repeats weekly Edit recurring service Previous ([DATE]) Next ([DATE])" at bounding box center [1104, 488] width 347 height 61
click at [764, 216] on div "Close Residential [PERSON_NAME] Actions Status Active [PERSON_NAME] · Open prof…" at bounding box center [645, 318] width 1291 height 637
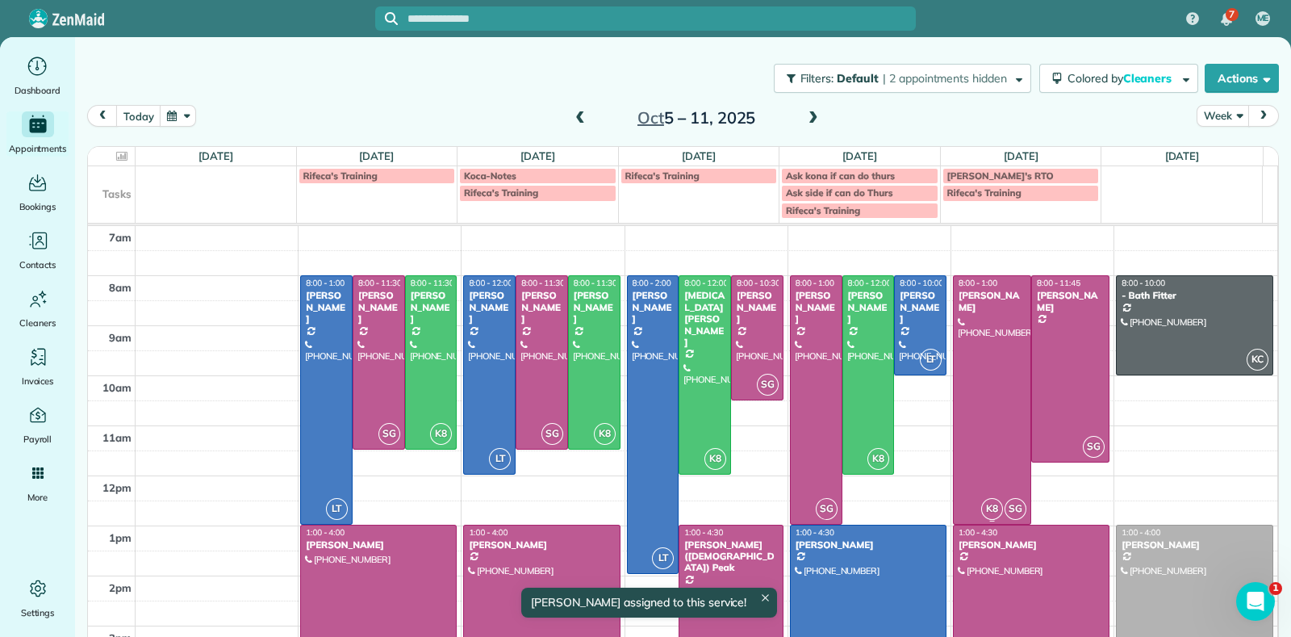
click at [954, 413] on div at bounding box center [992, 399] width 77 height 247
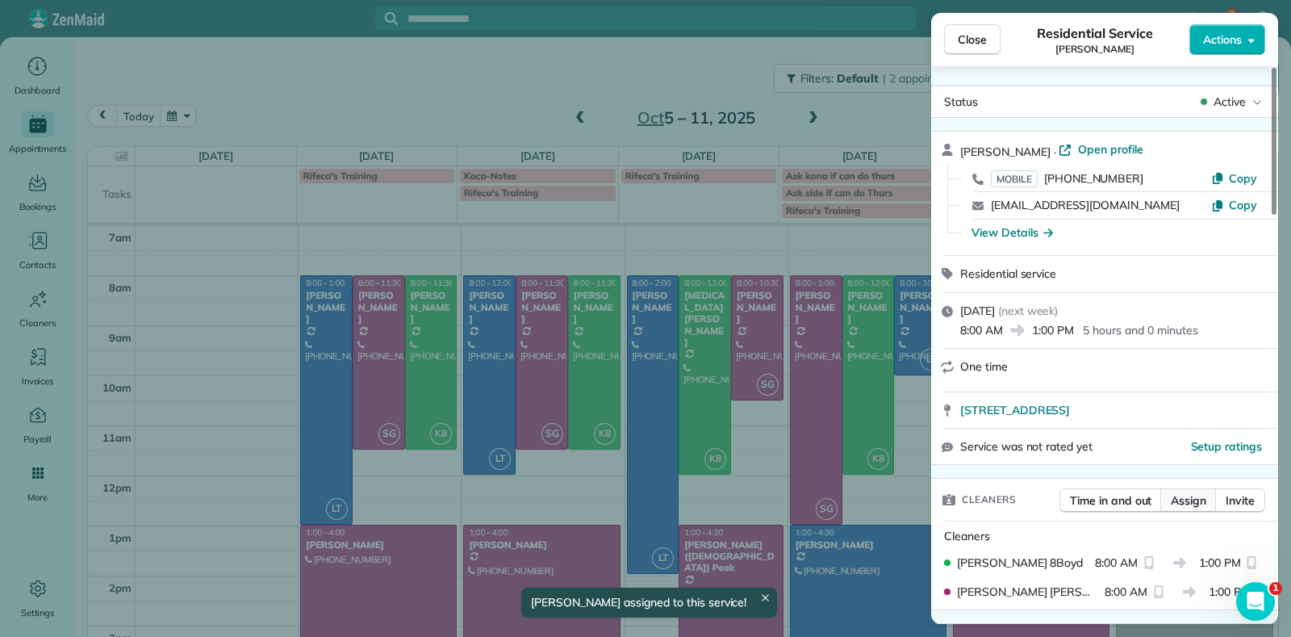
click at [1179, 500] on span "Assign" at bounding box center [1189, 500] width 36 height 16
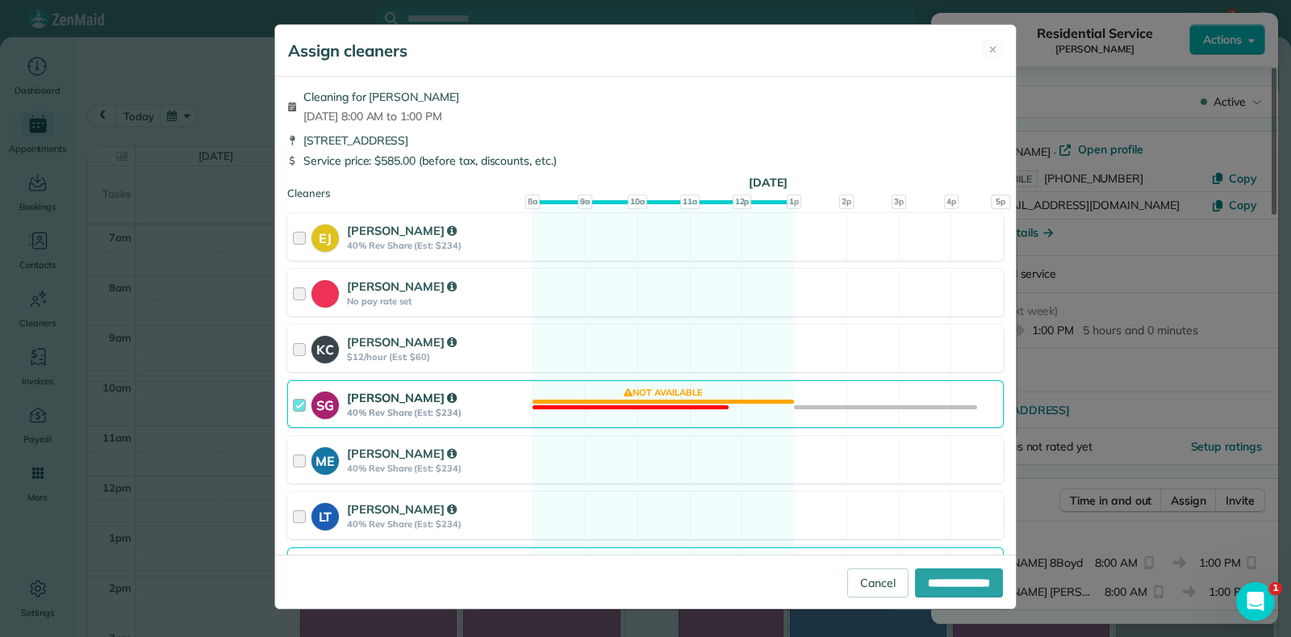
click at [709, 406] on div "SG [PERSON_NAME] 40% Rev Share (Est: $234) Not available" at bounding box center [645, 404] width 717 height 48
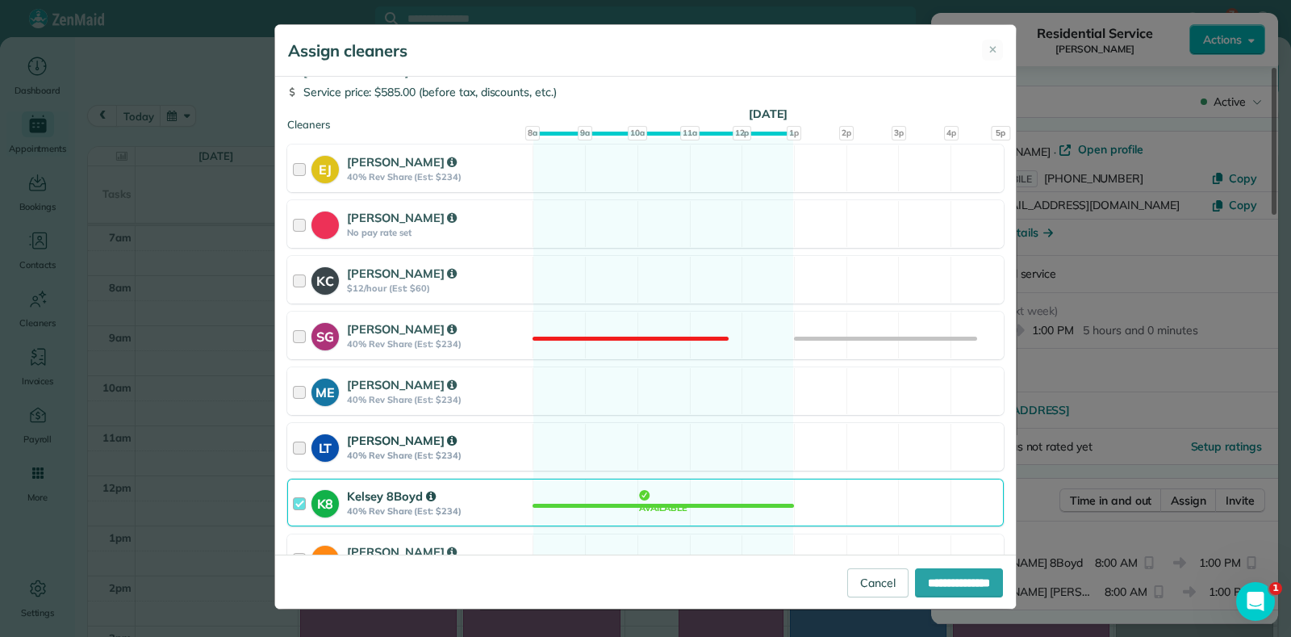
scroll to position [100, 0]
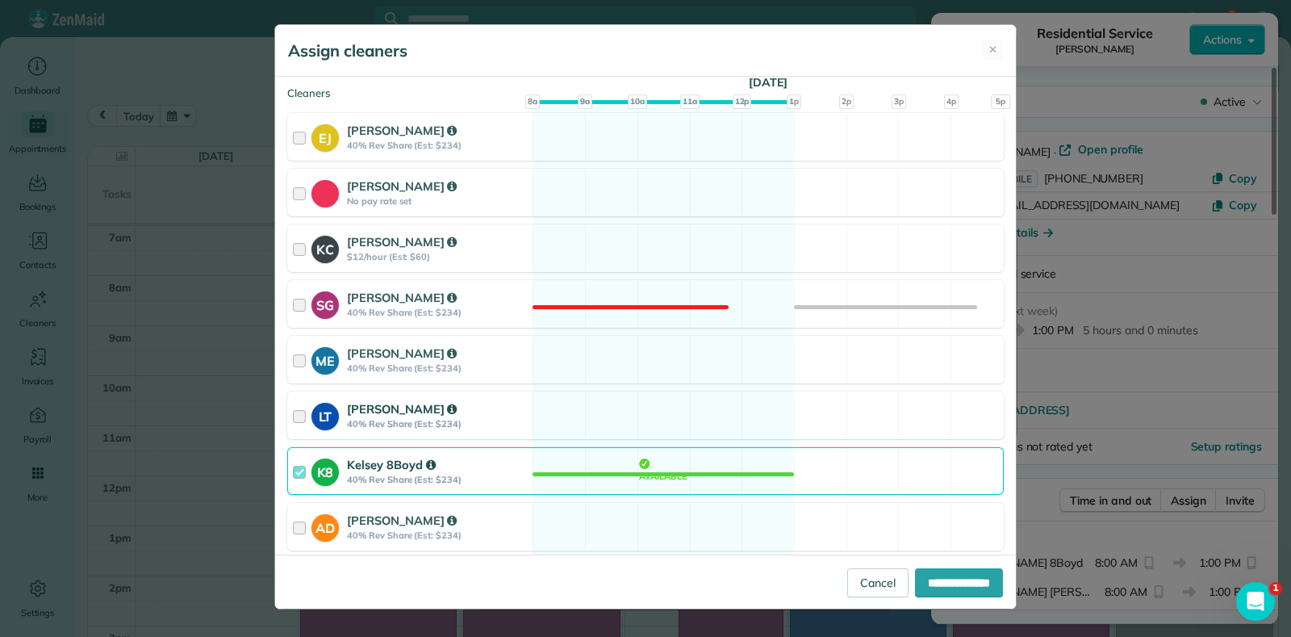
drag, startPoint x: 696, startPoint y: 408, endPoint x: 711, endPoint y: 402, distance: 16.3
click at [699, 404] on div "LT [PERSON_NAME] 40% Rev Share (Est: $234) Available" at bounding box center [645, 415] width 717 height 48
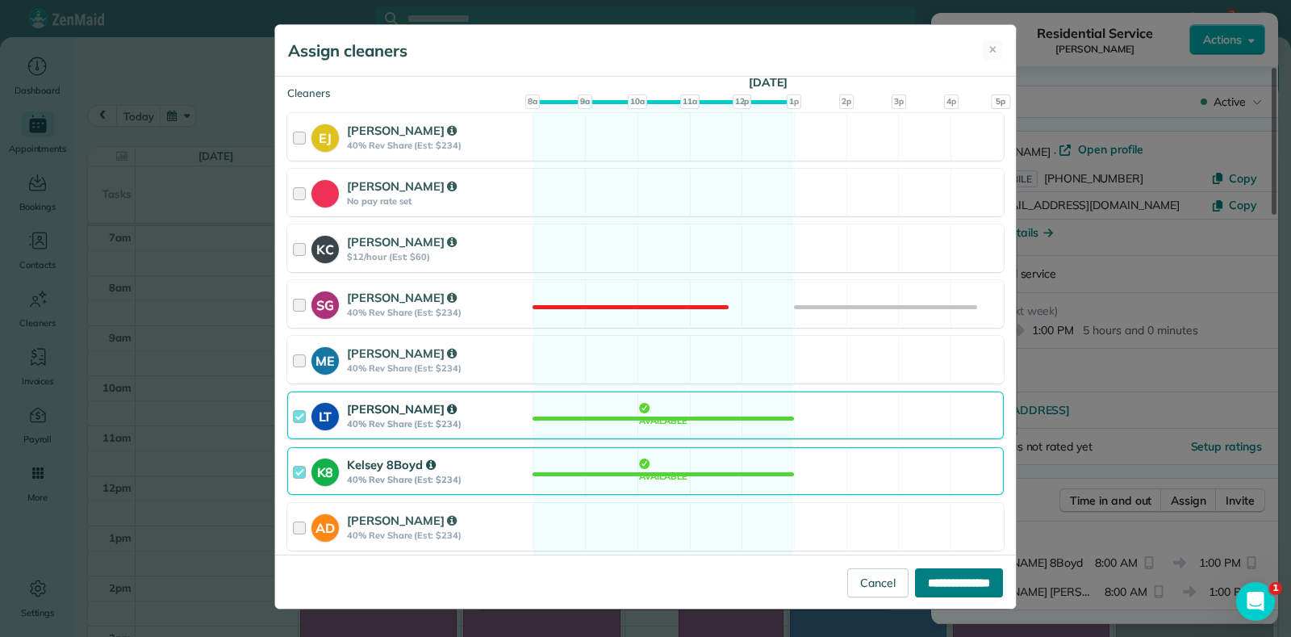
click at [937, 581] on input "**********" at bounding box center [959, 582] width 88 height 29
type input "**********"
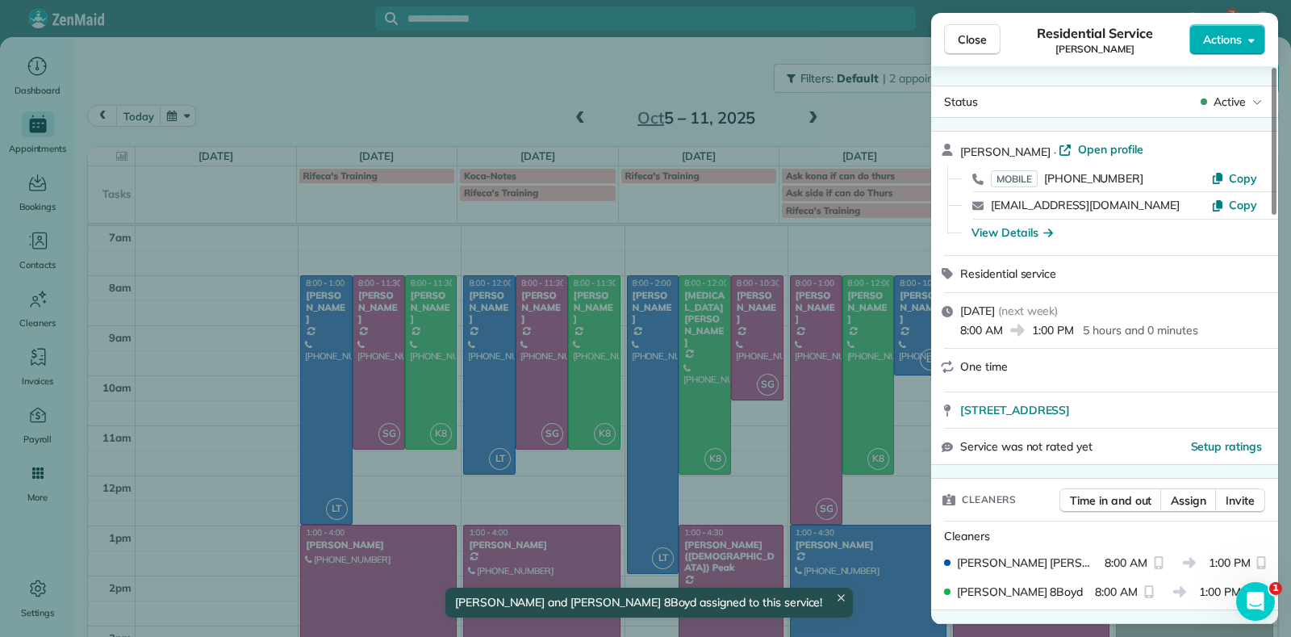
click at [513, 103] on div "Close Residential Service [PERSON_NAME] Actions Status Active [PERSON_NAME] · O…" at bounding box center [645, 318] width 1291 height 637
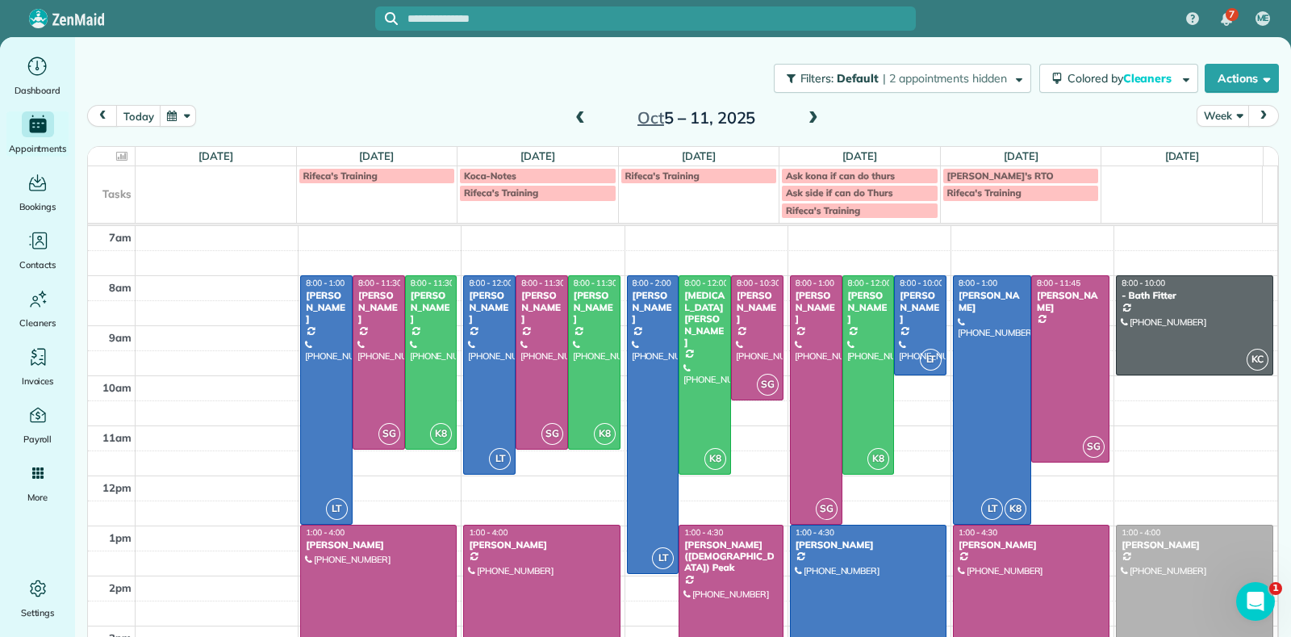
click at [810, 119] on span at bounding box center [814, 118] width 18 height 15
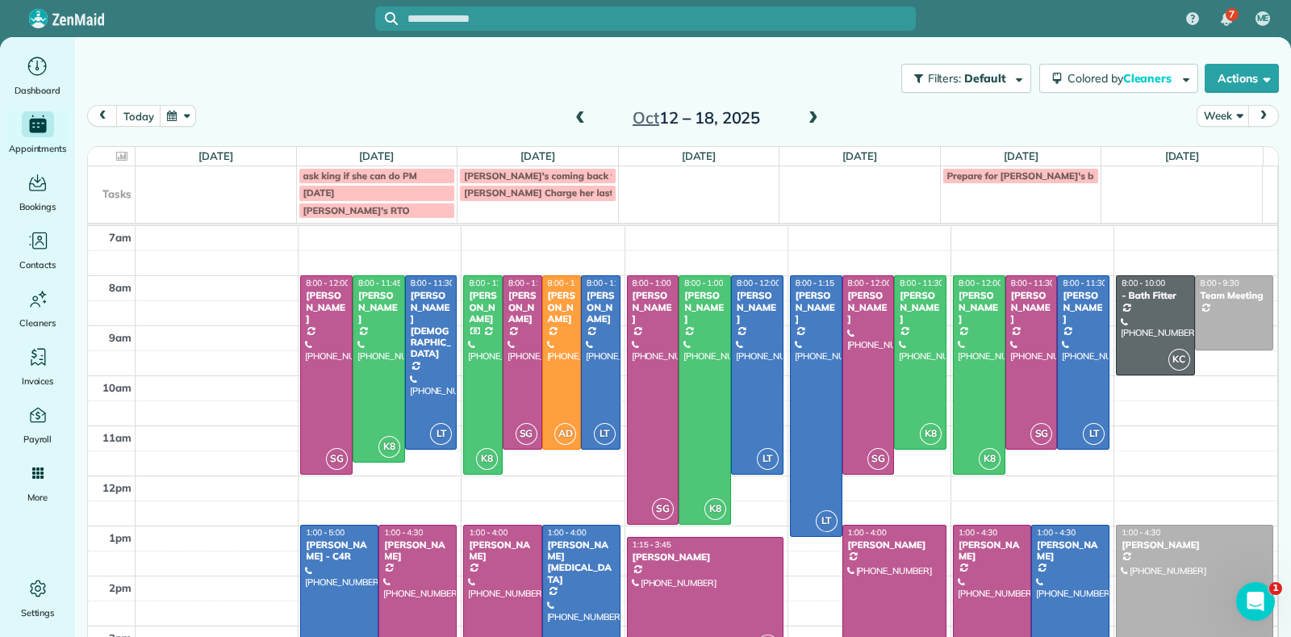
click at [571, 110] on span at bounding box center [580, 119] width 18 height 24
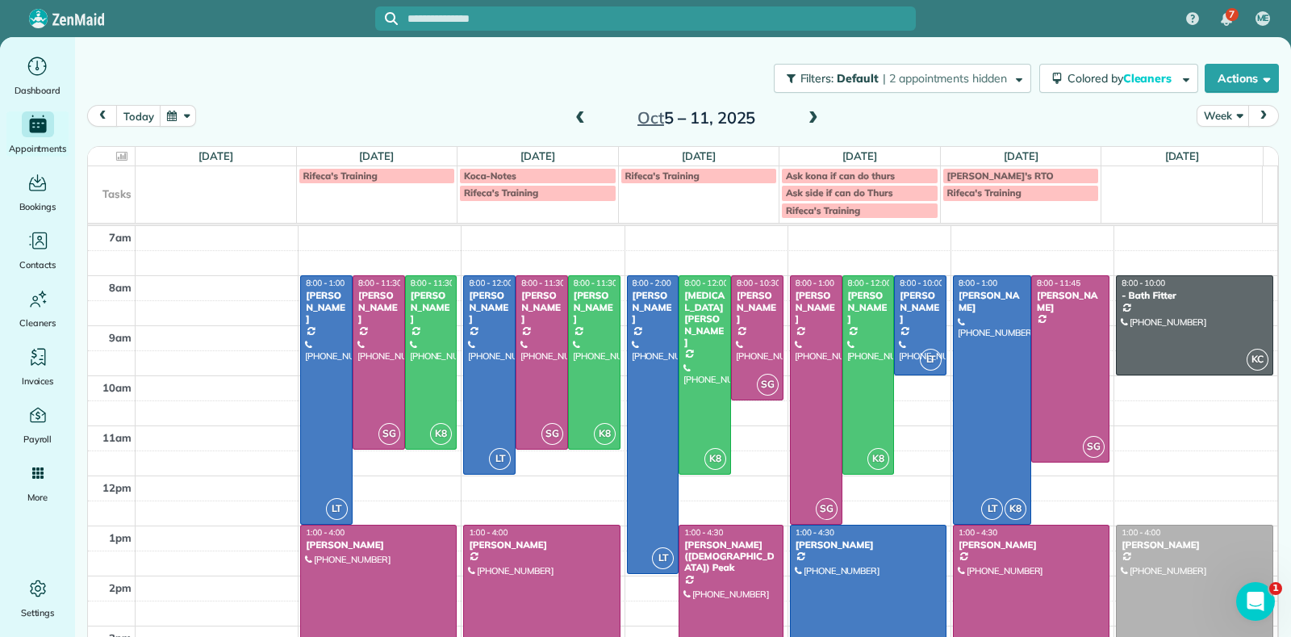
click at [579, 101] on div "Filters: Default | 2 appointments hidden Colored by Cleaners Color by Cleaner C…" at bounding box center [683, 78] width 1216 height 53
click at [574, 118] on span at bounding box center [580, 118] width 18 height 15
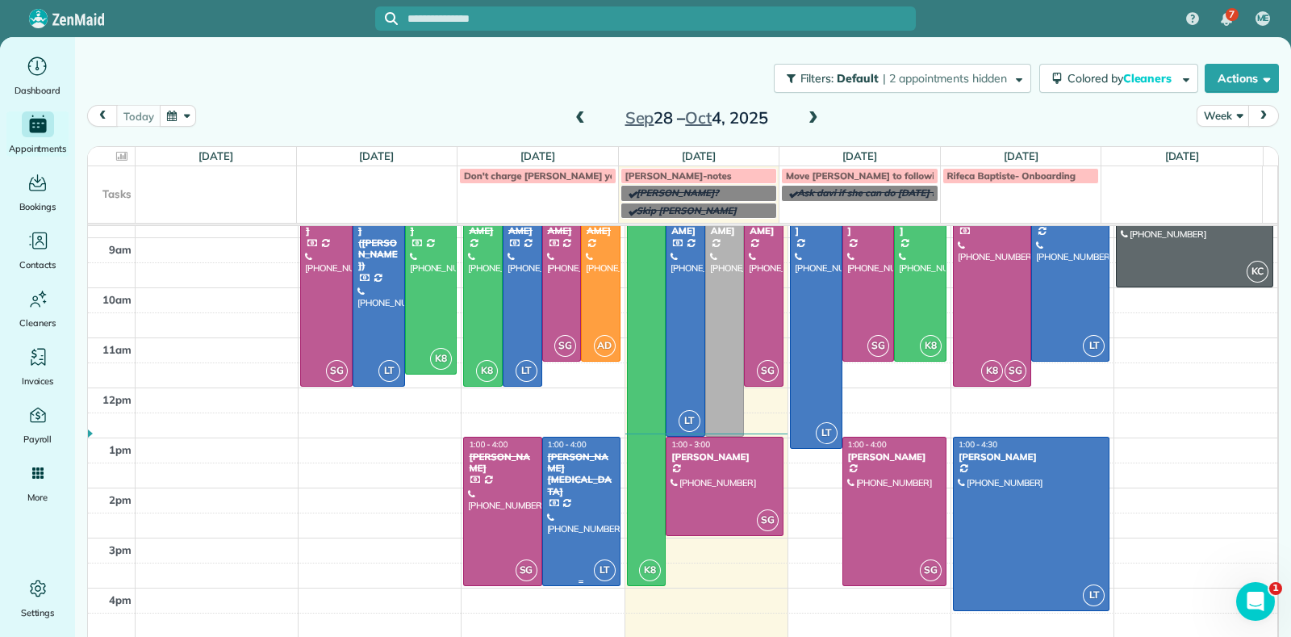
scroll to position [90, 0]
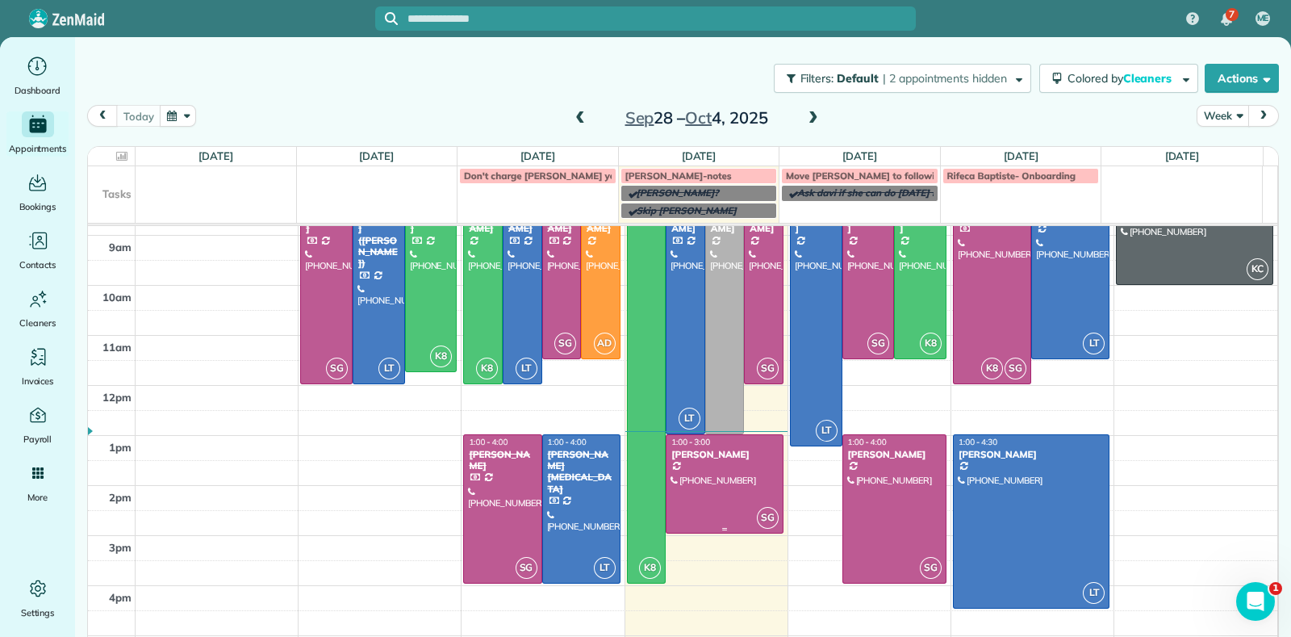
click at [702, 491] on div at bounding box center [725, 484] width 116 height 98
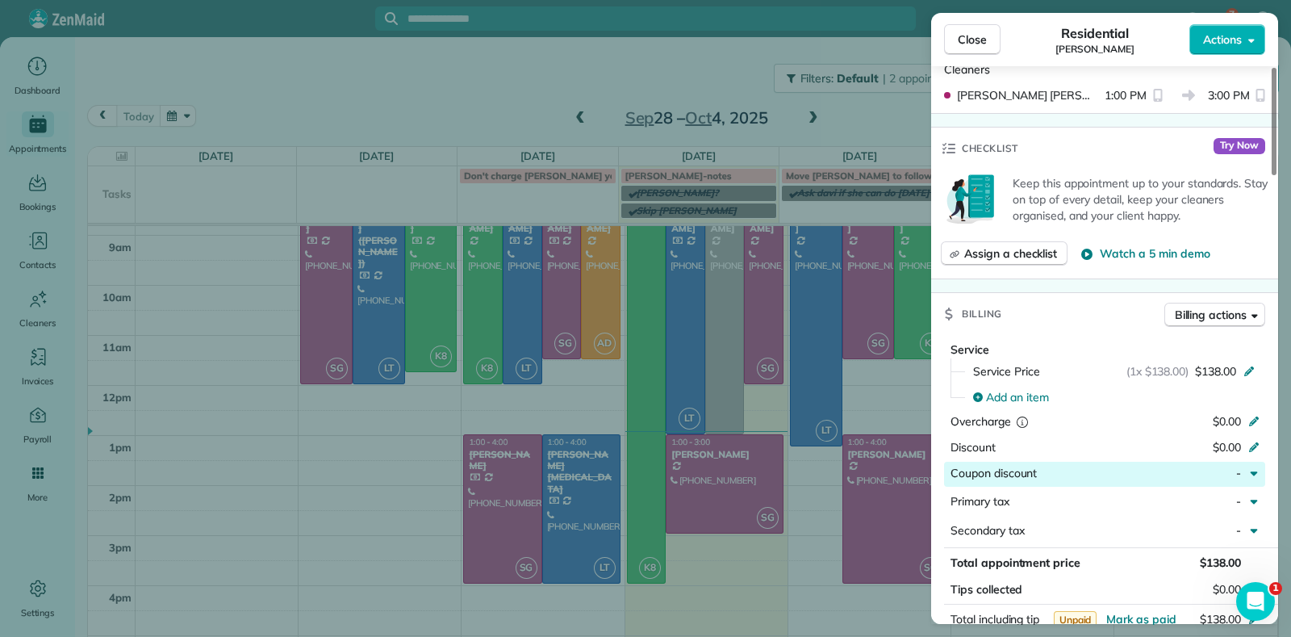
scroll to position [505, 0]
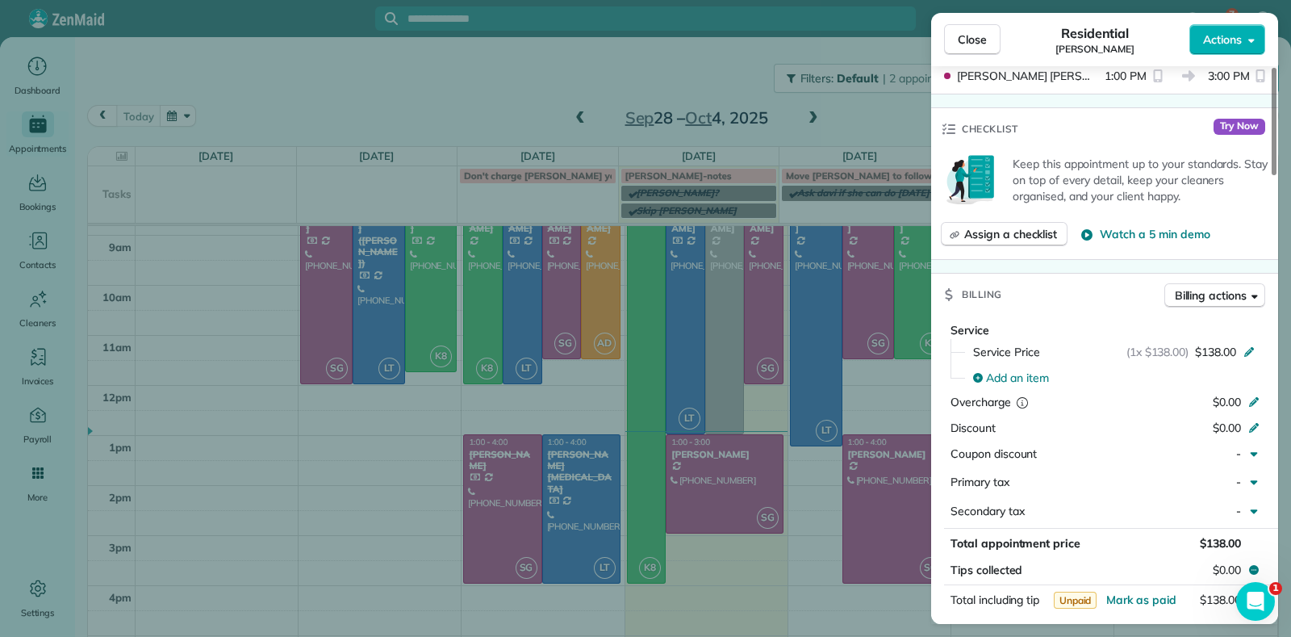
click at [767, 587] on div "Close Residential [PERSON_NAME] Actions Status Active [PERSON_NAME] · Open prof…" at bounding box center [645, 318] width 1291 height 637
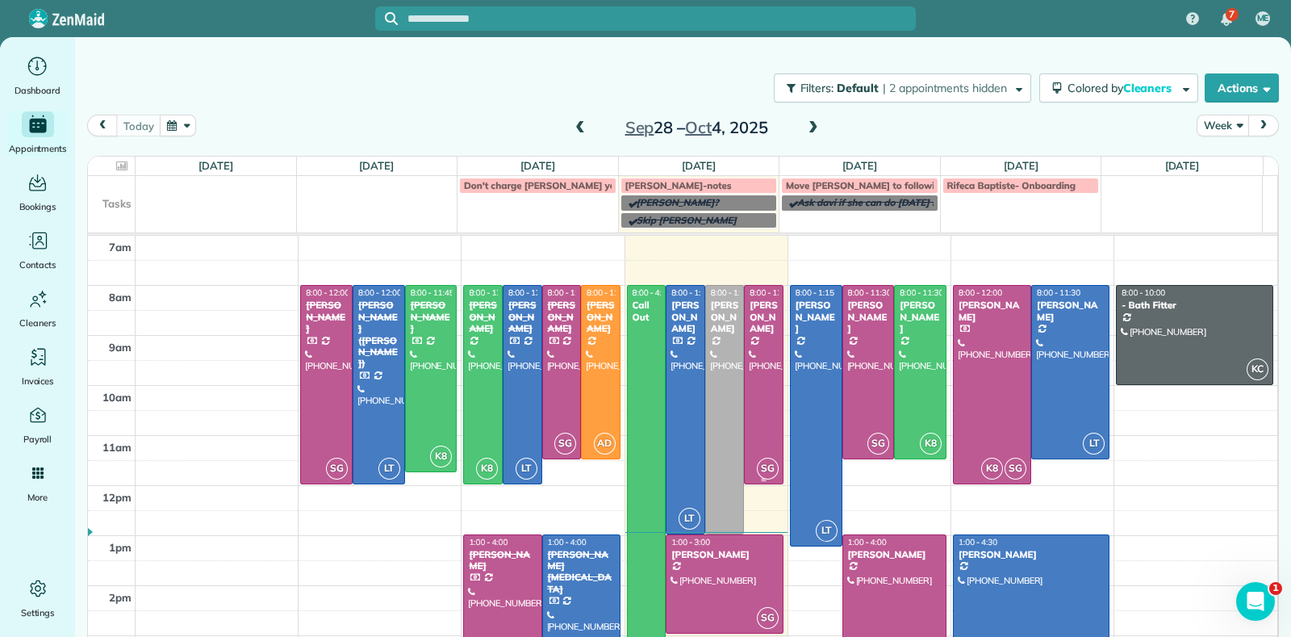
click at [759, 375] on div at bounding box center [764, 385] width 38 height 198
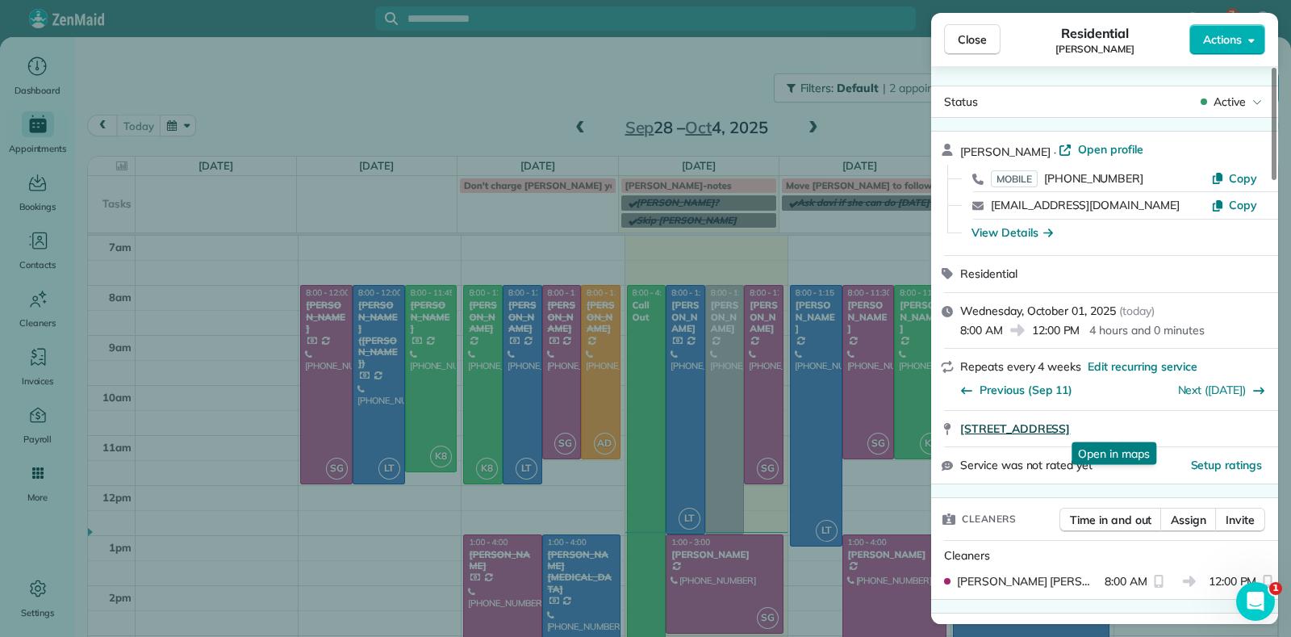
drag, startPoint x: 970, startPoint y: 430, endPoint x: 1207, endPoint y: 427, distance: 236.5
click at [1207, 425] on div "[STREET_ADDRESS] Open in maps Open in maps" at bounding box center [1104, 429] width 347 height 36
copy span "[STREET_ADDRESS]"
click at [472, 110] on div "Close Residential [PERSON_NAME] Actions Status Active [PERSON_NAME] · Open prof…" at bounding box center [645, 318] width 1291 height 637
